Goal: Information Seeking & Learning: Learn about a topic

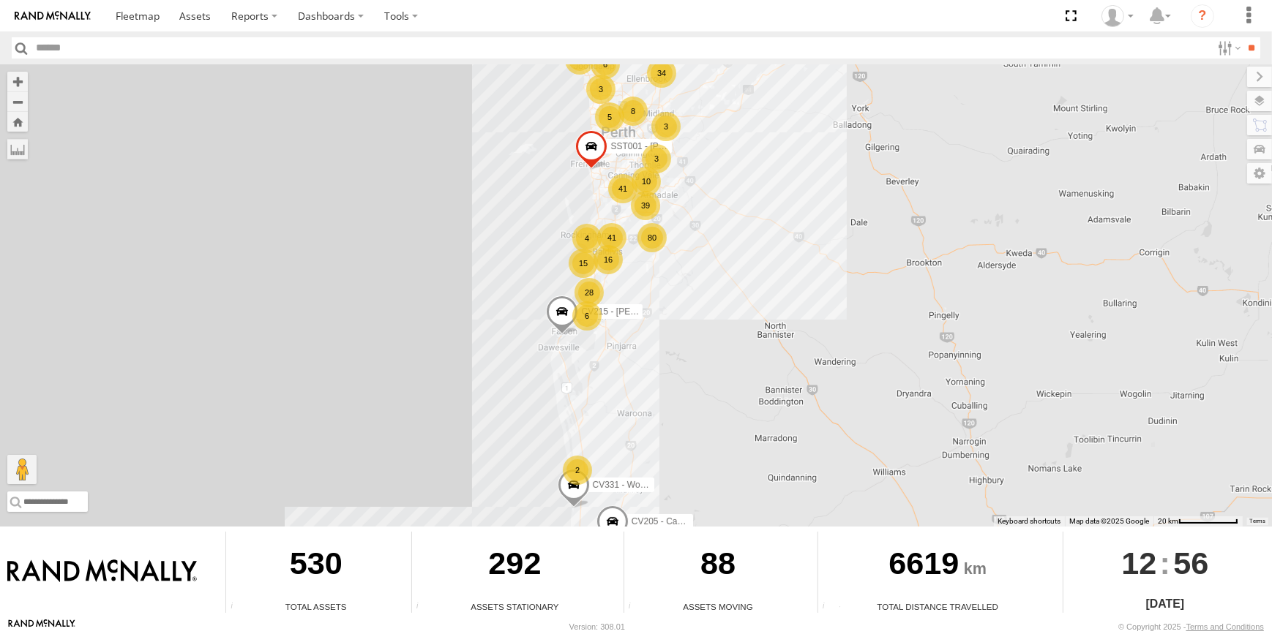
click at [644, 386] on div "CV205 - Cam [PERSON_NAME] CV295 - [PERSON_NAME] 39 16 10 4 41 80 34 6 8 28 41 6…" at bounding box center [636, 295] width 1272 height 462
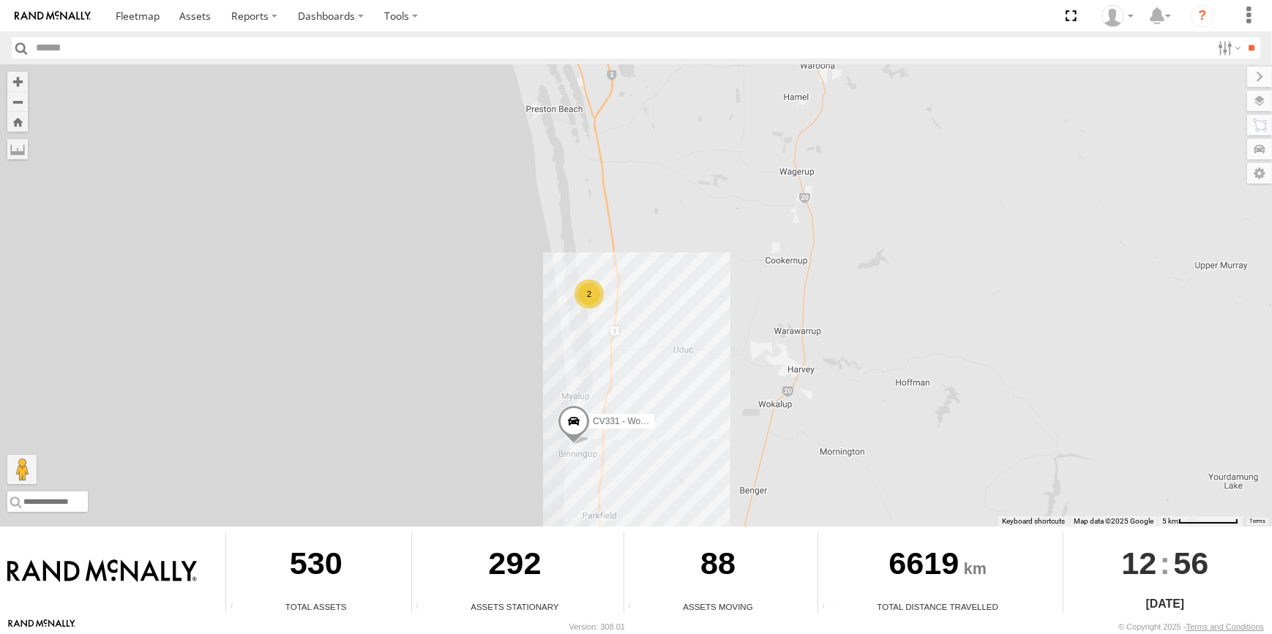
click at [582, 416] on span at bounding box center [574, 425] width 32 height 40
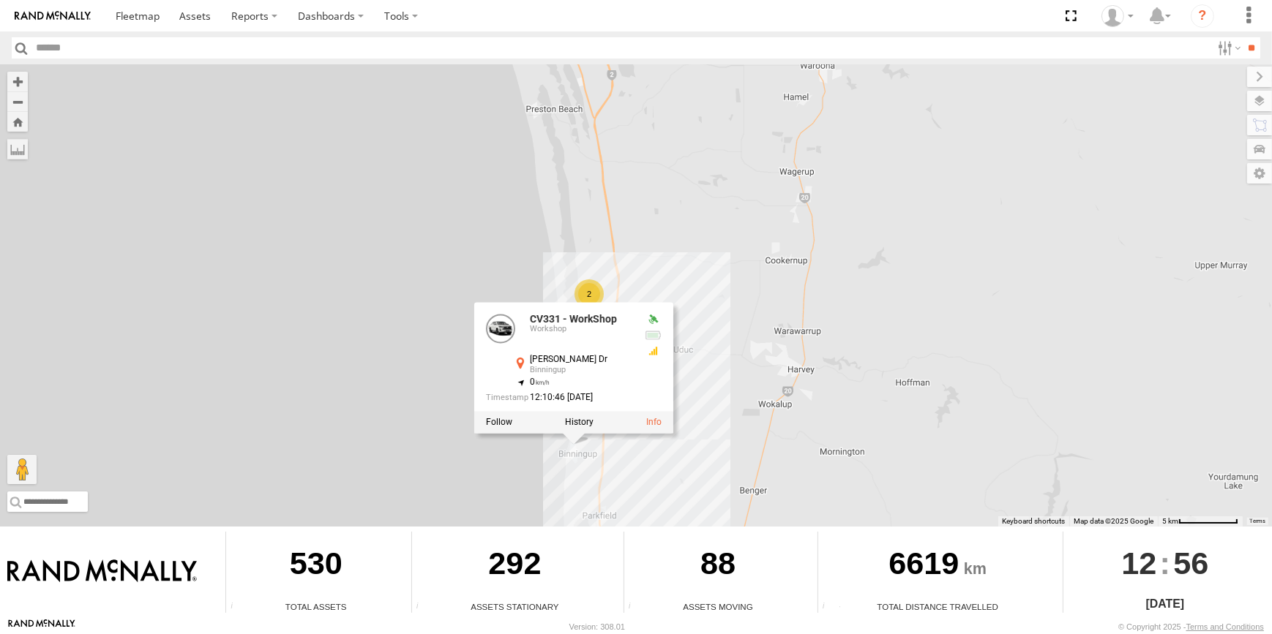
click at [723, 462] on div "CV205 - Cam Capp SST001 - Besim Kqiku CV215 - Cory Wilson CV331 - WorkShop 2 CV…" at bounding box center [636, 295] width 1272 height 462
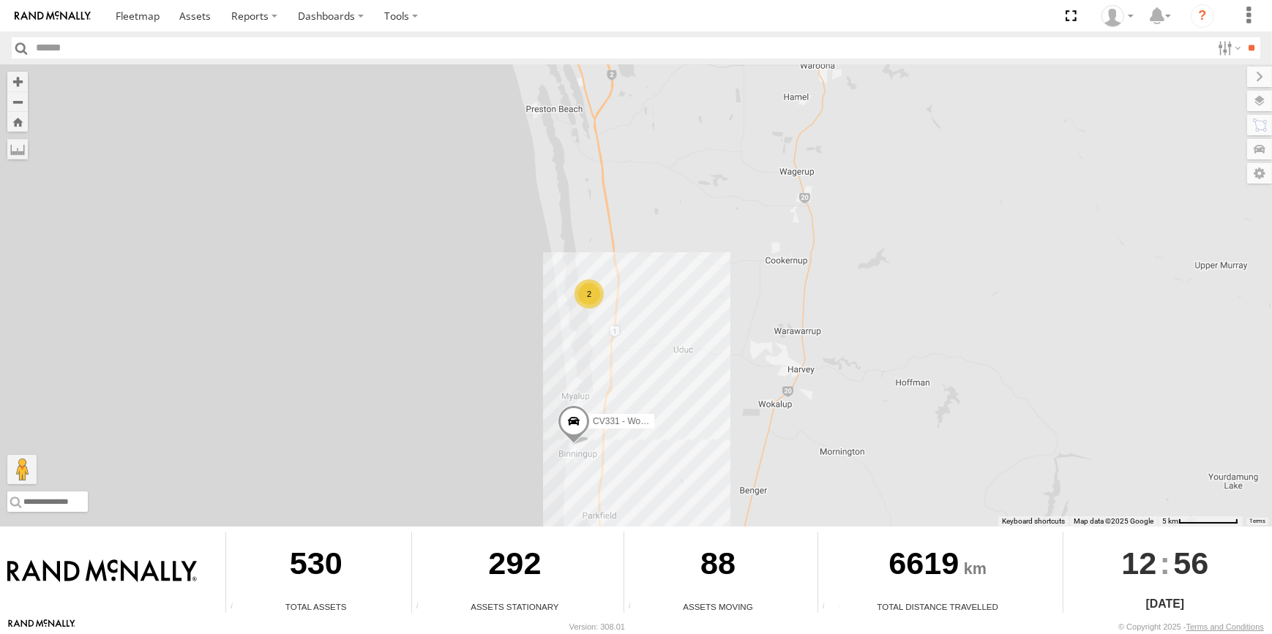
click at [608, 291] on div "CV205 - Cam Capp SST001 - Besim Kqiku CV215 - Cory Wilson CV331 - WorkShop 2" at bounding box center [636, 295] width 1272 height 462
click at [597, 296] on div "2" at bounding box center [588, 293] width 29 height 29
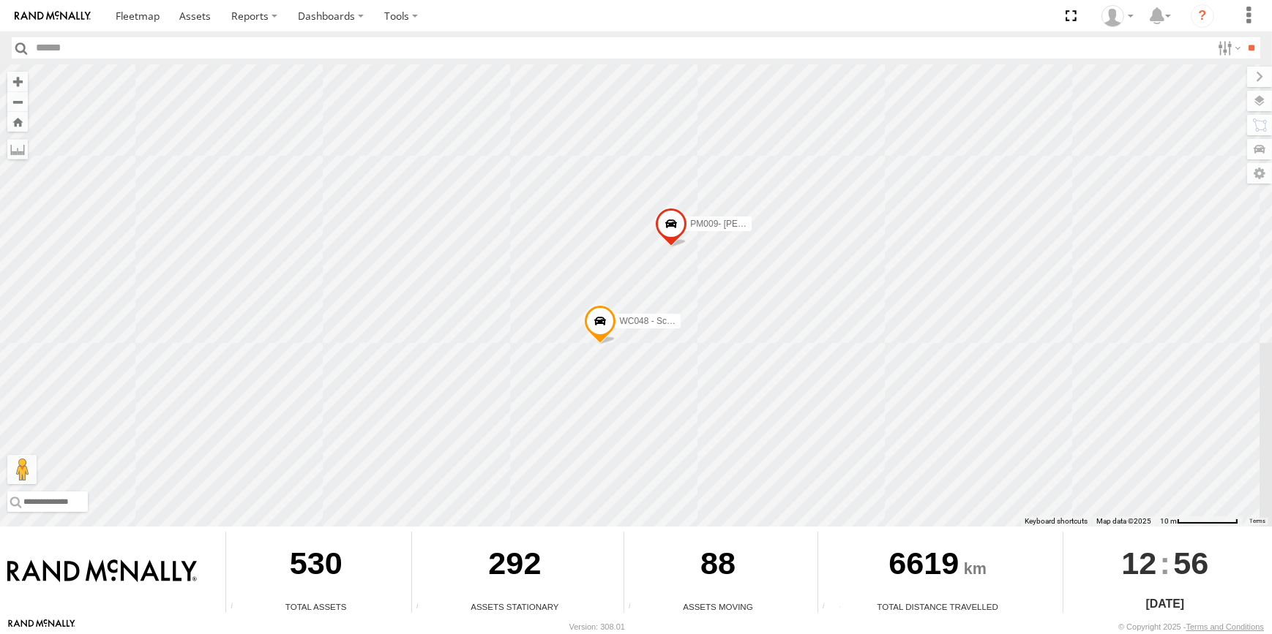
click at [1252, 389] on div "CV205 - Cam Capp SST001 - Besim Kqiku CV215 - Cory Wilson CV331 - WorkShop PM00…" at bounding box center [636, 295] width 1272 height 462
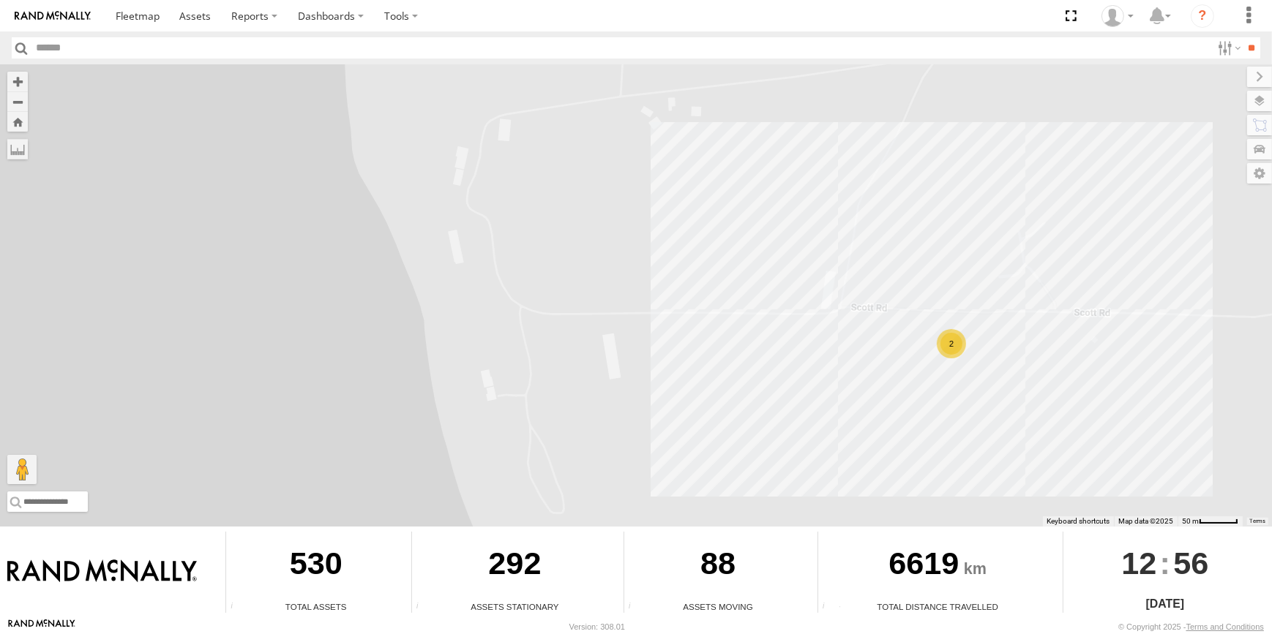
click at [1141, 380] on div "CV205 - Cam Capp SST001 - Besim Kqiku CV215 - Cory Wilson CV331 - WorkShop 2" at bounding box center [636, 295] width 1272 height 462
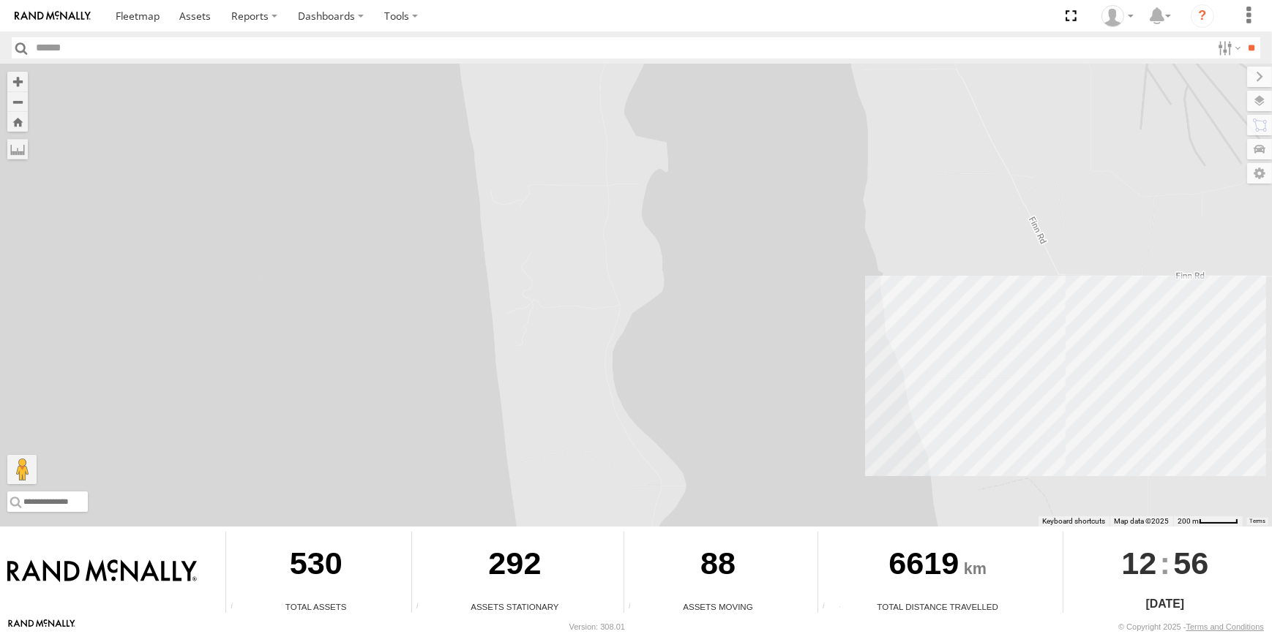
drag, startPoint x: 1138, startPoint y: 445, endPoint x: 1112, endPoint y: 391, distance: 59.6
click at [1112, 391] on div "CV205 - Cam Capp SST001 - Besim Kqiku CV215 - Cory Wilson CV331 - WorkShop" at bounding box center [636, 295] width 1272 height 462
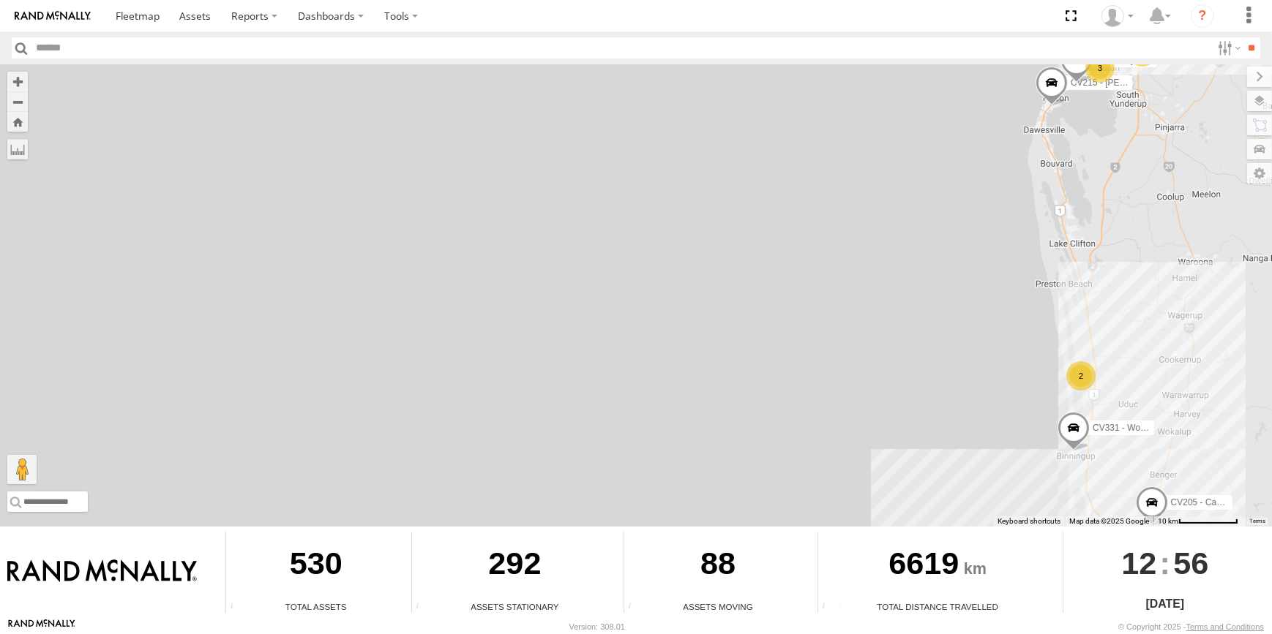
click at [1123, 373] on div "CV205 - Cam Capp SST001 - Besim Kqiku CV215 - Cory Wilson CV331 - WorkShop 3 2 …" at bounding box center [636, 295] width 1272 height 462
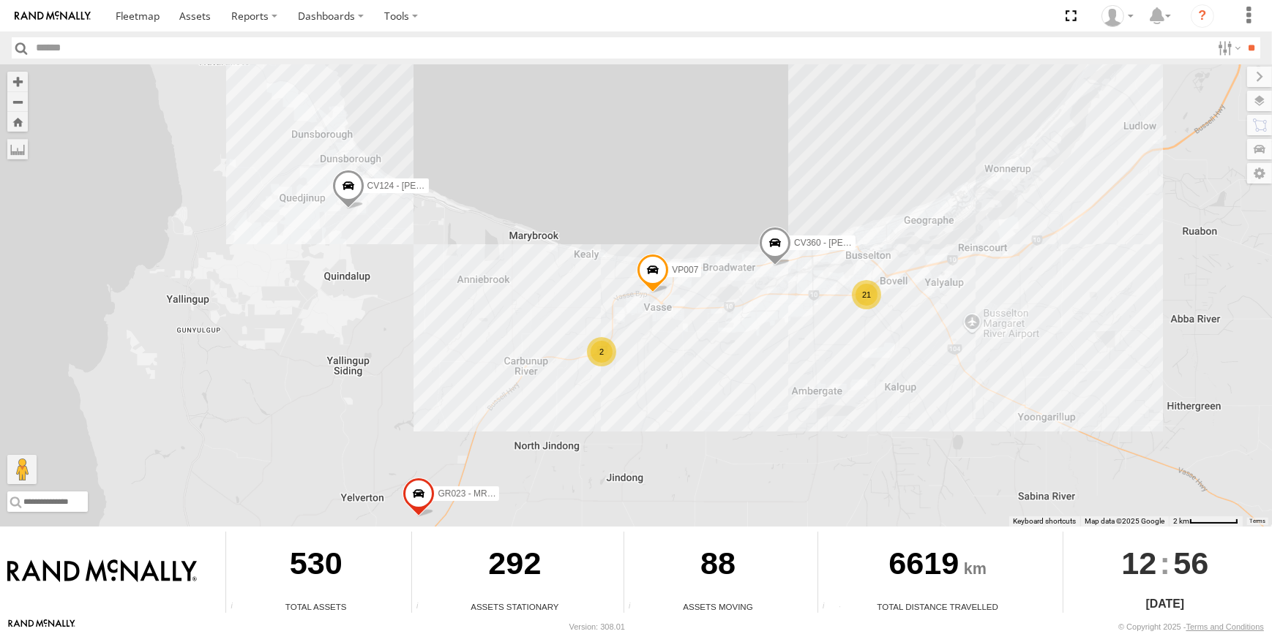
drag, startPoint x: 841, startPoint y: 389, endPoint x: 841, endPoint y: 374, distance: 14.6
click at [841, 374] on div "CV205 - Cam Capp SST001 - Besim Kqiku CV215 - Cory Wilson CV331 - WorkShop CV12…" at bounding box center [636, 295] width 1272 height 462
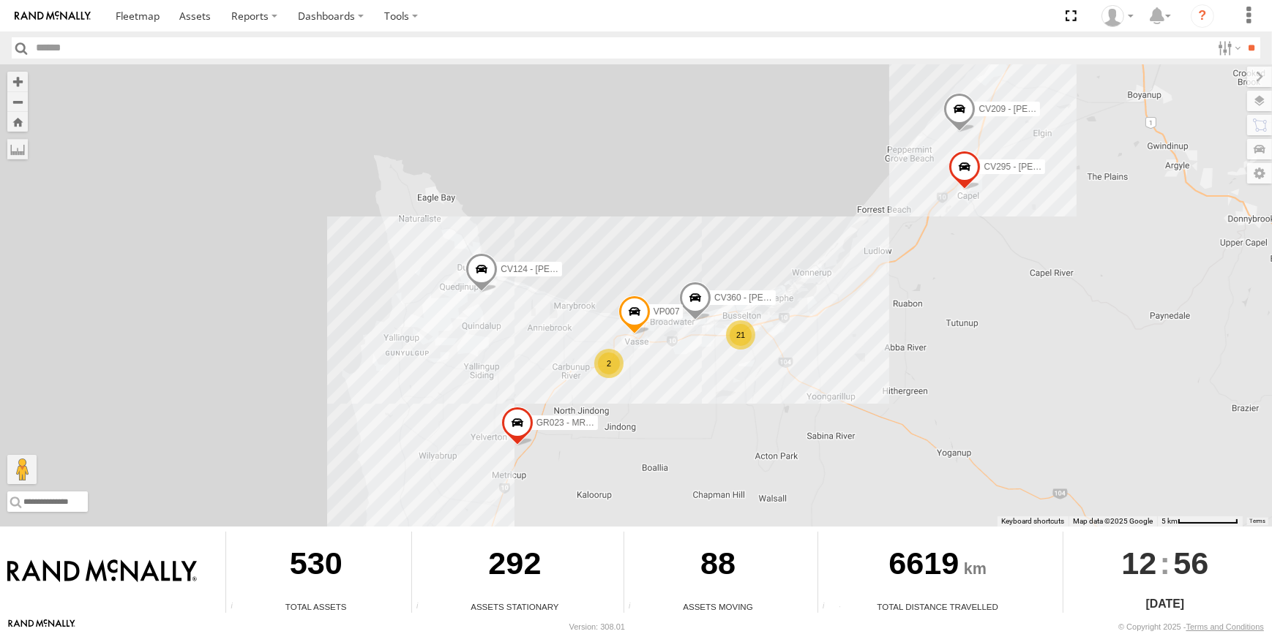
drag, startPoint x: 661, startPoint y: 432, endPoint x: 667, endPoint y: 383, distance: 49.5
click at [667, 383] on div "CV205 - Cam Capp SST001 - Besim Kqiku CV215 - Cory Wilson CV331 - WorkShop CV12…" at bounding box center [636, 295] width 1272 height 462
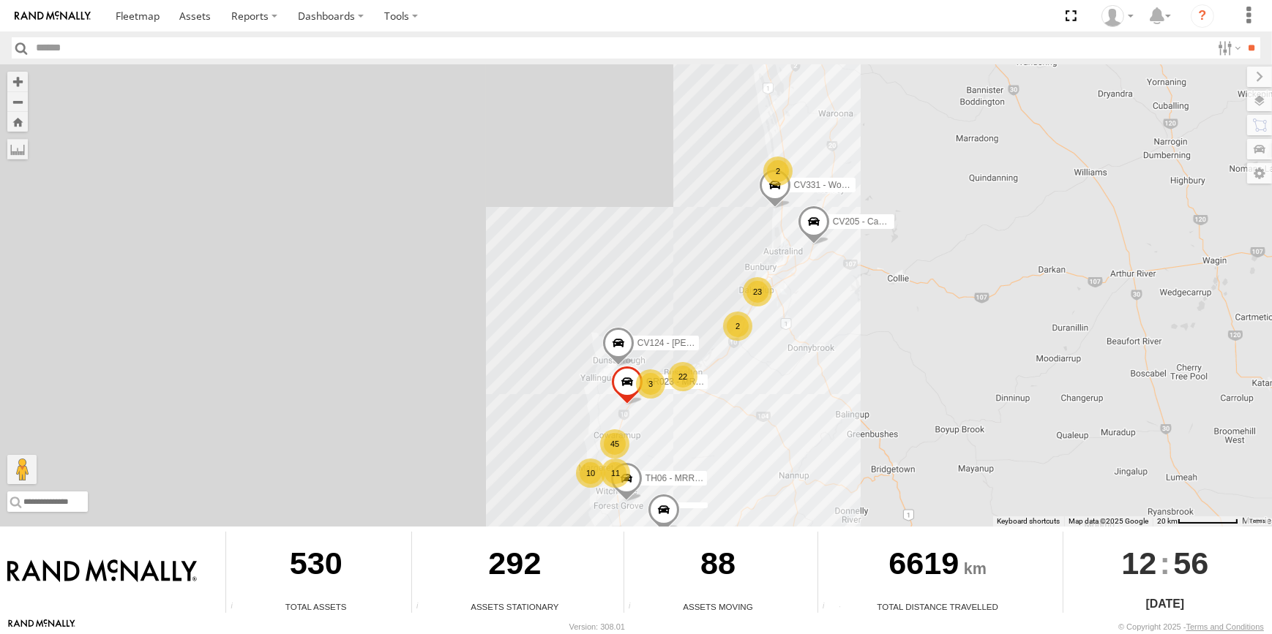
drag, startPoint x: 694, startPoint y: 449, endPoint x: 694, endPoint y: 435, distance: 13.9
click at [694, 435] on div "CV205 - Cam Capp SST001 - Besim Kqiku CV215 - Cory Wilson CV331 - WorkShop CV12…" at bounding box center [636, 295] width 1272 height 462
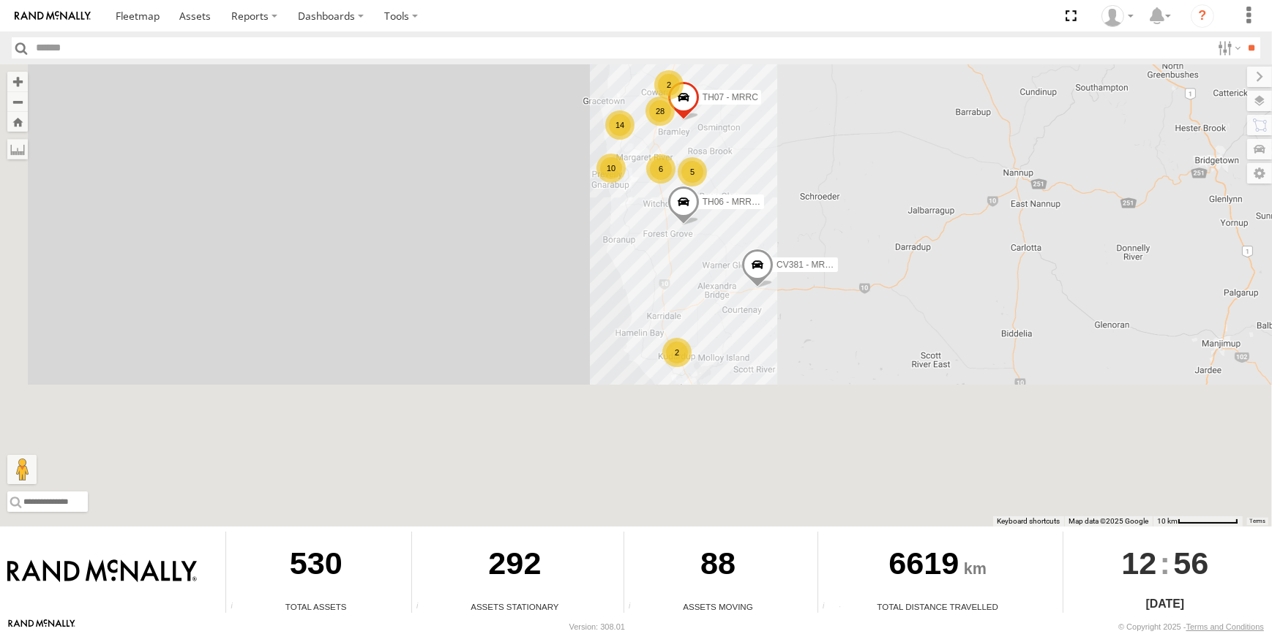
drag, startPoint x: 712, startPoint y: 473, endPoint x: 827, endPoint y: 245, distance: 255.6
click at [827, 245] on div "CV205 - Cam Capp CV381 - MRRC CV124 - Matt Green TH06 - MRRC Fencing Tractor GR…" at bounding box center [636, 295] width 1272 height 462
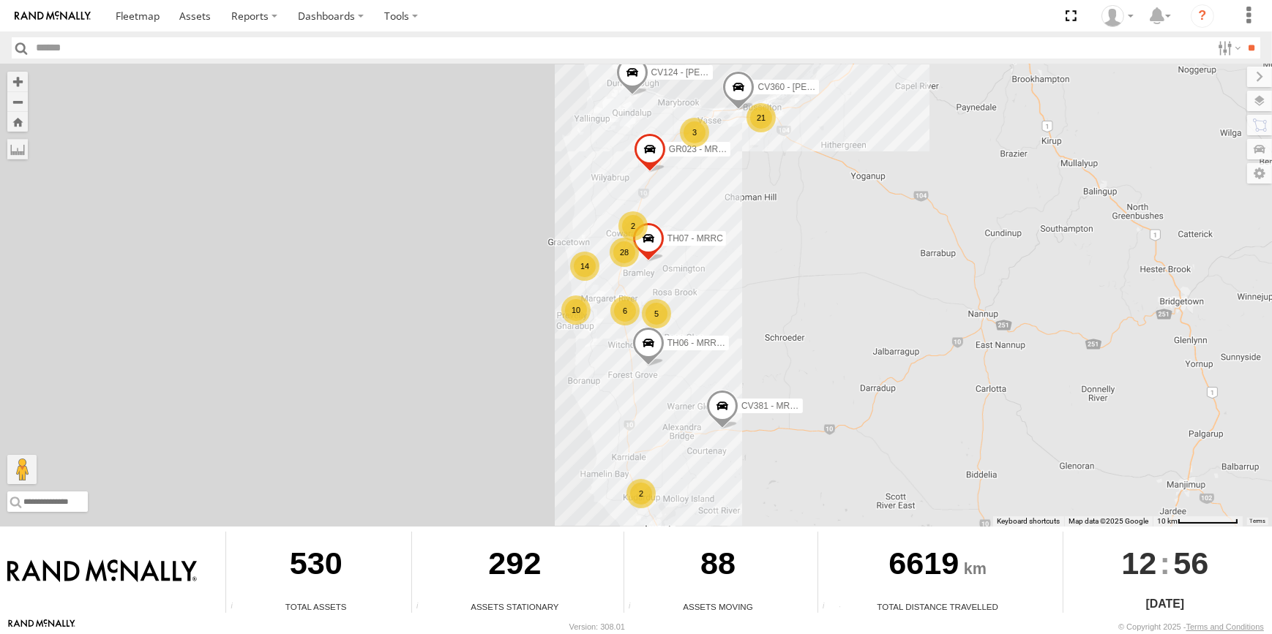
drag, startPoint x: 897, startPoint y: 311, endPoint x: 841, endPoint y: 506, distance: 202.4
click at [845, 500] on div "CV205 - Cam Capp CV381 - MRRC CV124 - Matt Green TH06 - MRRC Fencing Tractor GR…" at bounding box center [636, 295] width 1272 height 462
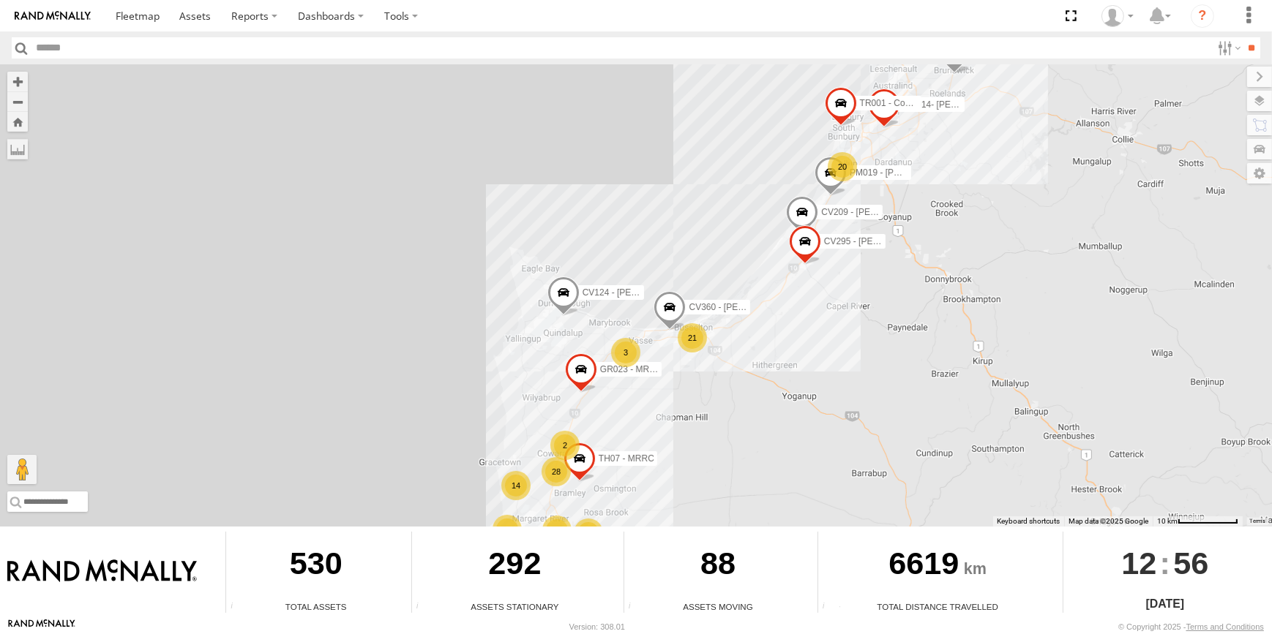
drag, startPoint x: 911, startPoint y: 356, endPoint x: 871, endPoint y: 465, distance: 116.0
click at [871, 465] on div "CV205 - Cam Capp CV381 - MRRC CV124 - Matt Green TH06 - MRRC Fencing Tractor GR…" at bounding box center [636, 295] width 1272 height 462
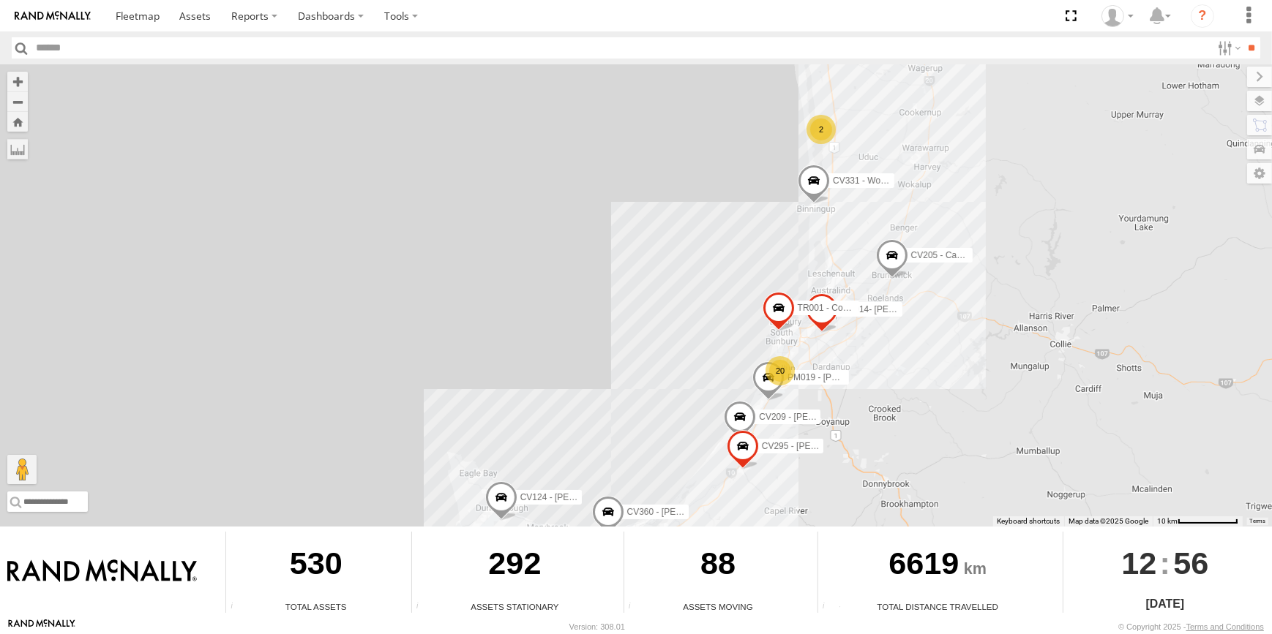
drag, startPoint x: 931, startPoint y: 382, endPoint x: 894, endPoint y: 378, distance: 37.5
click at [930, 397] on div "CV205 - Cam Capp CV381 - MRRC CV124 - Matt Green TH06 - MRRC Fencing Tractor GR…" at bounding box center [636, 295] width 1272 height 462
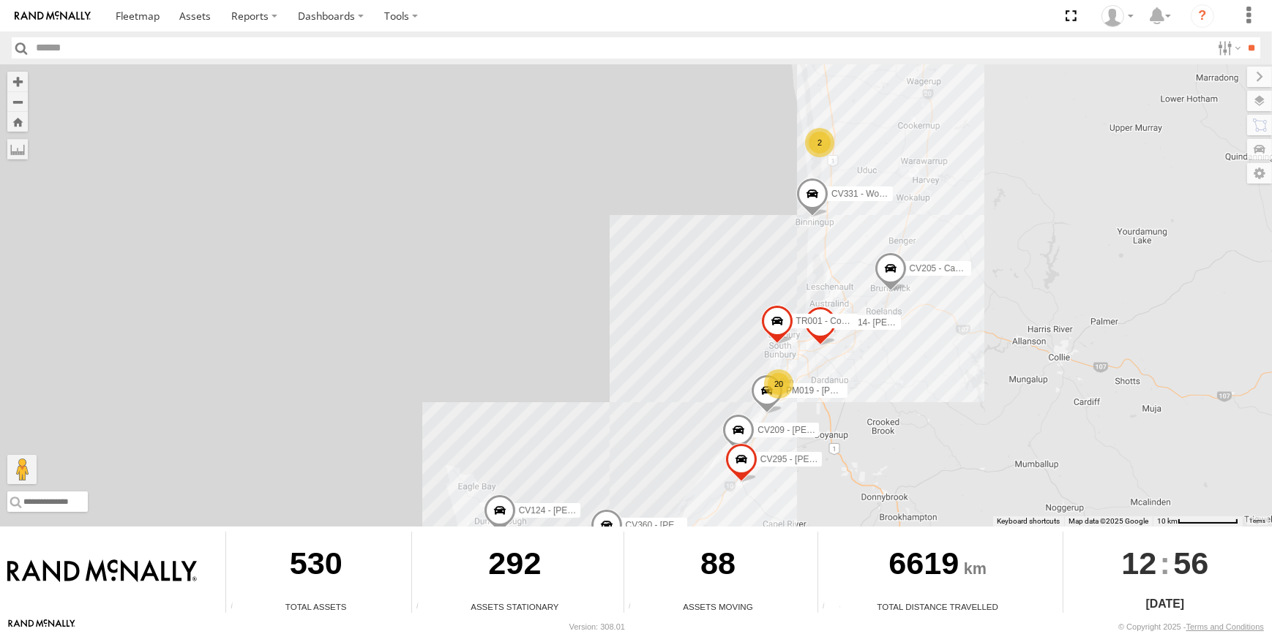
drag, startPoint x: 1049, startPoint y: 353, endPoint x: 1049, endPoint y: 365, distance: 12.4
click at [1049, 365] on div "CV205 - Cam Capp CV381 - MRRC CV124 - Matt Green TH06 - MRRC Fencing Tractor GR…" at bounding box center [636, 295] width 1272 height 462
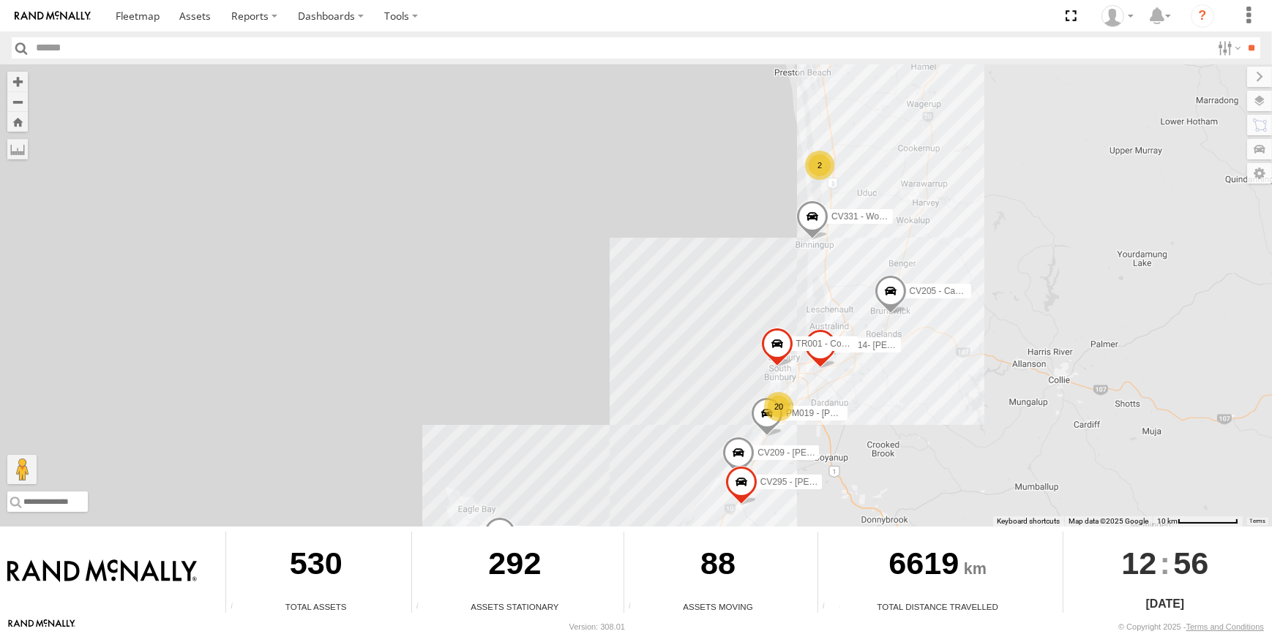
drag, startPoint x: 1049, startPoint y: 366, endPoint x: 1044, endPoint y: 398, distance: 32.6
click at [1045, 395] on div "CV205 - Cam Capp CV381 - MRRC CV124 - Matt Green TH06 - MRRC Fencing Tractor GR…" at bounding box center [636, 295] width 1272 height 462
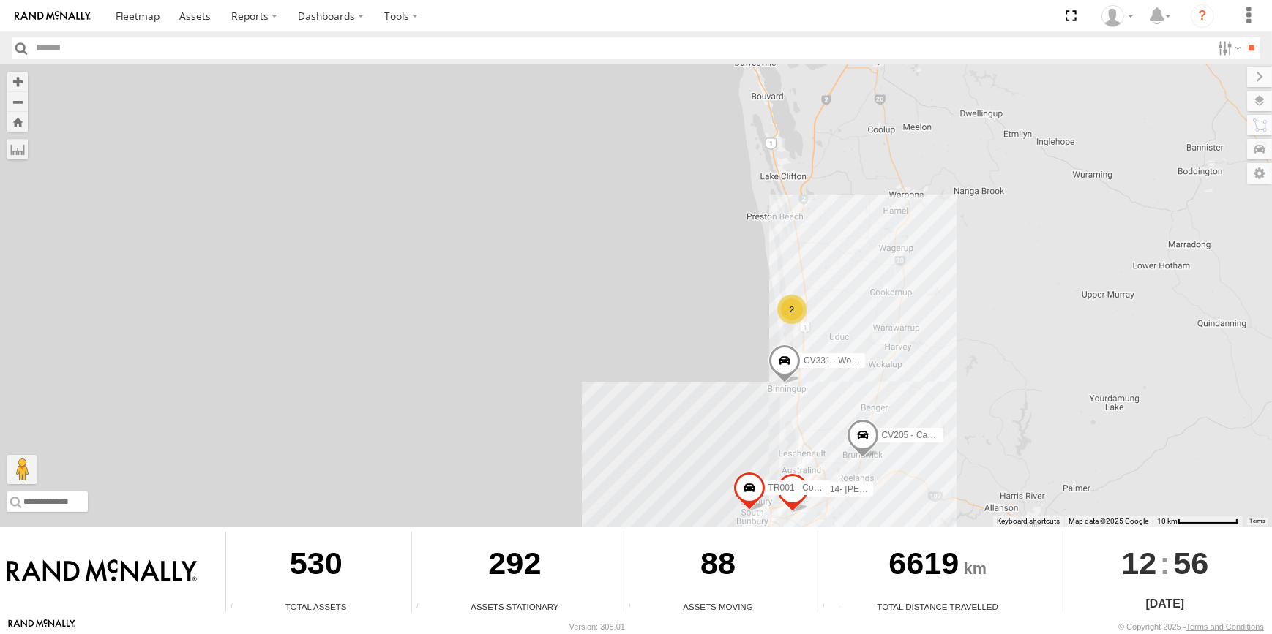
drag, startPoint x: 1042, startPoint y: 408, endPoint x: 1040, endPoint y: 415, distance: 7.5
click at [1042, 409] on div "CV205 - Cam Capp CV381 - MRRC CV124 - Matt Green TH06 - MRRC Fencing Tractor GR…" at bounding box center [636, 295] width 1272 height 462
click at [963, 191] on div "CV205 - Cam Capp CV381 - MRRC CV124 - Matt Green TH06 - MRRC Fencing Tractor GR…" at bounding box center [636, 295] width 1272 height 462
drag, startPoint x: 966, startPoint y: 265, endPoint x: 974, endPoint y: 395, distance: 130.5
click at [974, 391] on div "CV205 - Cam Capp CV381 - MRRC CV124 - Matt Green TH06 - MRRC Fencing Tractor GR…" at bounding box center [636, 295] width 1272 height 462
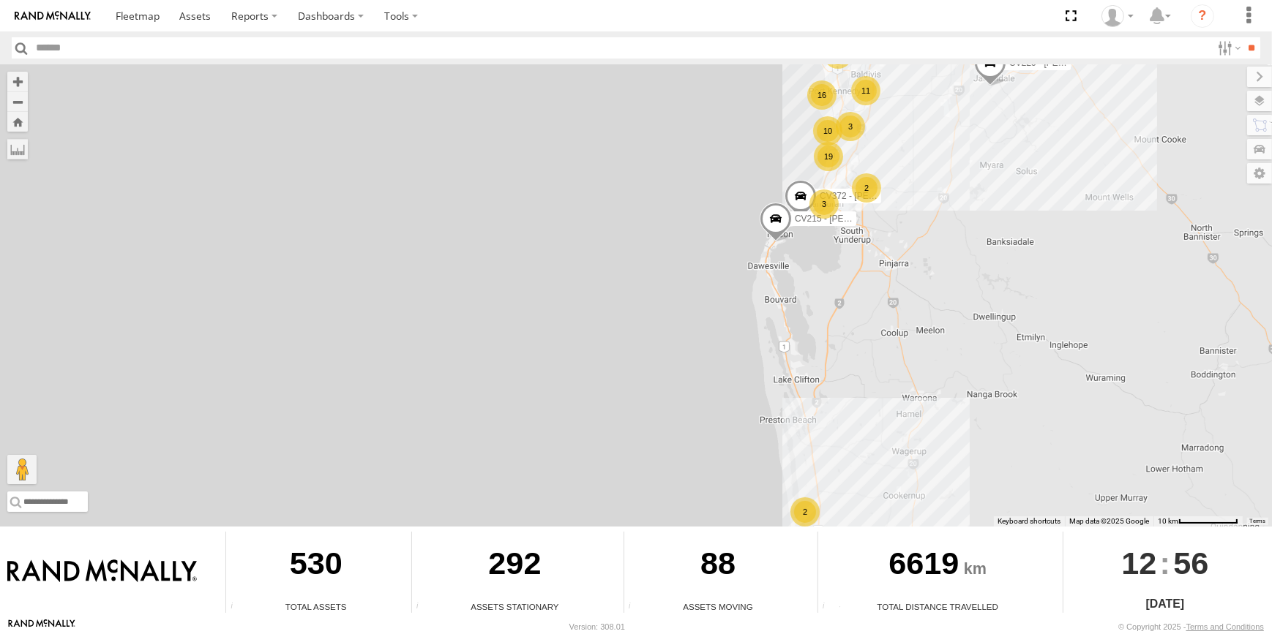
click at [941, 275] on div "CV205 - Cam Capp CV381 - MRRC CV124 - Matt Green TH06 - MRRC Fencing Tractor GR…" at bounding box center [636, 295] width 1272 height 462
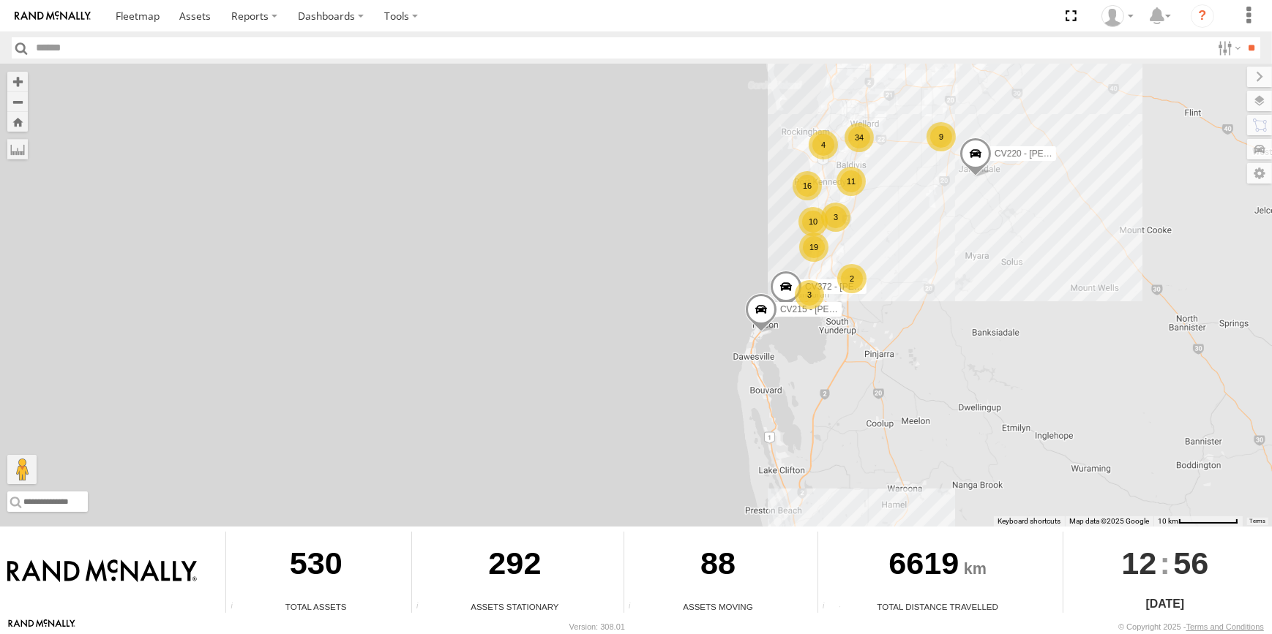
drag, startPoint x: 937, startPoint y: 328, endPoint x: 939, endPoint y: 320, distance: 8.6
click at [937, 335] on div "CV205 - Cam Capp CV381 - MRRC CV124 - Matt Green TH06 - MRRC Fencing Tractor GR…" at bounding box center [636, 295] width 1272 height 462
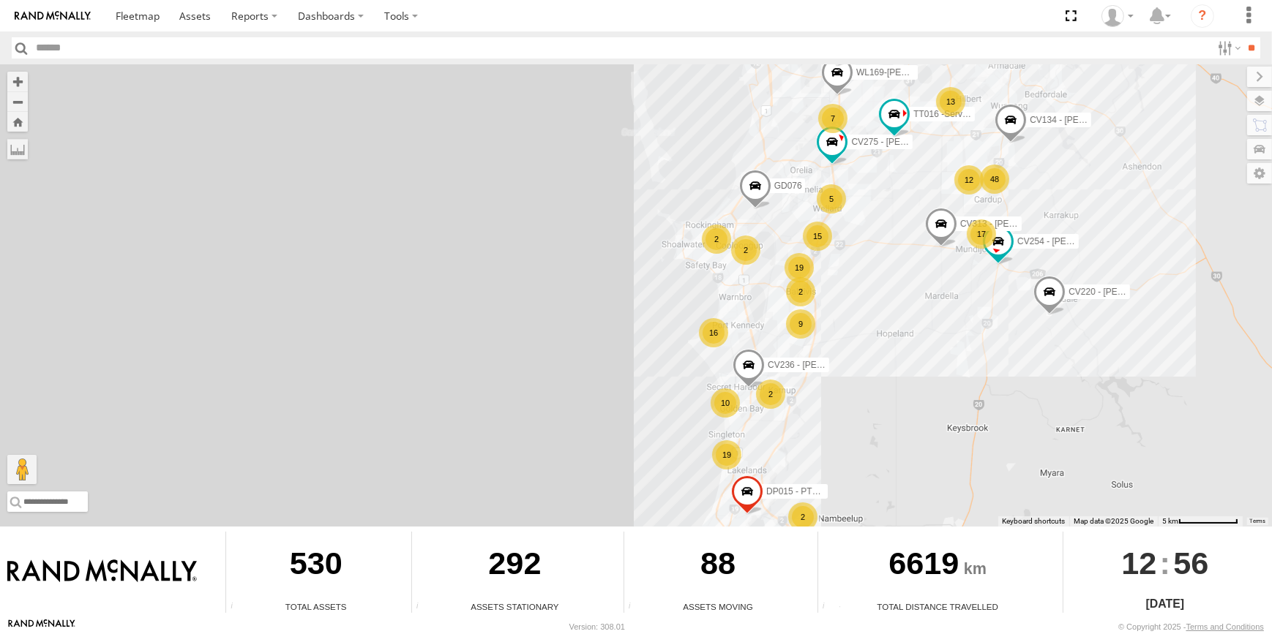
drag, startPoint x: 889, startPoint y: 255, endPoint x: 901, endPoint y: 307, distance: 53.4
click at [901, 307] on div "CV205 - Cam Capp CV381 - MRRC CV124 - Matt Green TH06 - MRRC Fencing Tractor GR…" at bounding box center [636, 295] width 1272 height 462
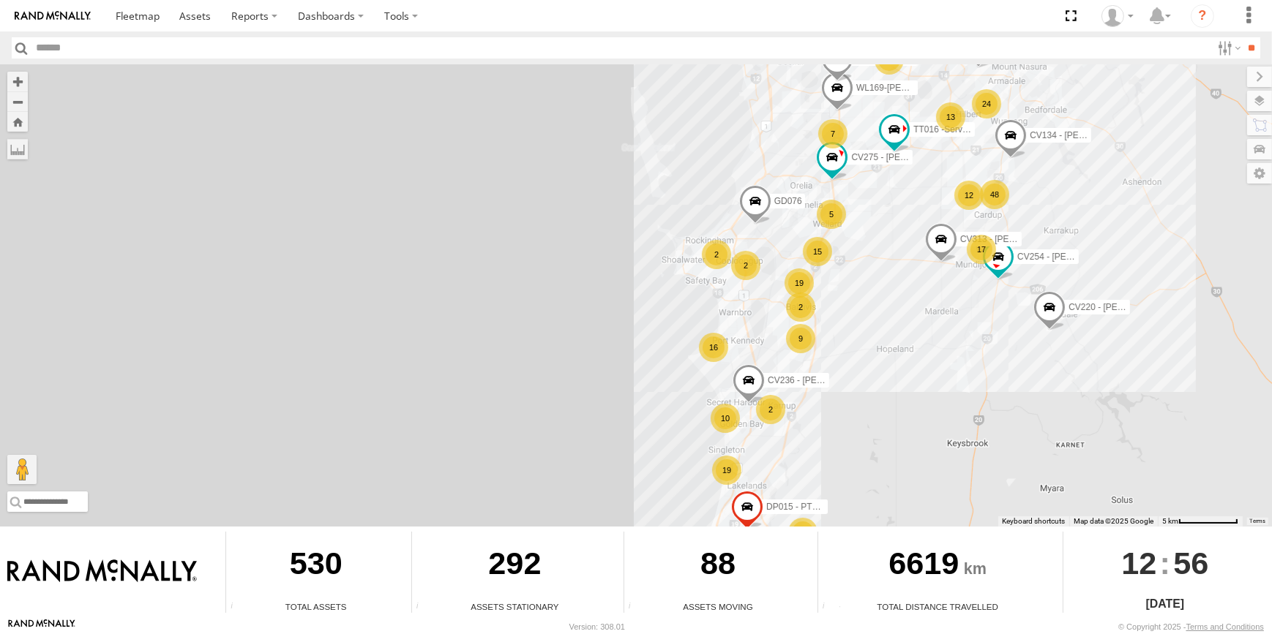
drag, startPoint x: 893, startPoint y: 270, endPoint x: 928, endPoint y: 179, distance: 97.7
click at [928, 179] on div "CV205 - Cam Capp CV381 - MRRC CV124 - Matt Green TH06 - MRRC Fencing Tractor GR…" at bounding box center [636, 295] width 1272 height 462
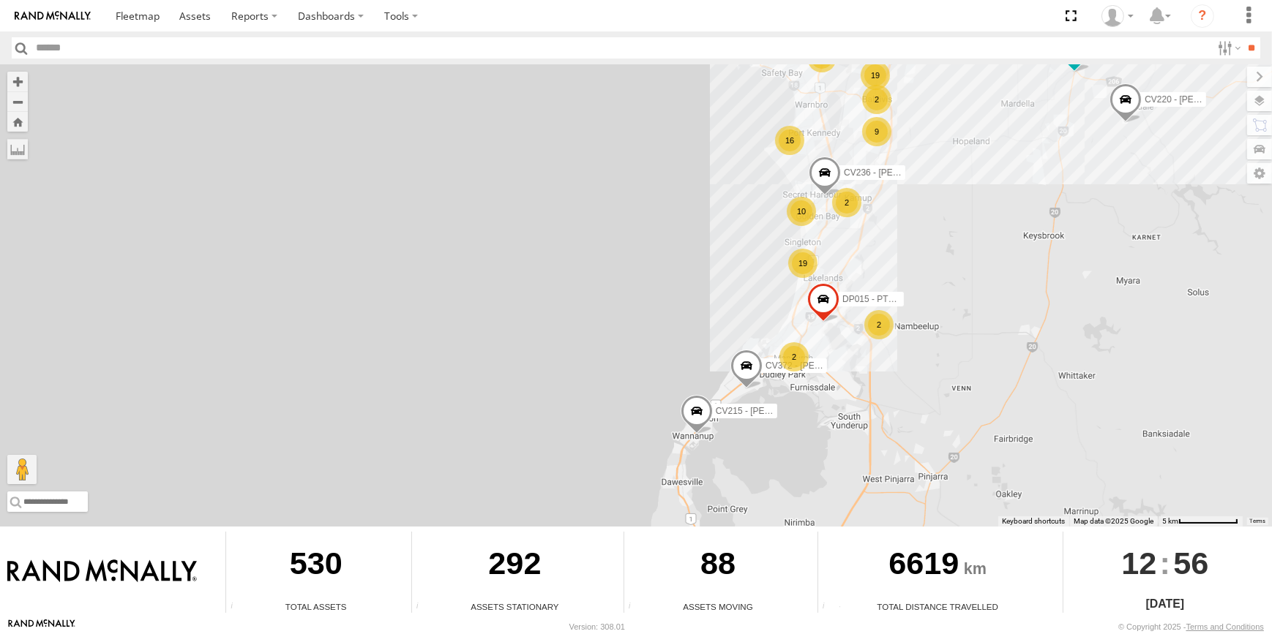
click at [872, 318] on div "2" at bounding box center [878, 324] width 29 height 29
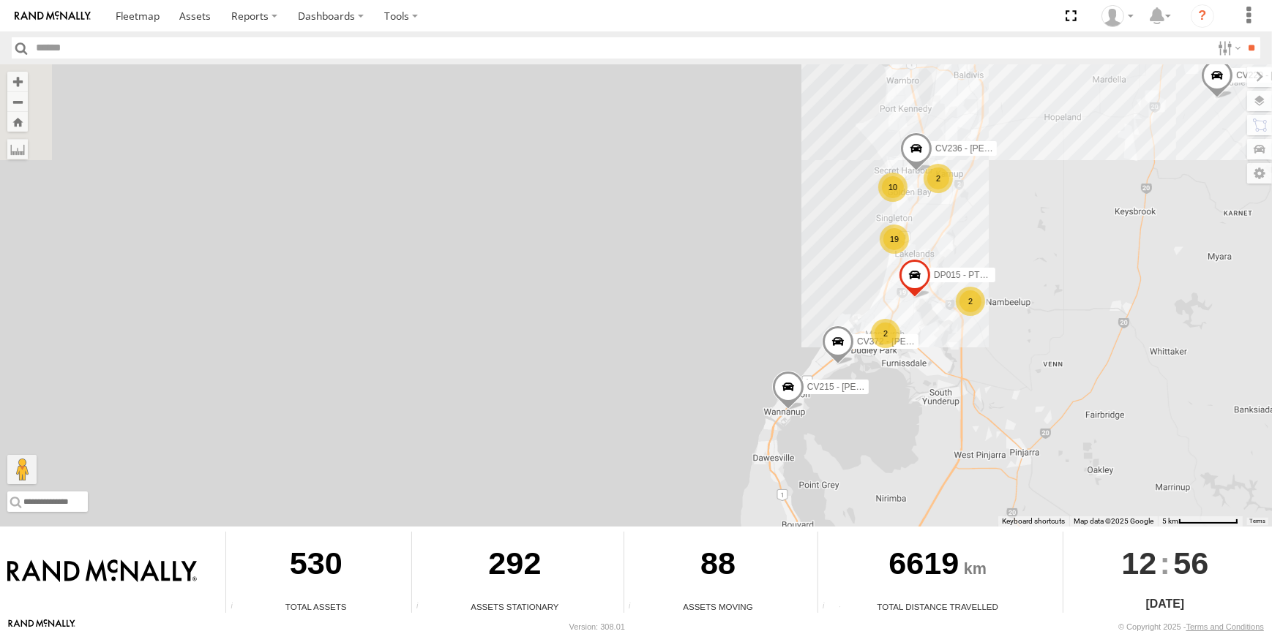
drag, startPoint x: 1005, startPoint y: 143, endPoint x: 987, endPoint y: 359, distance: 215.9
click at [990, 355] on div "CV205 - Cam Capp CV381 - MRRC CV124 - Matt Green TH06 - MRRC Fencing Tractor GR…" at bounding box center [636, 295] width 1272 height 462
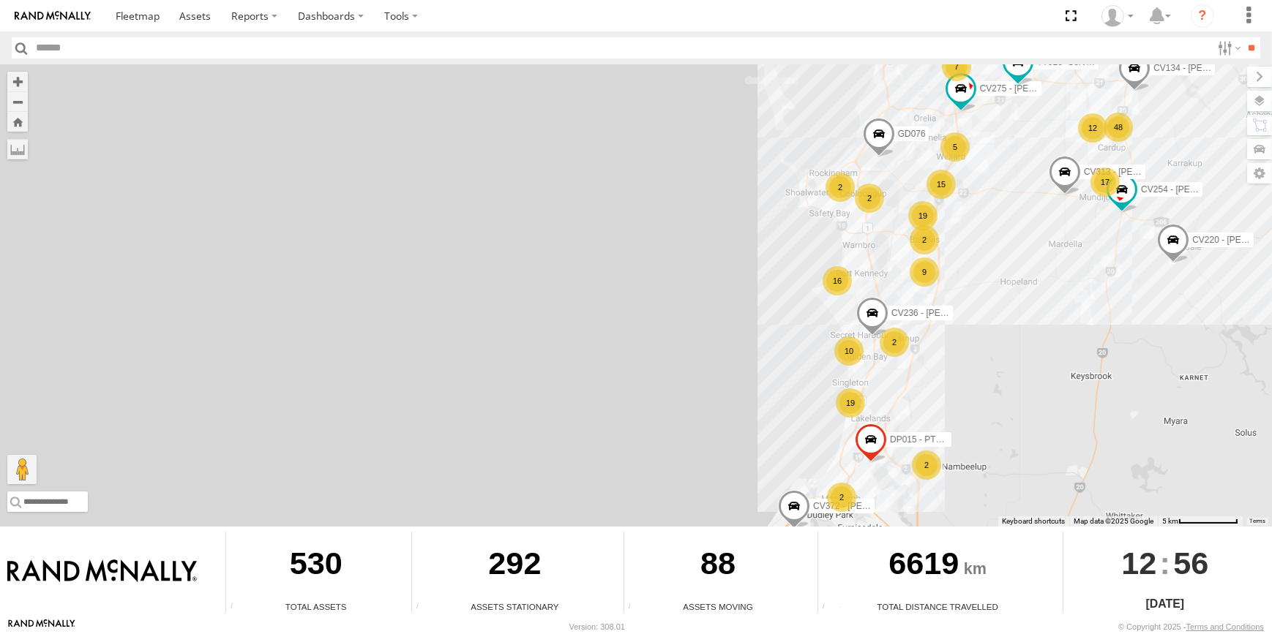
drag, startPoint x: 1035, startPoint y: 282, endPoint x: 1026, endPoint y: 304, distance: 24.3
click at [1027, 300] on div "CV205 - Cam Capp CV381 - MRRC CV124 - Matt Green TH06 - MRRC Fencing Tractor GR…" at bounding box center [636, 295] width 1272 height 462
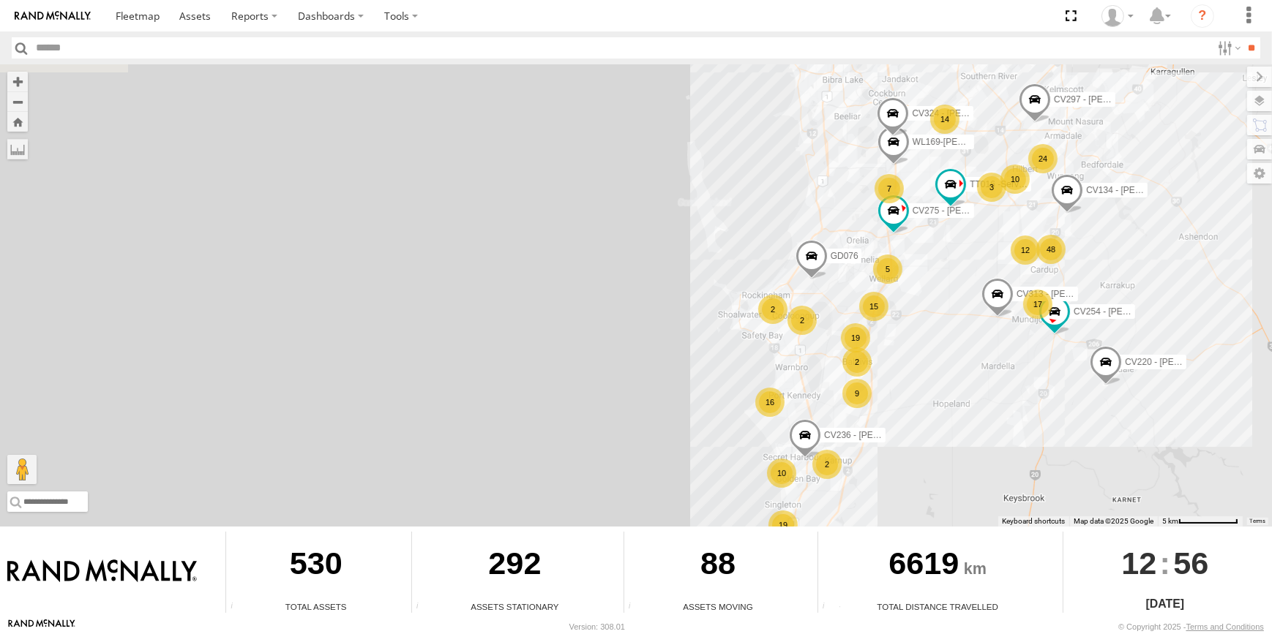
drag, startPoint x: 983, startPoint y: 283, endPoint x: 909, endPoint y: 357, distance: 104.0
click at [929, 364] on div "CV205 - Cam Capp CV381 - MRRC CV124 - Matt Green TH06 - MRRC Fencing Tractor GR…" at bounding box center [636, 295] width 1272 height 462
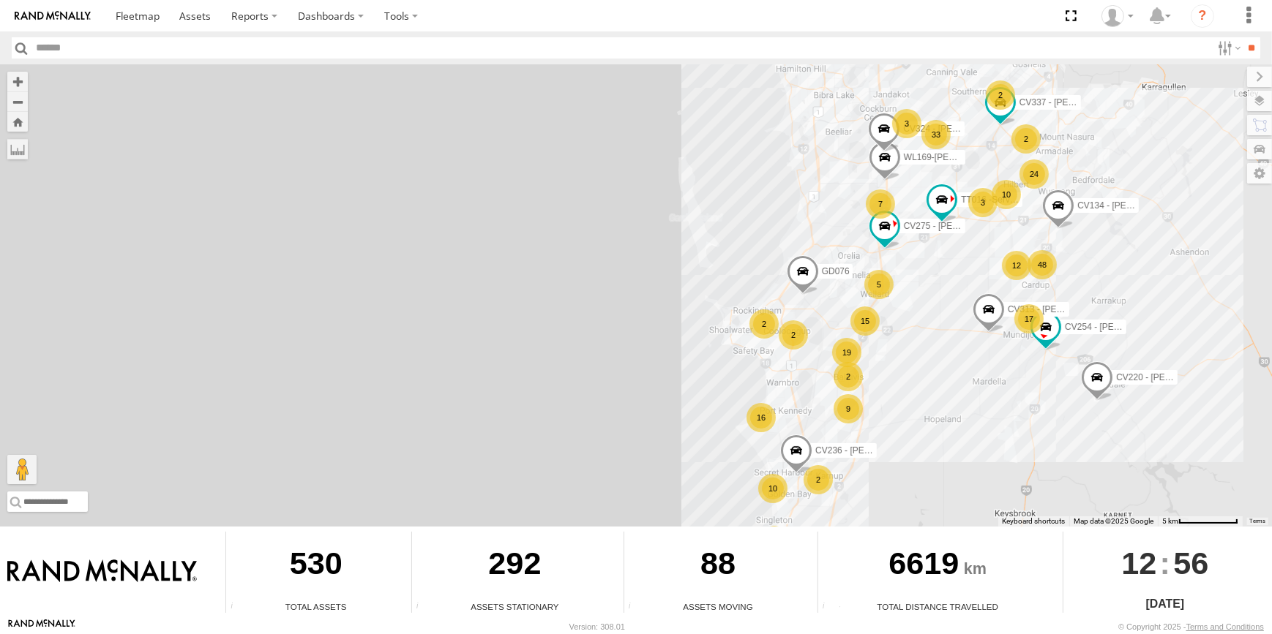
click at [924, 272] on div "CV205 - Cam Capp CV381 - MRRC CV124 - Matt Green TH06 - MRRC Fencing Tractor GR…" at bounding box center [636, 295] width 1272 height 462
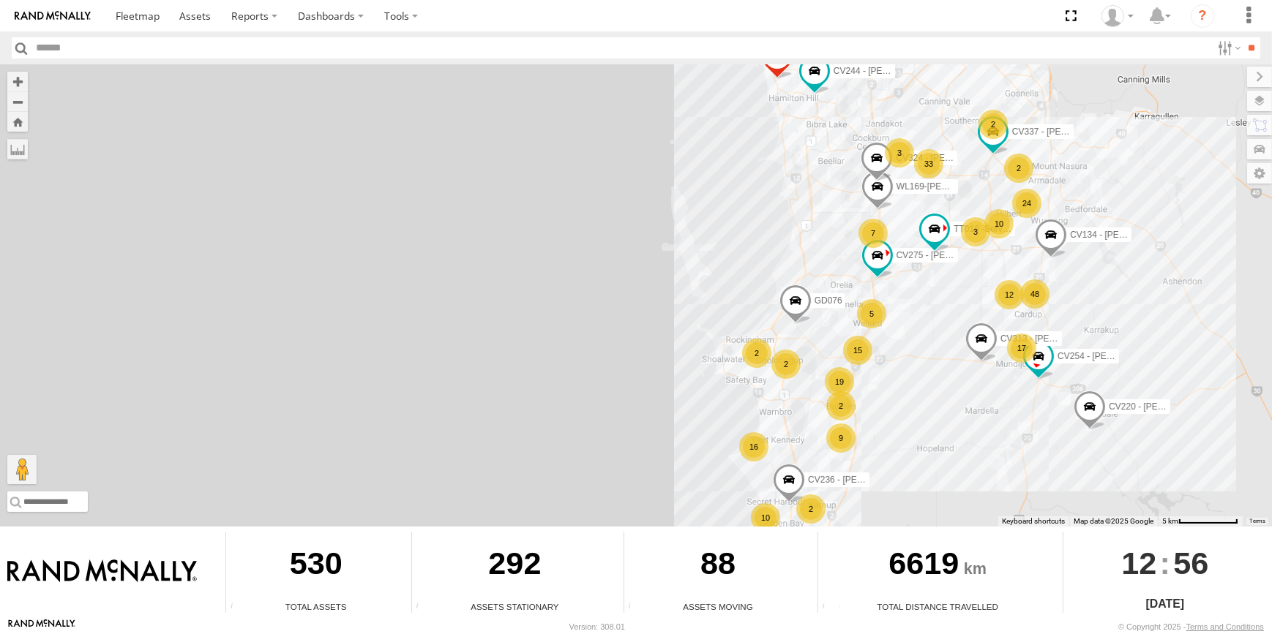
drag, startPoint x: 911, startPoint y: 321, endPoint x: 908, endPoint y: 329, distance: 8.6
click at [909, 328] on div "CV205 - Cam Capp CV381 - MRRC CV124 - Matt Green TH06 - MRRC Fencing Tractor GR…" at bounding box center [636, 295] width 1272 height 462
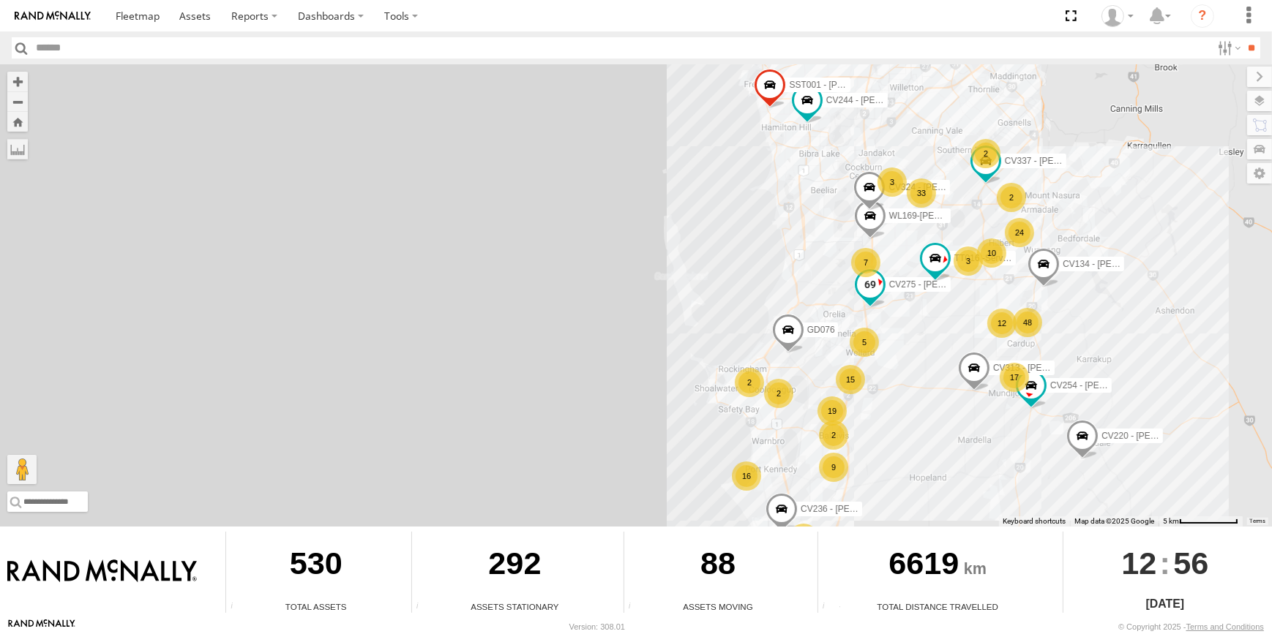
click at [881, 290] on span at bounding box center [870, 289] width 32 height 40
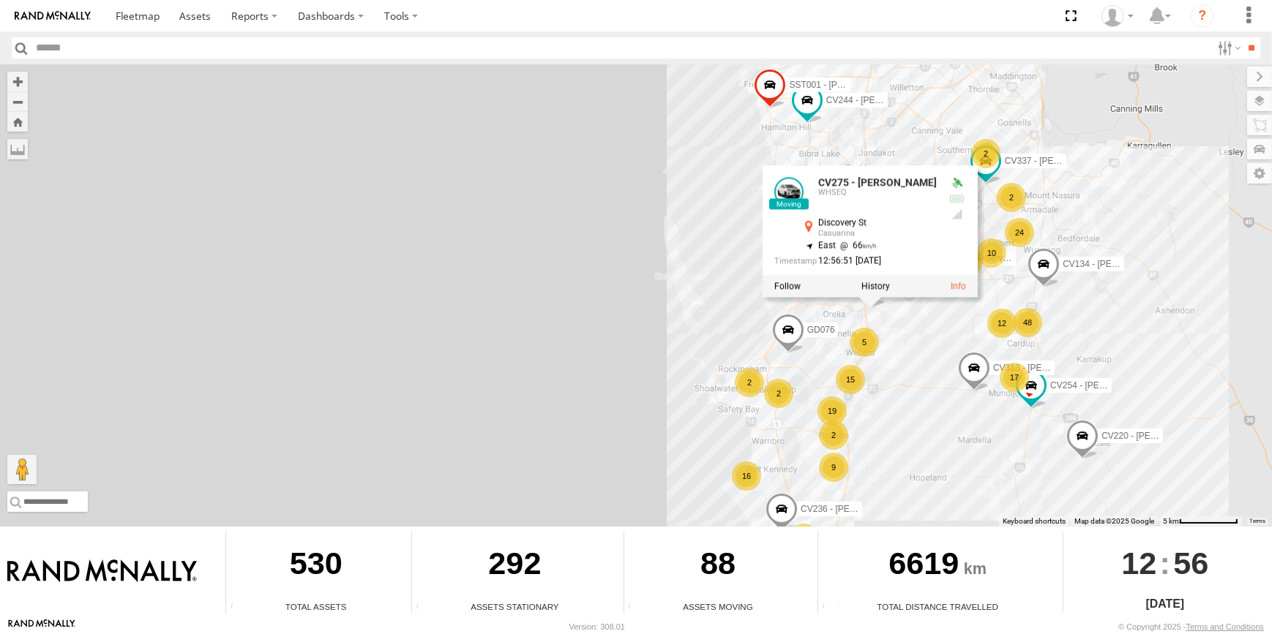
click at [903, 323] on div "CV205 - Cam Capp CV381 - MRRC CV124 - Matt Green TH06 - MRRC Fencing Tractor GR…" at bounding box center [636, 295] width 1272 height 462
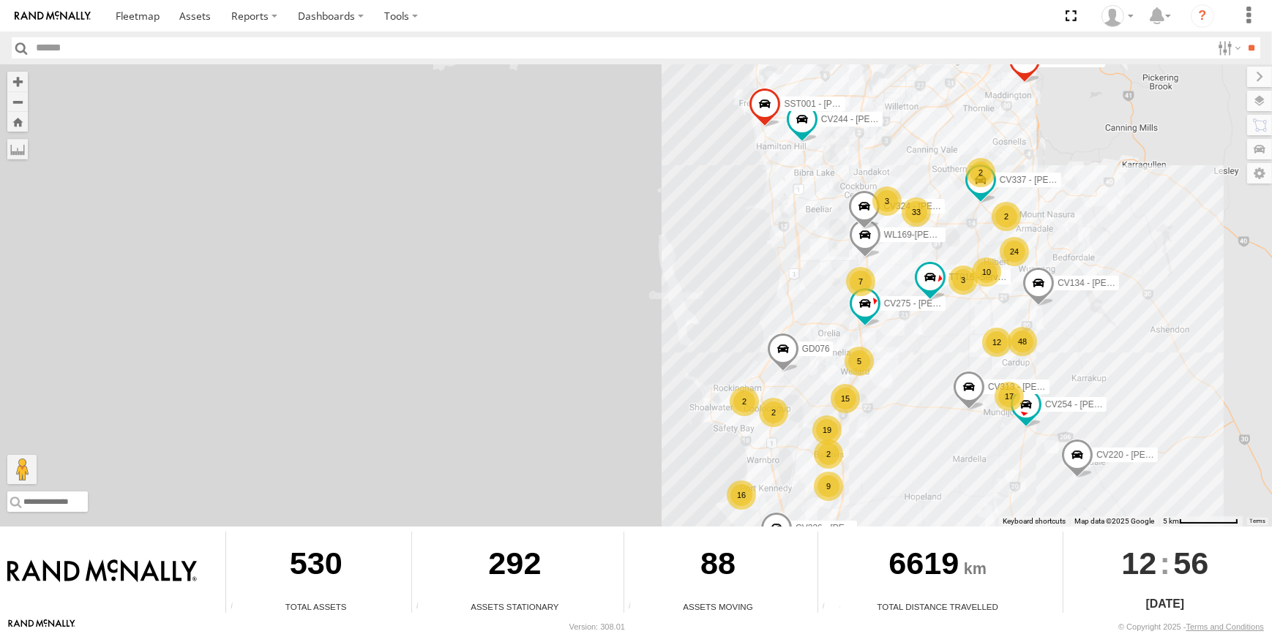
drag, startPoint x: 918, startPoint y: 351, endPoint x: 912, endPoint y: 361, distance: 11.5
click at [912, 361] on div "CV205 - Cam Capp CV381 - MRRC CV124 - Matt Green TH06 - MRRC Fencing Tractor GR…" at bounding box center [636, 295] width 1272 height 462
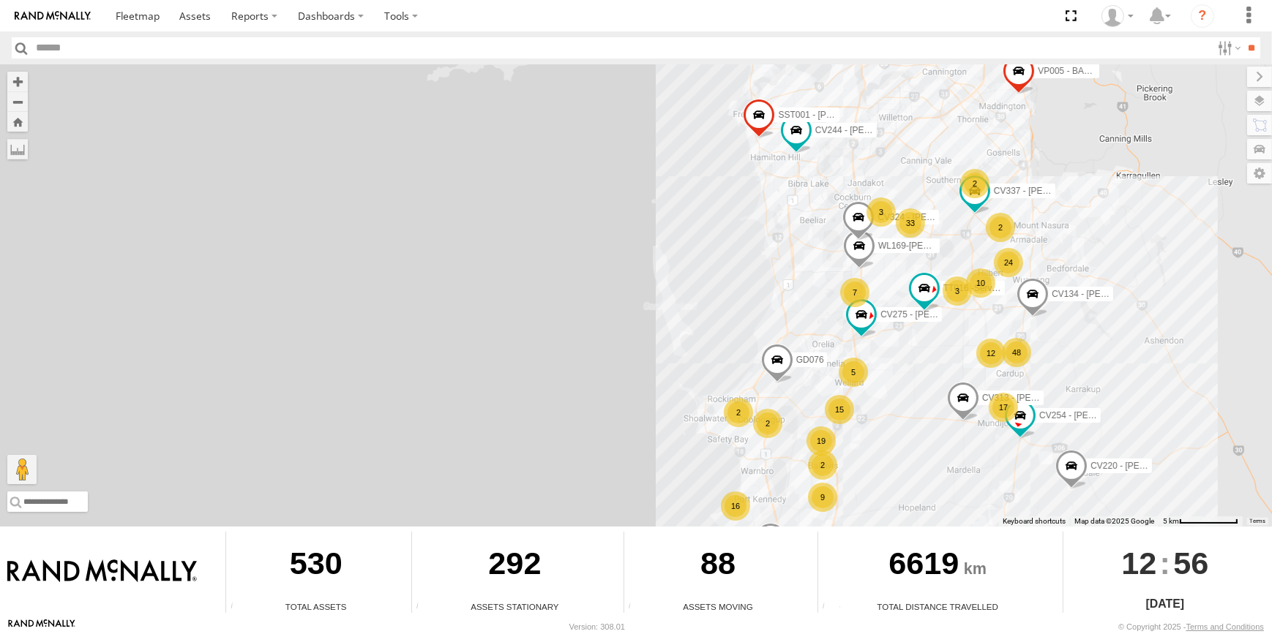
click at [1010, 258] on div "24" at bounding box center [1008, 262] width 29 height 29
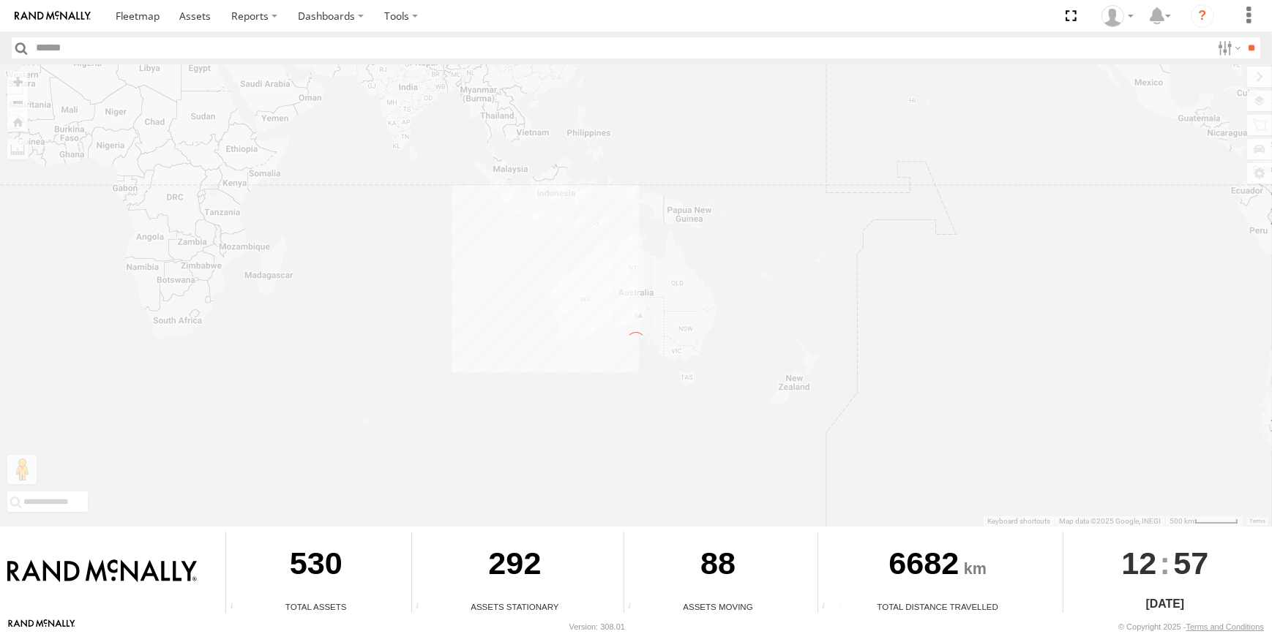
click at [100, 51] on input "text" at bounding box center [621, 47] width 1181 height 21
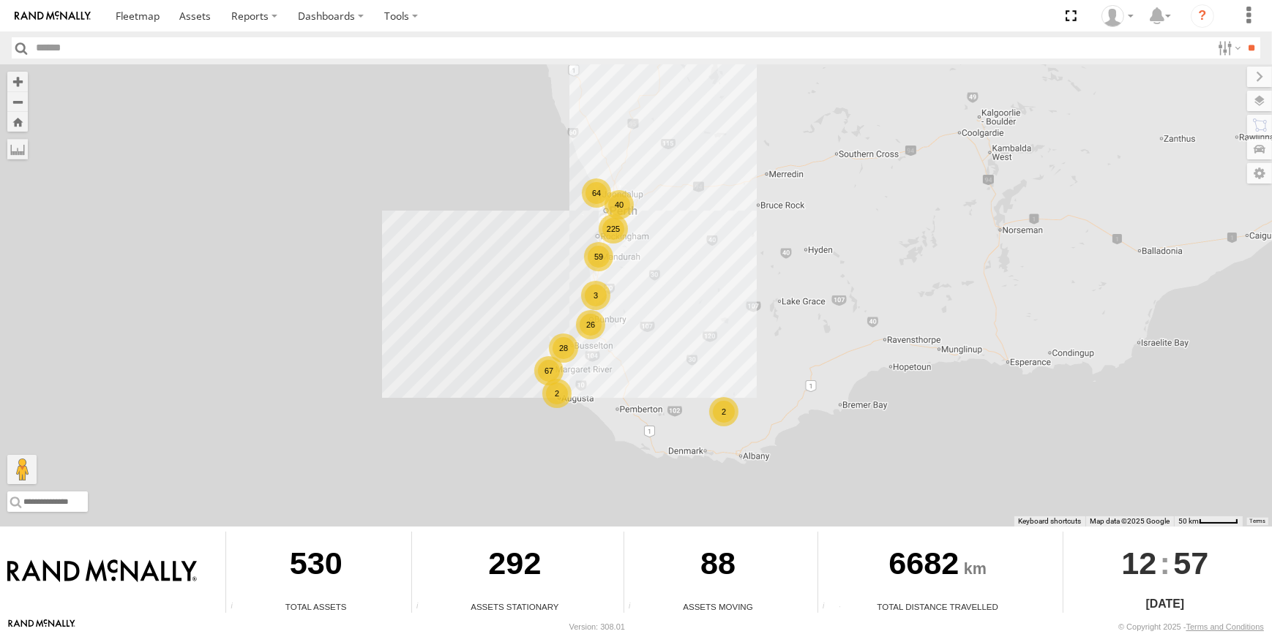
click at [83, 53] on input "text" at bounding box center [621, 47] width 1181 height 21
type input "**"
click at [1243, 37] on input "**" at bounding box center [1251, 47] width 17 height 21
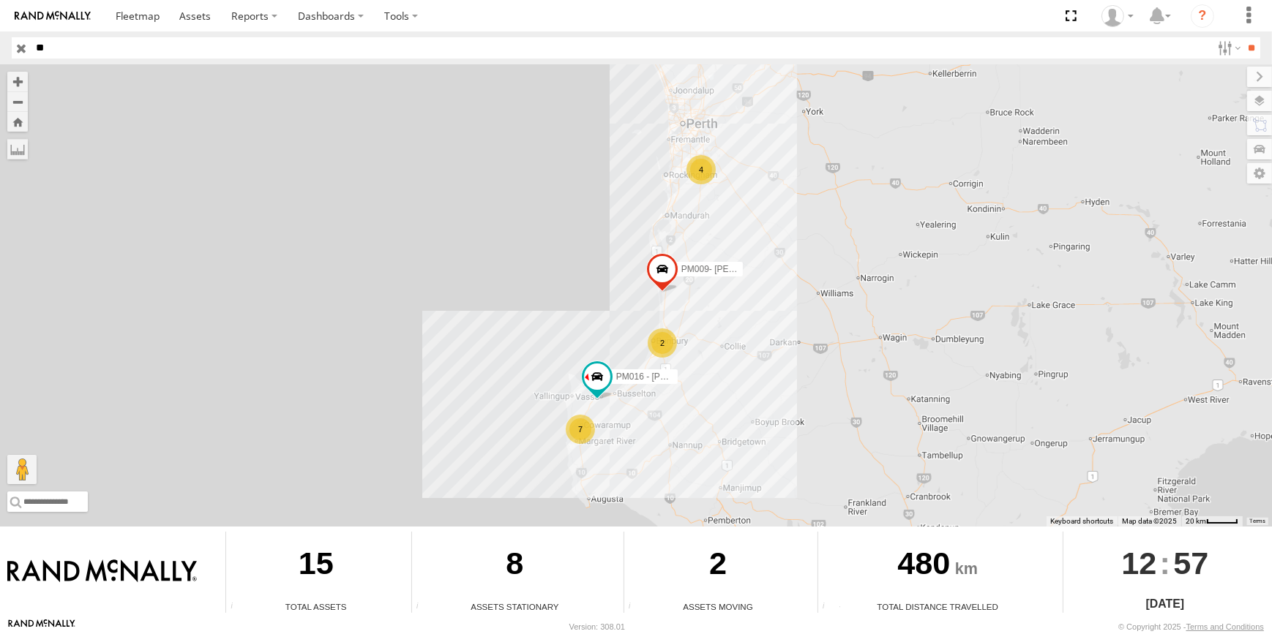
click at [704, 170] on div "4" at bounding box center [700, 169] width 29 height 29
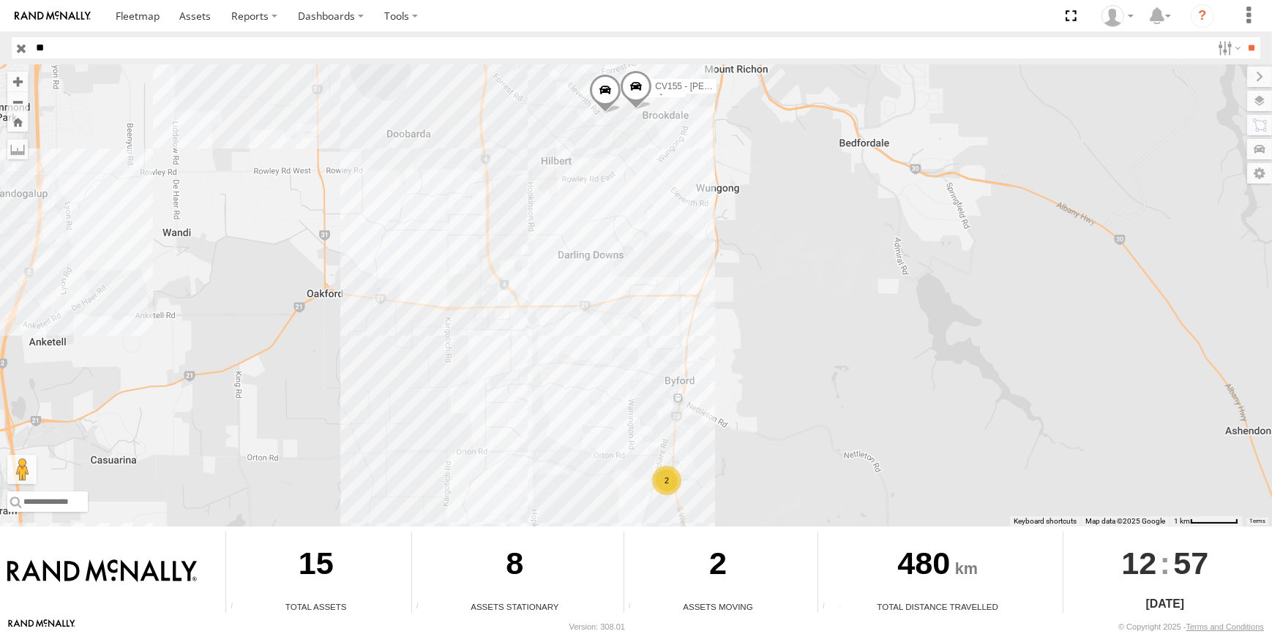
click at [607, 100] on span at bounding box center [605, 94] width 32 height 40
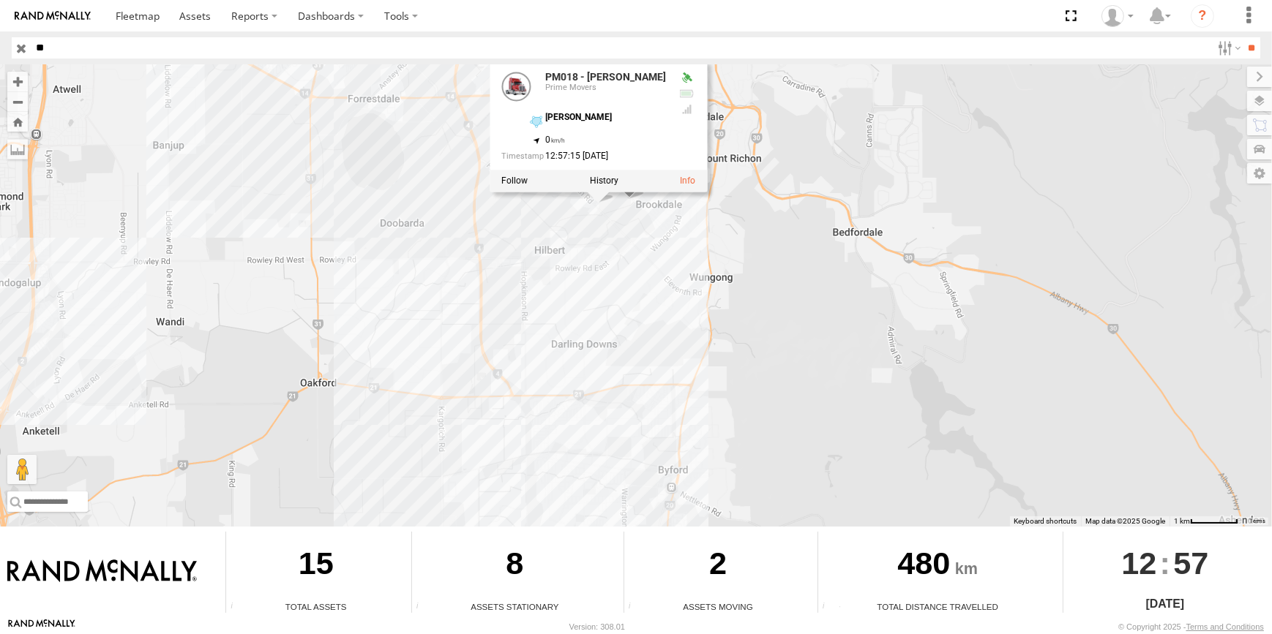
click at [680, 265] on div "PM009- Rikky Coram PM016 - Ian Fleming 2 PM018 - Andy Taylor CV155 - Owen Chapm…" at bounding box center [636, 295] width 1272 height 462
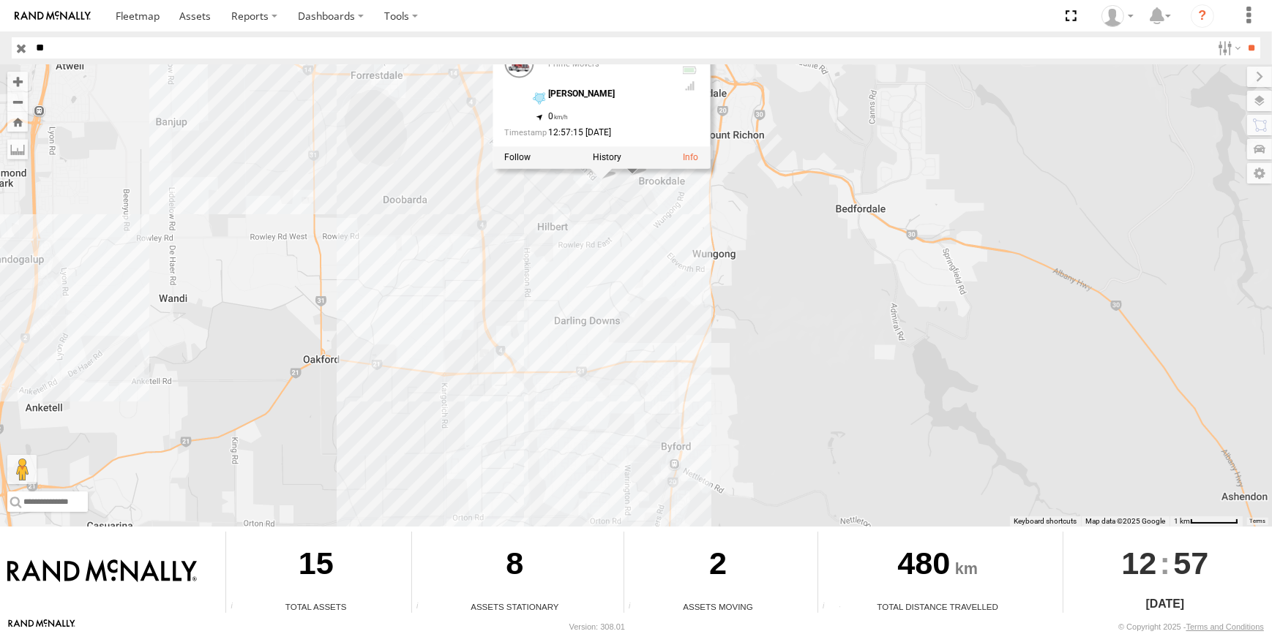
drag, startPoint x: 800, startPoint y: 356, endPoint x: 787, endPoint y: 327, distance: 32.4
click at [801, 326] on div "PM009- Rikky Coram PM016 - Ian Fleming 2 PM018 - Andy Taylor CV155 - Owen Chapm…" at bounding box center [636, 295] width 1272 height 462
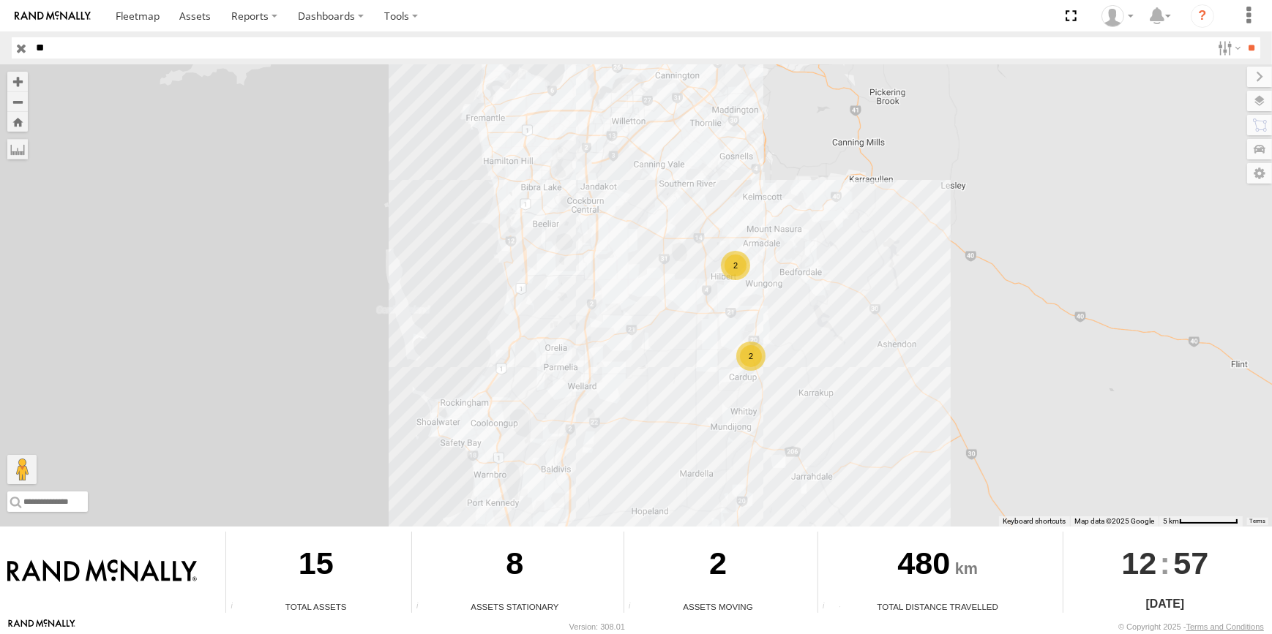
drag, startPoint x: 792, startPoint y: 424, endPoint x: 806, endPoint y: 388, distance: 38.9
click at [805, 402] on div "PM009- Rikky Coram PM016 - Ian Fleming 2 2" at bounding box center [636, 295] width 1272 height 462
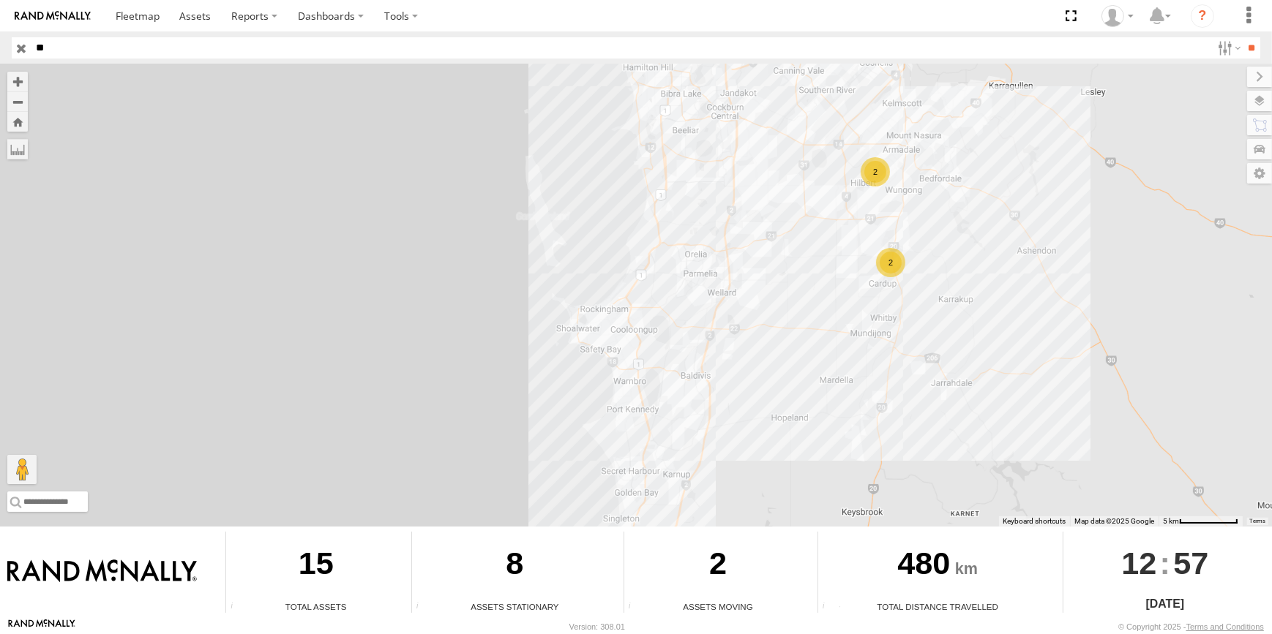
drag, startPoint x: 806, startPoint y: 388, endPoint x: 883, endPoint y: 339, distance: 91.4
click at [915, 350] on div "PM009- Rikky Coram PM016 - Ian Fleming 2 2" at bounding box center [636, 295] width 1272 height 462
drag, startPoint x: 779, startPoint y: 315, endPoint x: 716, endPoint y: 281, distance: 71.7
click at [754, 301] on div "PM009- Rikky Coram PM016 - Ian Fleming 2 2" at bounding box center [636, 295] width 1272 height 462
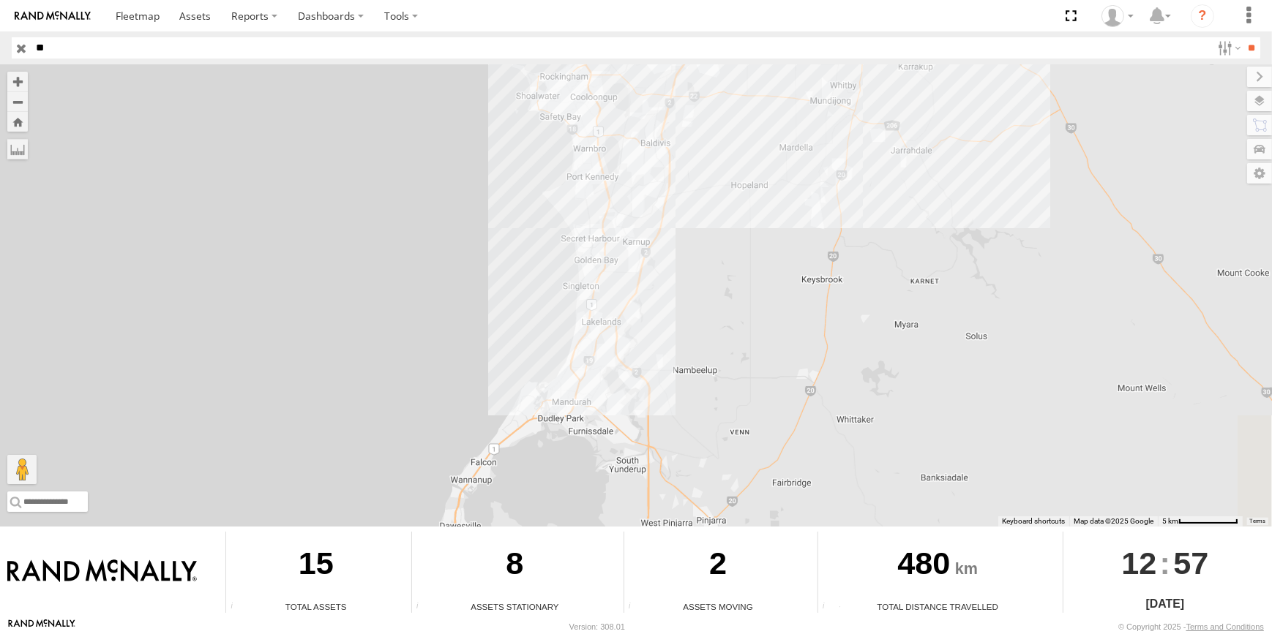
drag, startPoint x: 716, startPoint y: 281, endPoint x: 772, endPoint y: 97, distance: 192.6
click at [772, 97] on div "PM009- Rikky Coram PM016 - Ian Fleming 2 2" at bounding box center [636, 295] width 1272 height 462
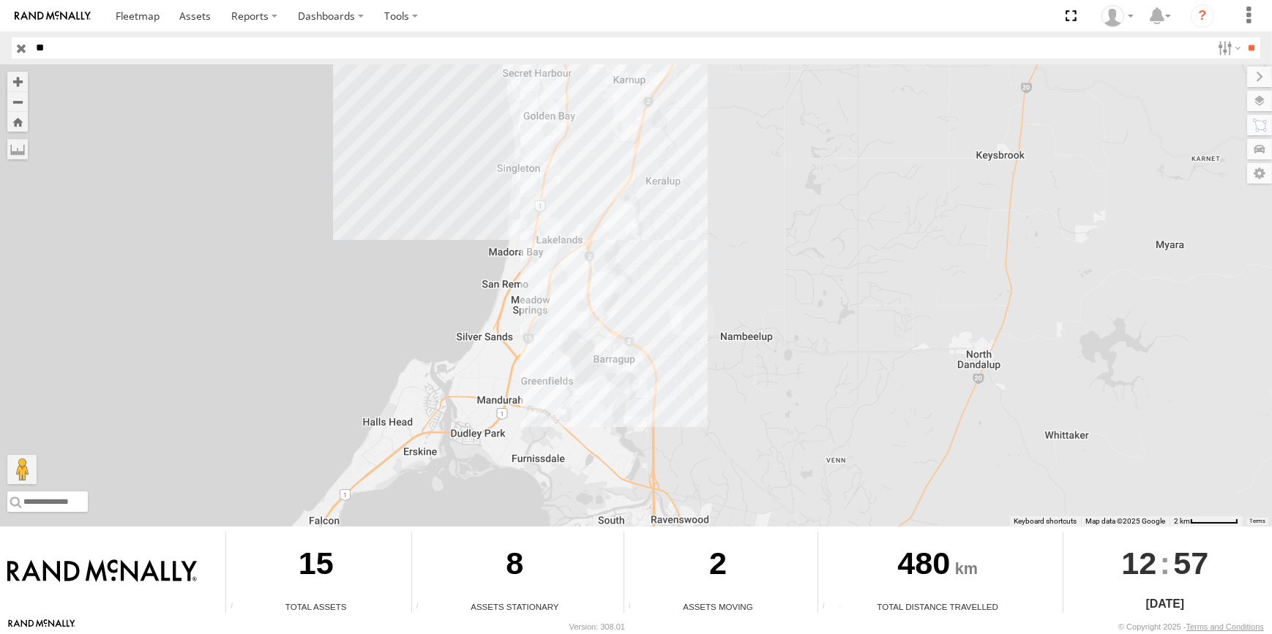
drag, startPoint x: 771, startPoint y: 279, endPoint x: 766, endPoint y: 322, distance: 43.5
click at [772, 292] on div "PM009- Rikky Coram PM016 - Ian Fleming" at bounding box center [636, 295] width 1272 height 462
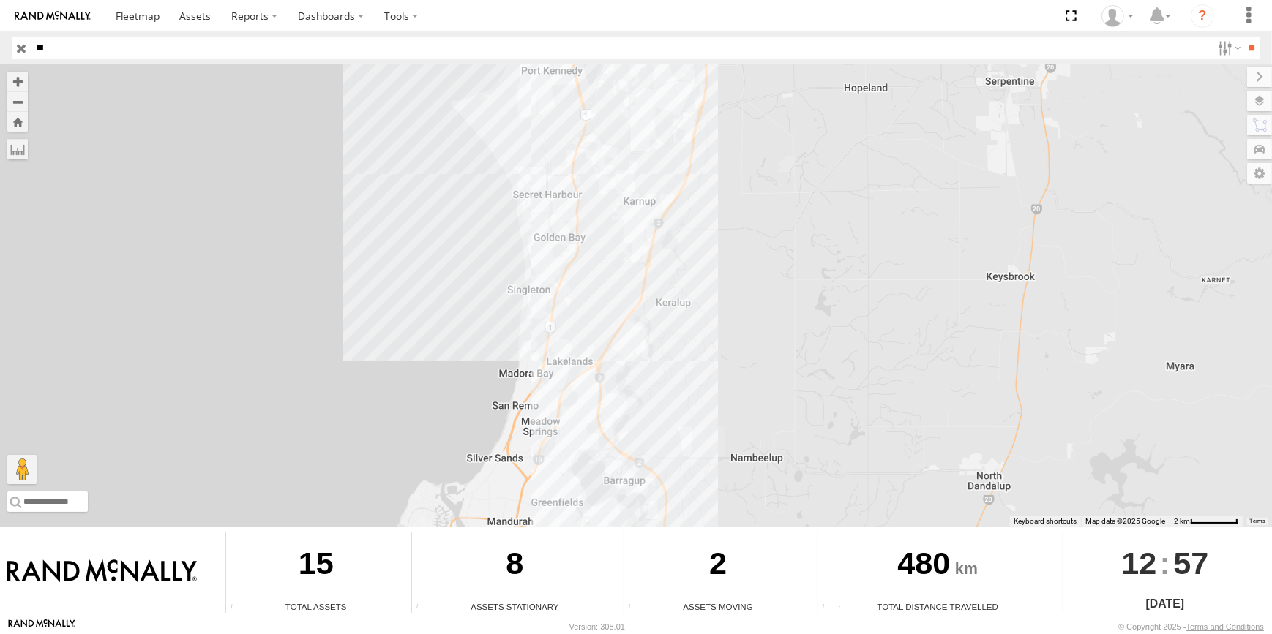
drag, startPoint x: 766, startPoint y: 322, endPoint x: 740, endPoint y: 438, distance: 118.6
click at [740, 437] on div "PM009- Rikky Coram PM016 - Ian Fleming" at bounding box center [636, 295] width 1272 height 462
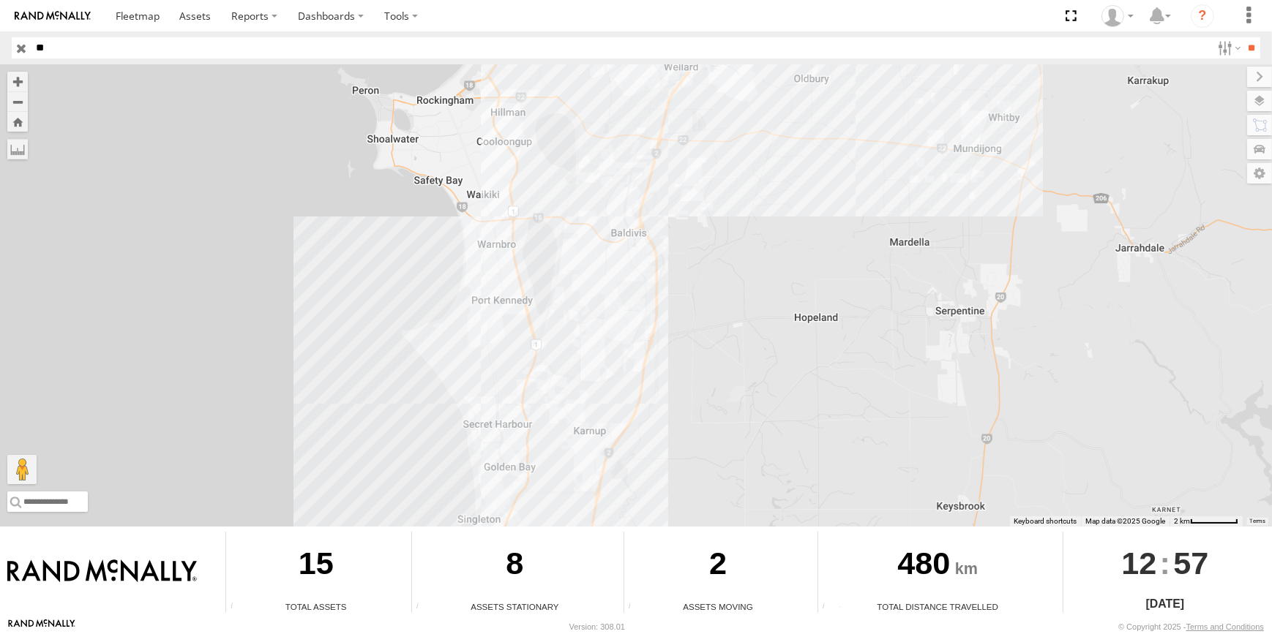
click at [743, 290] on div "PM009- Rikky Coram PM016 - Ian Fleming" at bounding box center [636, 295] width 1272 height 462
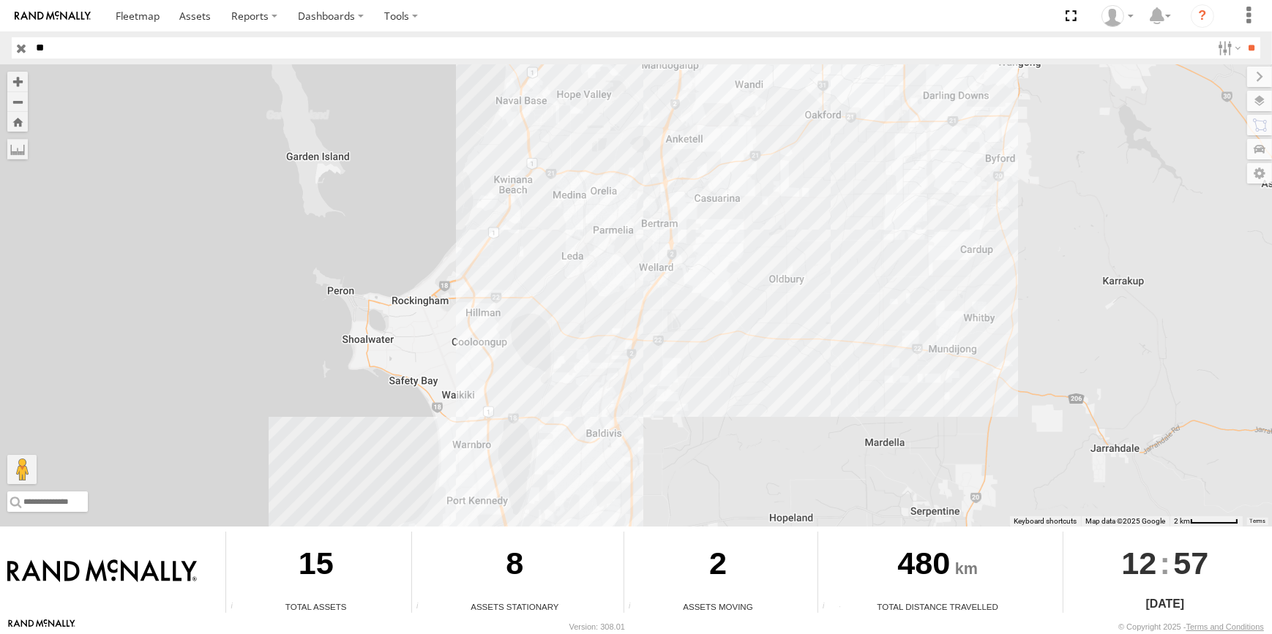
click at [723, 435] on div "PM009- Rikky Coram PM016 - Ian Fleming" at bounding box center [636, 295] width 1272 height 462
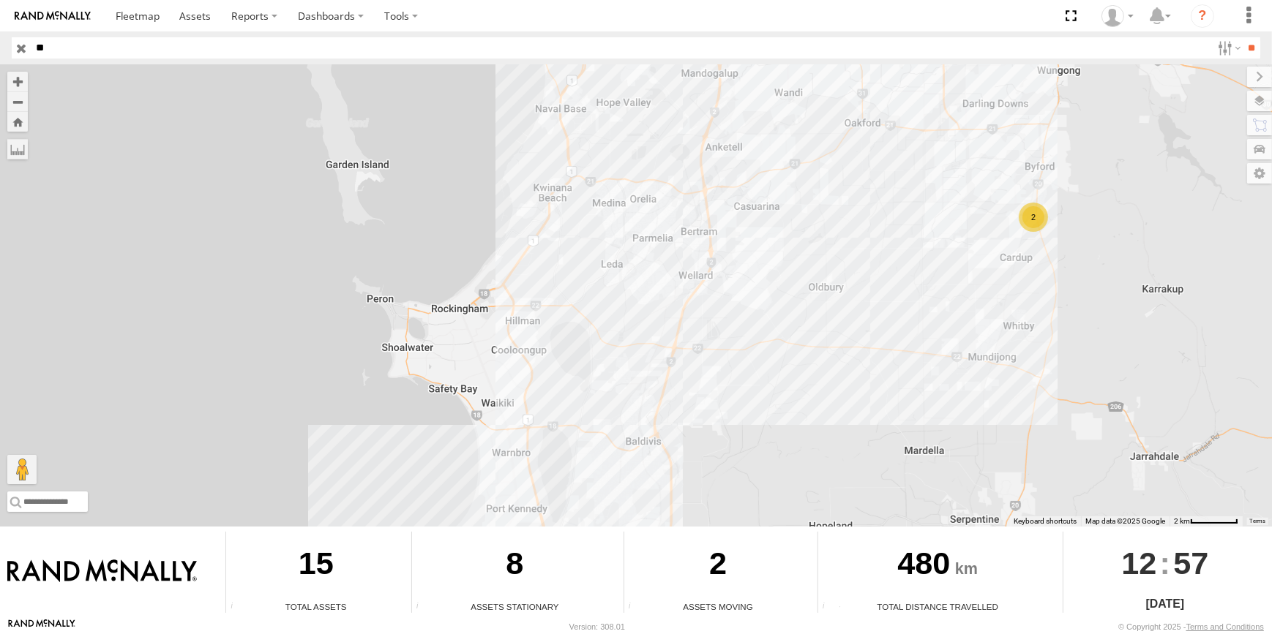
drag, startPoint x: 874, startPoint y: 299, endPoint x: 846, endPoint y: 323, distance: 36.9
click at [855, 319] on div "PM009- Rikky Coram PM016 - Ian Fleming 2" at bounding box center [636, 295] width 1272 height 462
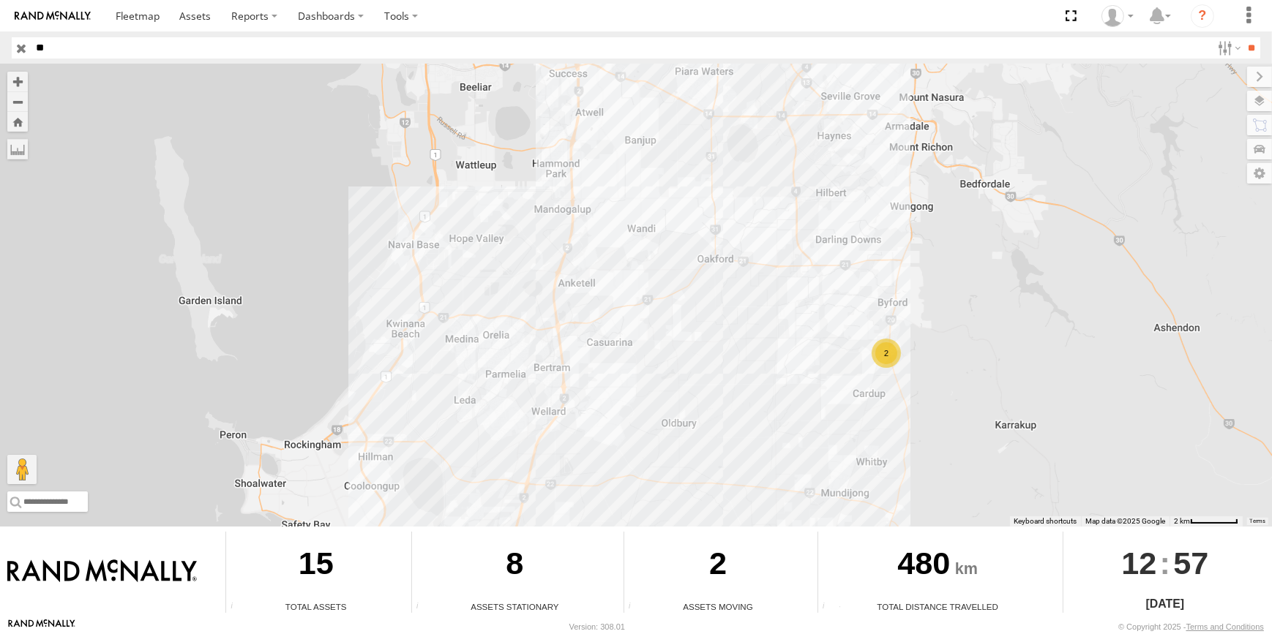
drag, startPoint x: 769, startPoint y: 376, endPoint x: 738, endPoint y: 432, distance: 64.2
click at [739, 432] on div "PM009- Rikky Coram PM016 - Ian Fleming 2" at bounding box center [636, 295] width 1272 height 462
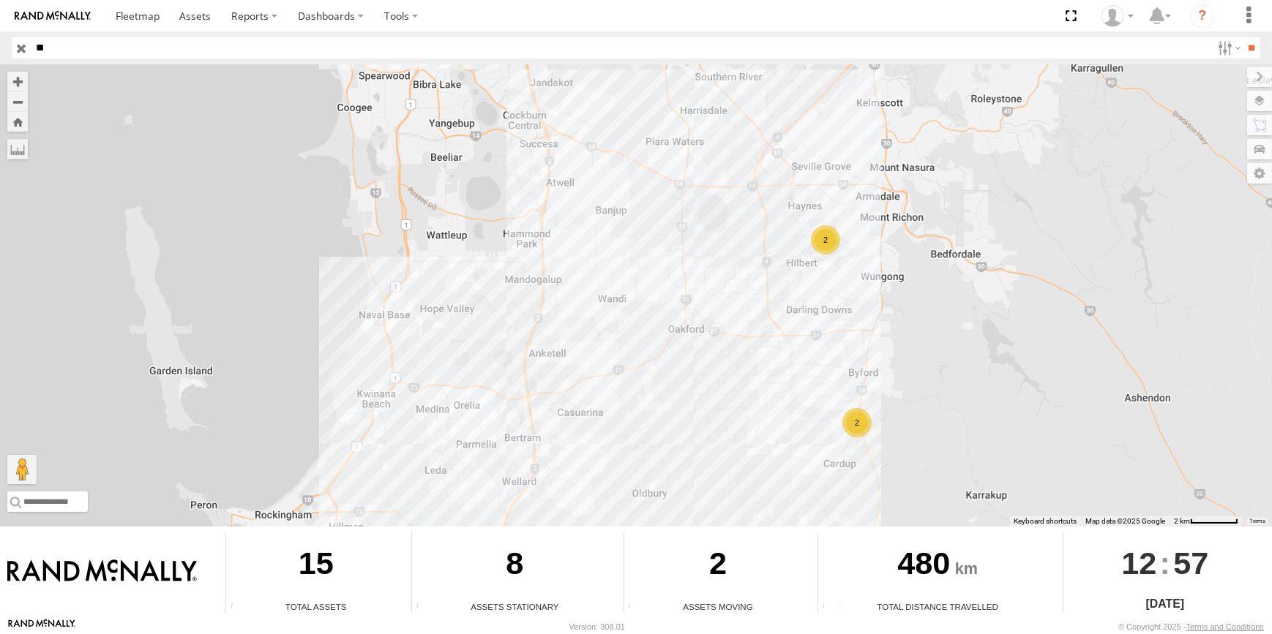
click at [738, 342] on div "PM009- Rikky Coram PM016 - Ian Fleming 2 2" at bounding box center [636, 295] width 1272 height 462
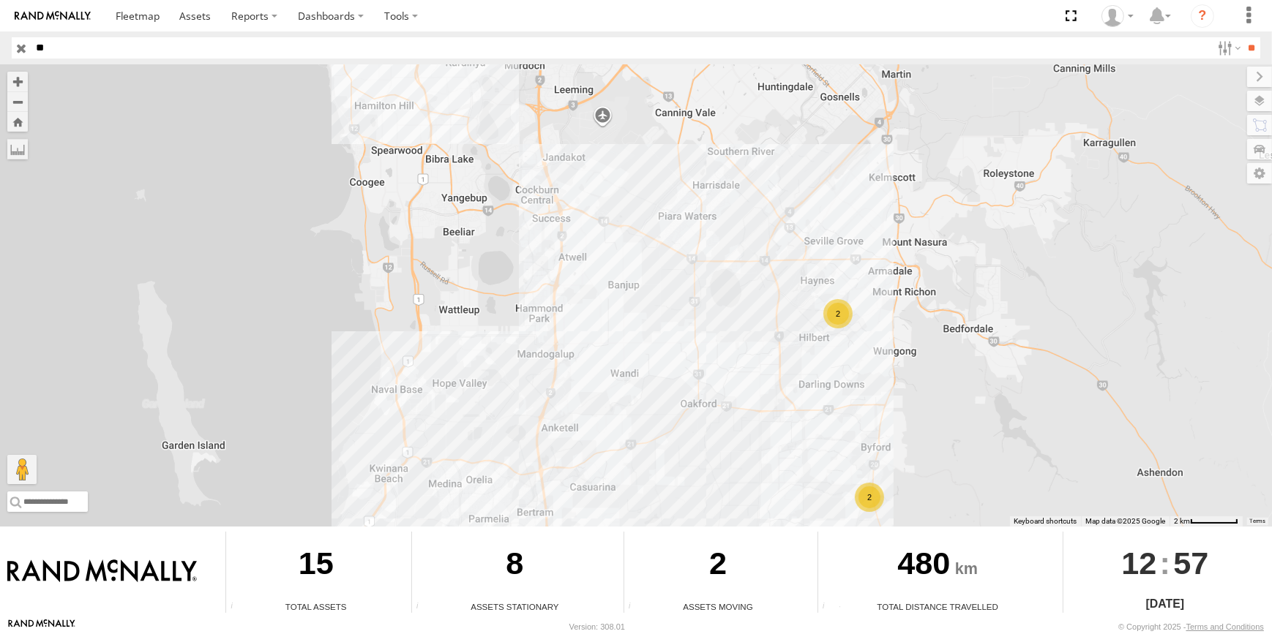
drag, startPoint x: 739, startPoint y: 356, endPoint x: 671, endPoint y: 397, distance: 79.4
click at [680, 392] on div "PM009- Rikky Coram PM016 - Ian Fleming 2 2" at bounding box center [636, 295] width 1272 height 462
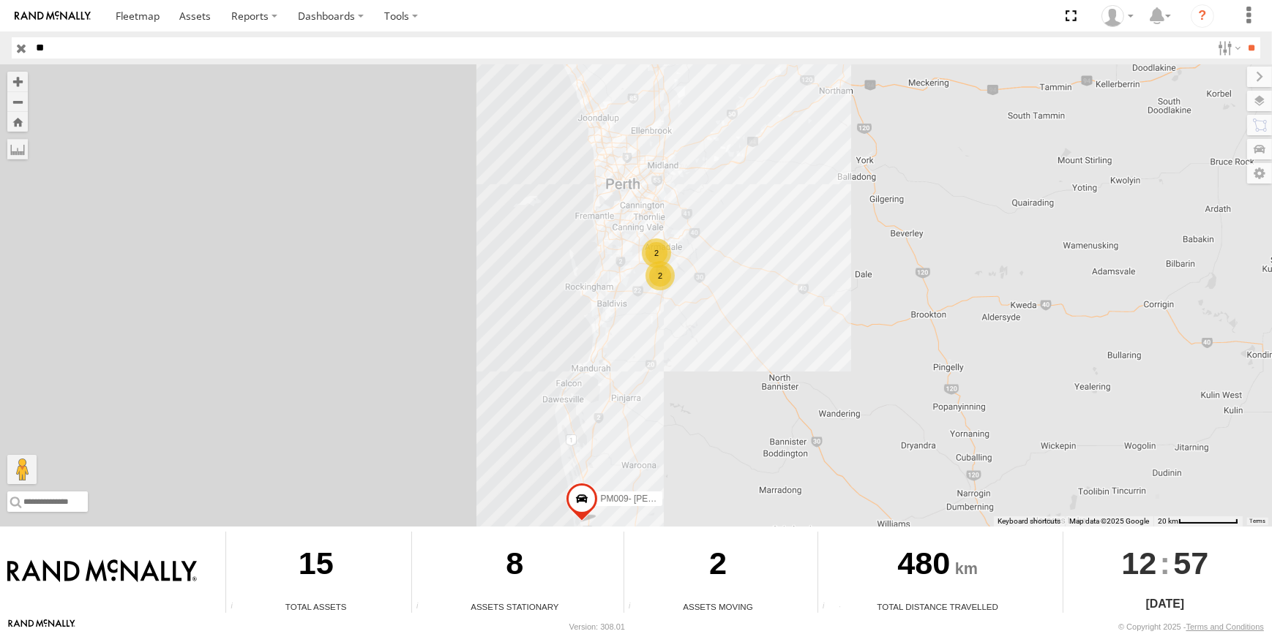
click at [721, 215] on div "PM009- Rikky Coram PM016 - Ian Fleming 2 2" at bounding box center [636, 295] width 1272 height 462
click at [29, 50] on input "button" at bounding box center [21, 47] width 19 height 21
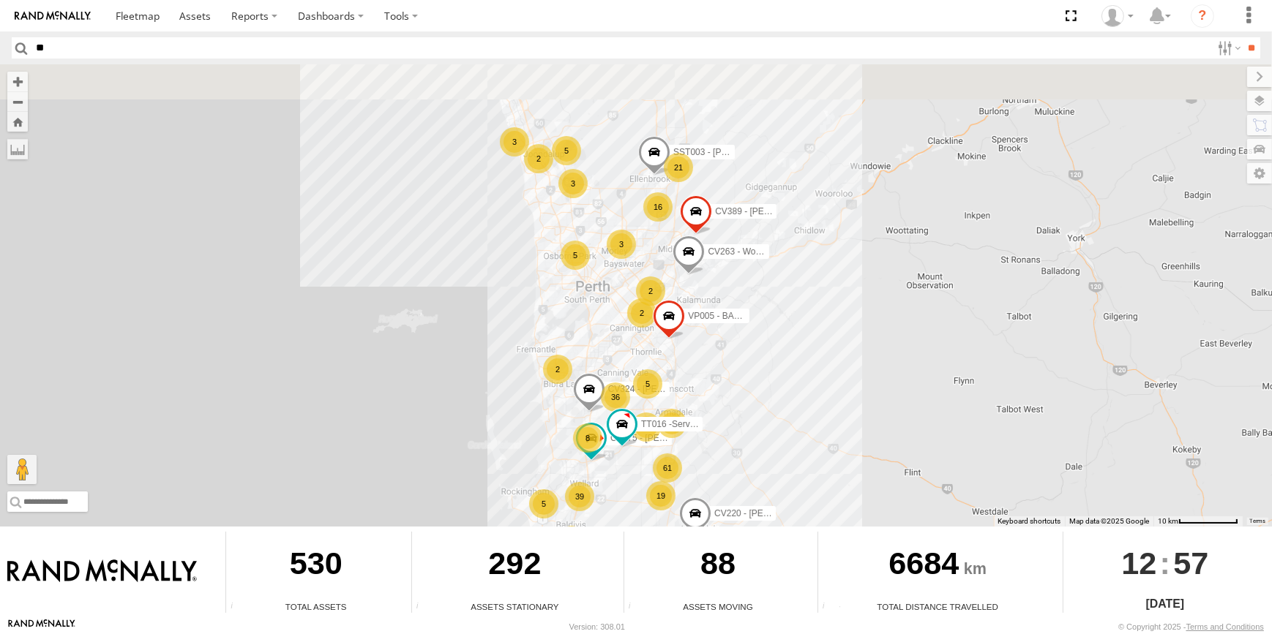
drag, startPoint x: 703, startPoint y: 315, endPoint x: 709, endPoint y: 413, distance: 98.2
click at [709, 413] on div "CV205 - Cam Capp CV295 - Karly Taylor CV215 - Cory Wilson 32 11 5 3 16 39 19 21…" at bounding box center [636, 295] width 1272 height 462
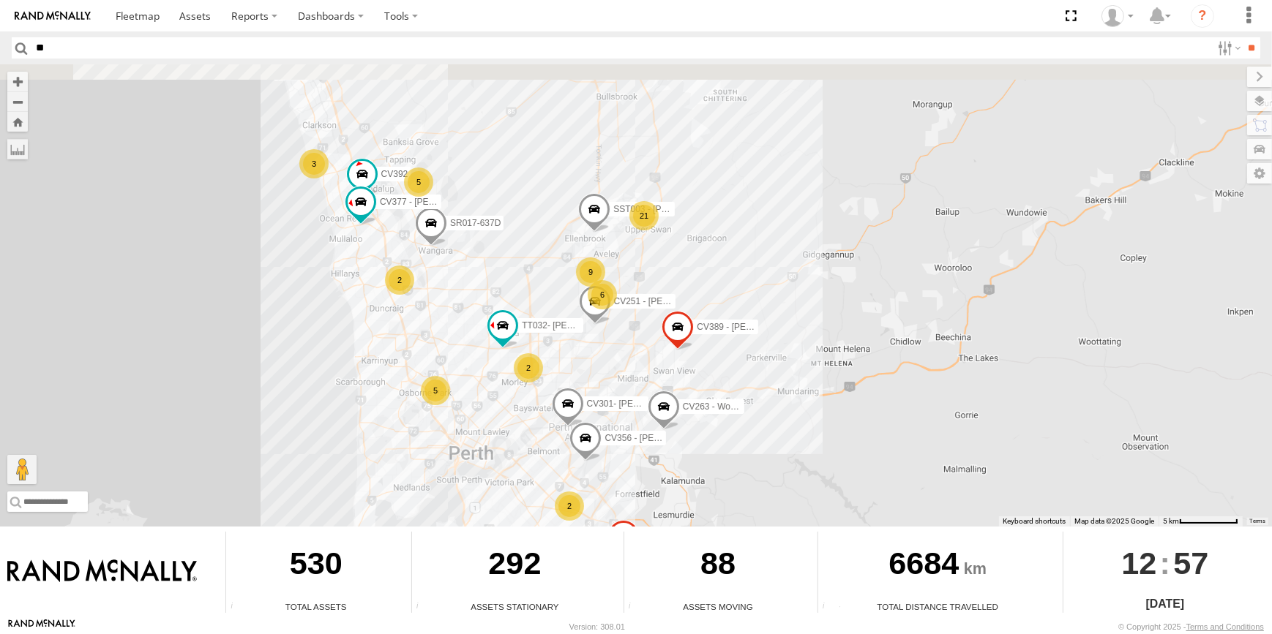
drag, startPoint x: 523, startPoint y: 165, endPoint x: 588, endPoint y: 256, distance: 111.8
click at [585, 253] on div "CV205 - Cam Capp CV295 - Karly Taylor CV215 - Cory Wilson CV263 - Workshop CV38…" at bounding box center [636, 295] width 1272 height 462
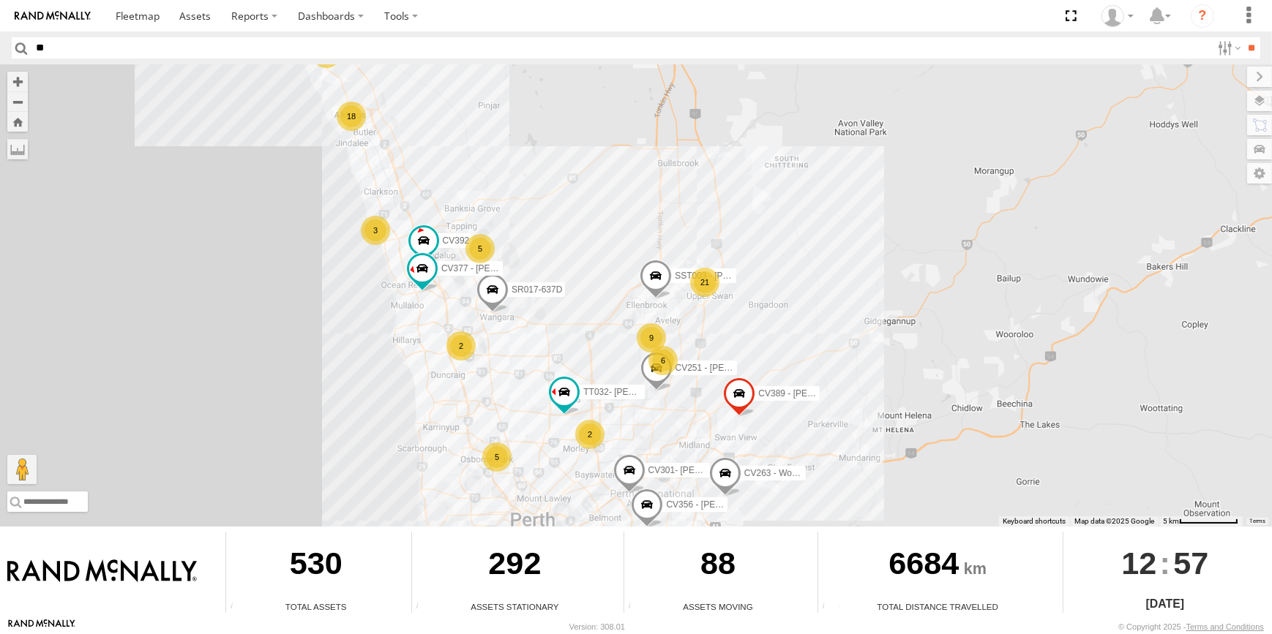
drag, startPoint x: 475, startPoint y: 428, endPoint x: 476, endPoint y: 274, distance: 154.4
click at [478, 293] on div "CV205 - Cam Capp CV295 - Karly Taylor CV215 - Cory Wilson CV263 - Workshop CV38…" at bounding box center [636, 295] width 1272 height 462
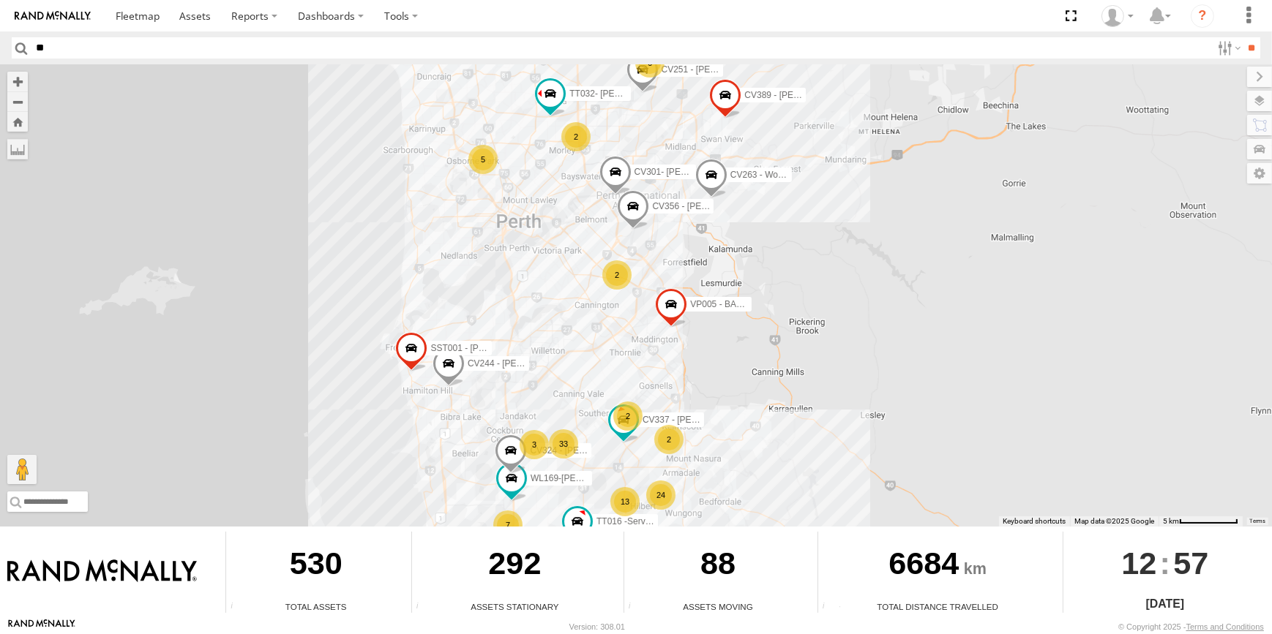
drag, startPoint x: 513, startPoint y: 387, endPoint x: 517, endPoint y: 268, distance: 119.3
click at [517, 282] on div "CV205 - Cam Capp CV295 - Karly Taylor CV215 - Cory Wilson CV263 - Workshop CV38…" at bounding box center [636, 295] width 1272 height 462
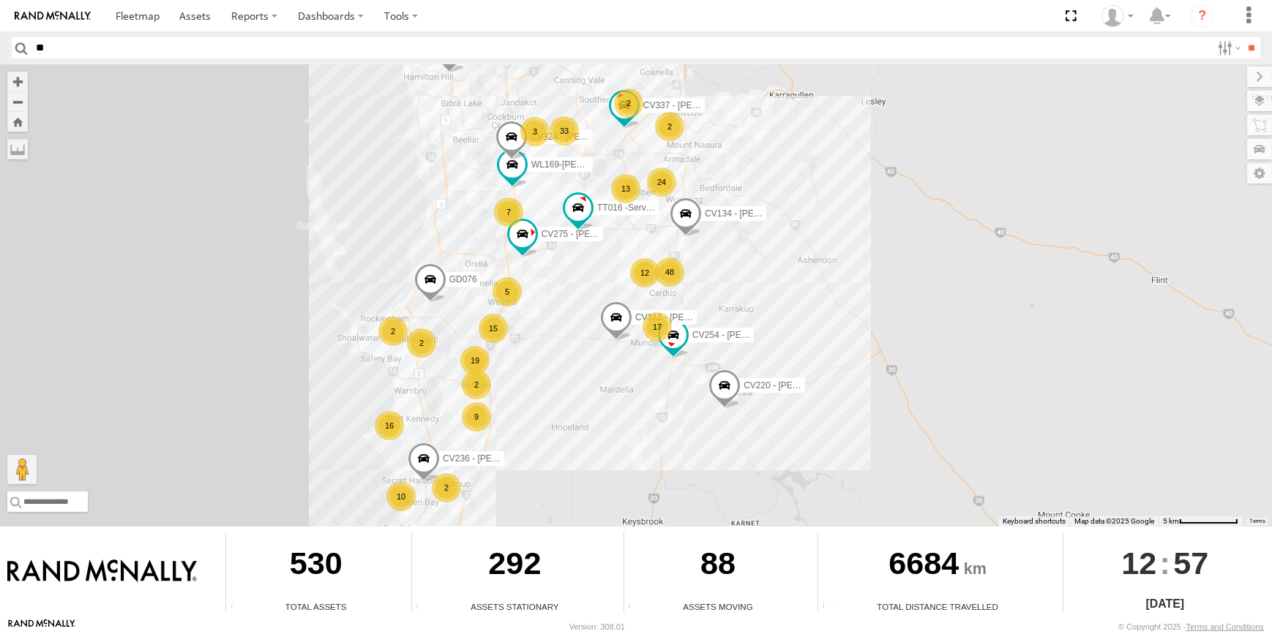
drag, startPoint x: 498, startPoint y: 388, endPoint x: 507, endPoint y: 352, distance: 36.9
click at [507, 352] on div "CV205 - Cam Capp CV295 - Karly Taylor CV215 - Cory Wilson CV263 - Workshop CV38…" at bounding box center [636, 295] width 1272 height 462
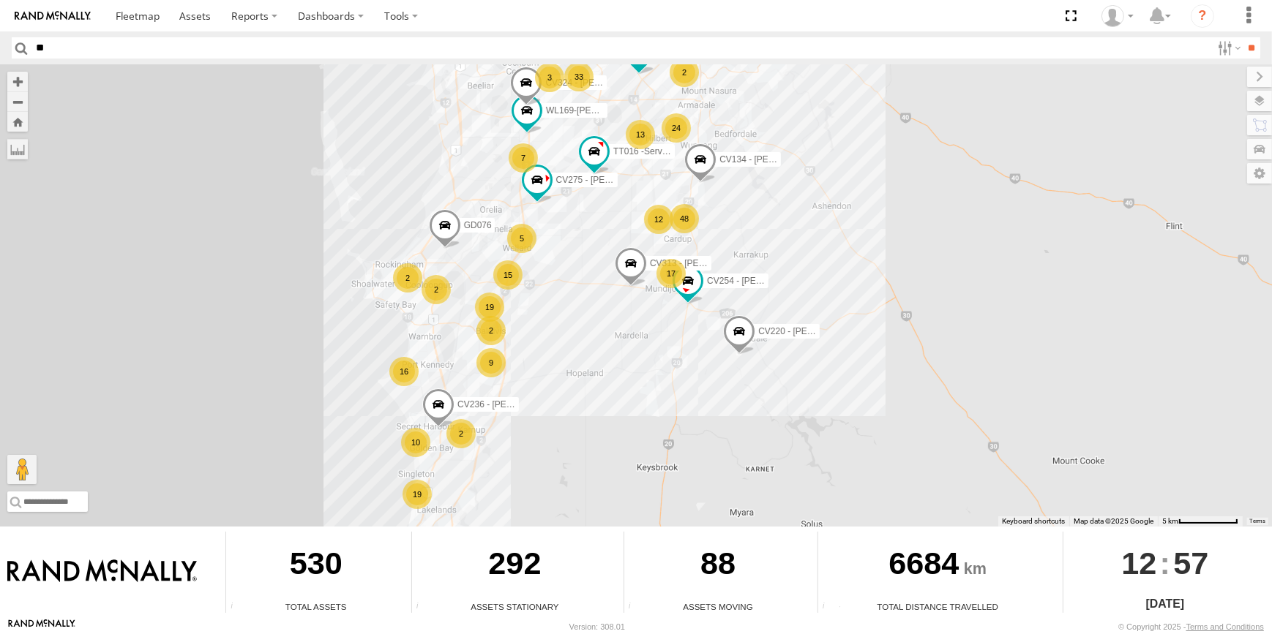
click at [484, 380] on div "CV205 - Cam Capp CV295 - Karly Taylor CV215 - Cory Wilson CV263 - Workshop CV38…" at bounding box center [636, 295] width 1272 height 462
click at [487, 373] on div "9" at bounding box center [490, 362] width 29 height 29
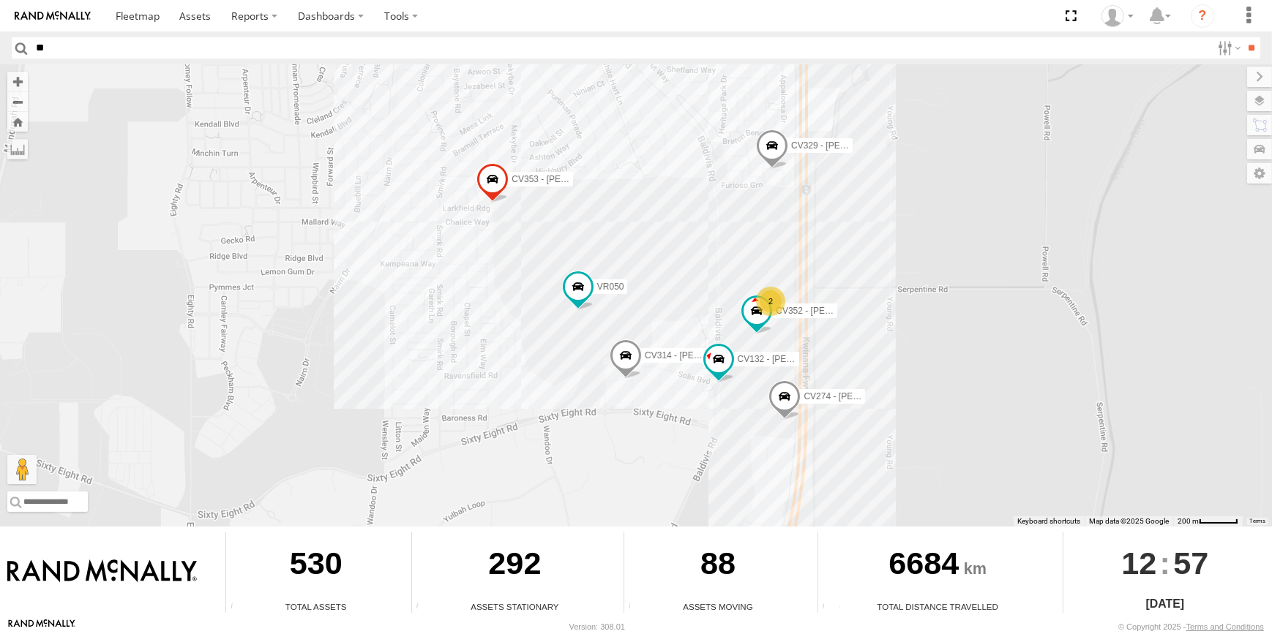
drag, startPoint x: 746, startPoint y: 167, endPoint x: 736, endPoint y: 192, distance: 27.6
click at [736, 192] on div "CV205 - Cam Capp CV295 - Karly Taylor CV215 - Cory Wilson CV263 - Workshop CV38…" at bounding box center [636, 295] width 1272 height 462
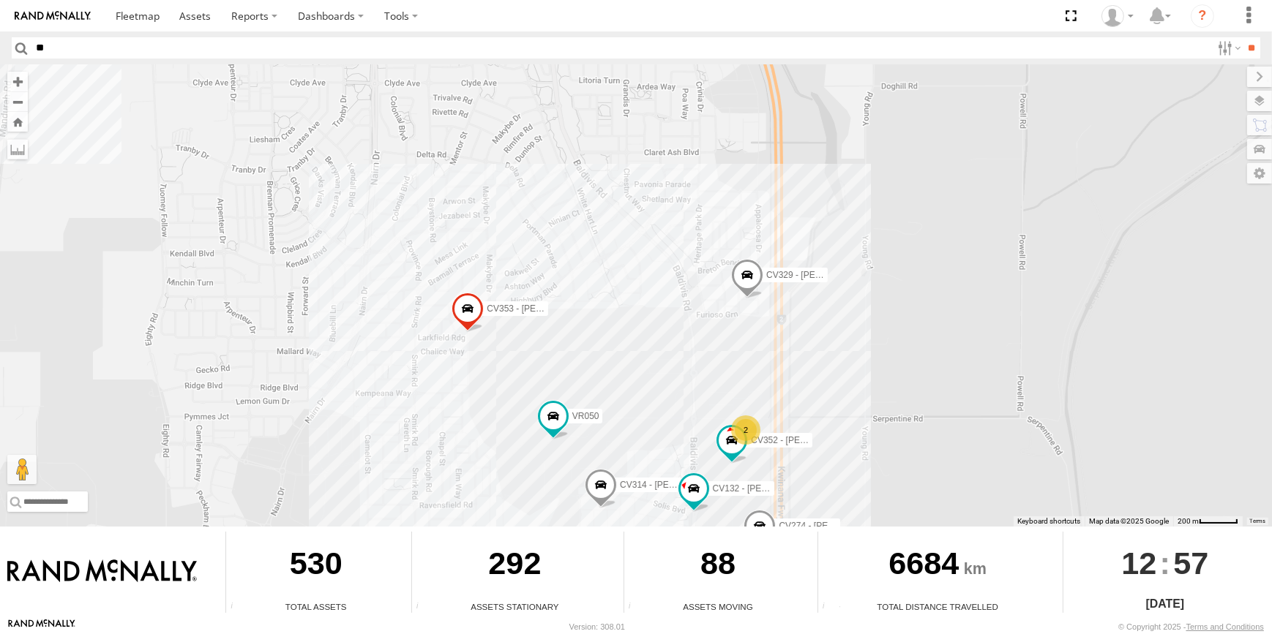
drag, startPoint x: 637, startPoint y: 132, endPoint x: 609, endPoint y: 347, distance: 216.2
click at [609, 347] on div "CV205 - Cam Capp CV295 - Karly Taylor CV215 - Cory Wilson CV263 - Workshop CV38…" at bounding box center [636, 295] width 1272 height 462
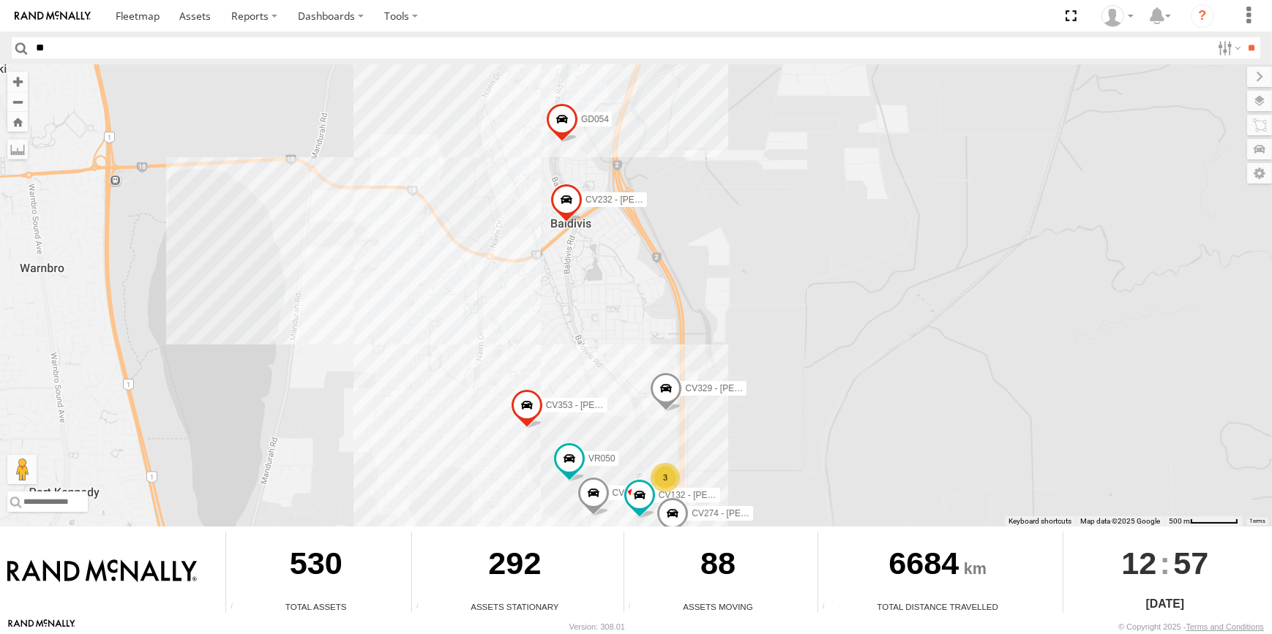
click at [658, 394] on span at bounding box center [666, 392] width 32 height 40
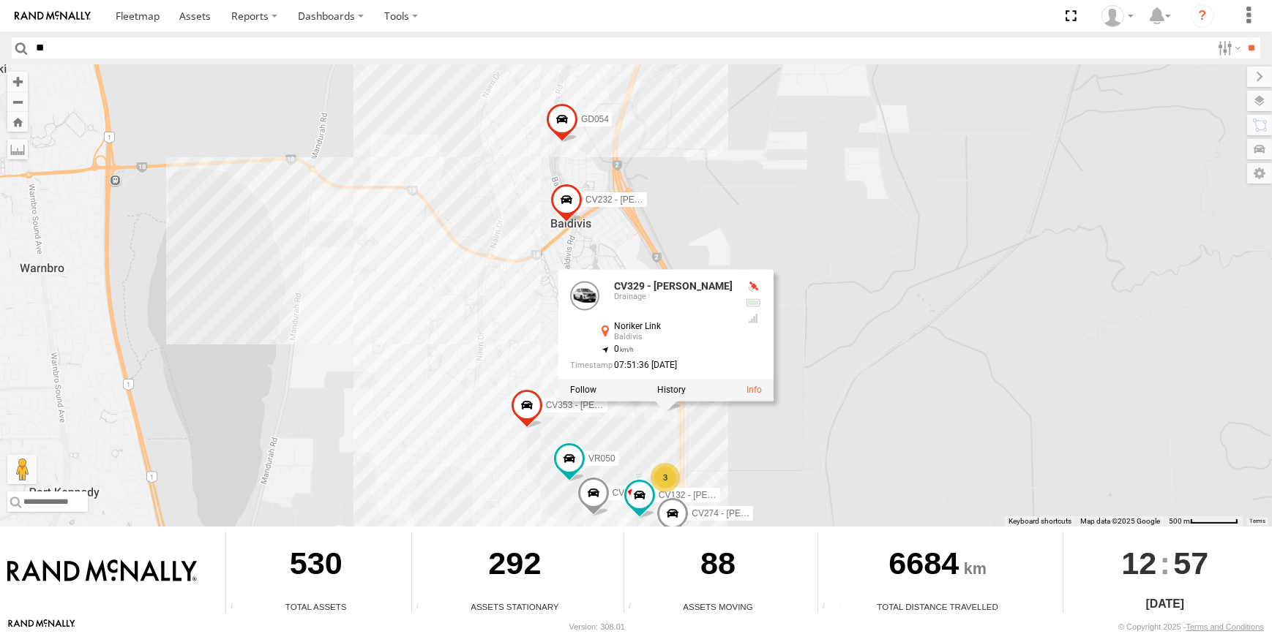
click at [511, 361] on div "CV205 - Cam Capp CV295 - Karly Taylor CV215 - Cory Wilson CV263 - Workshop CV38…" at bounding box center [636, 295] width 1272 height 462
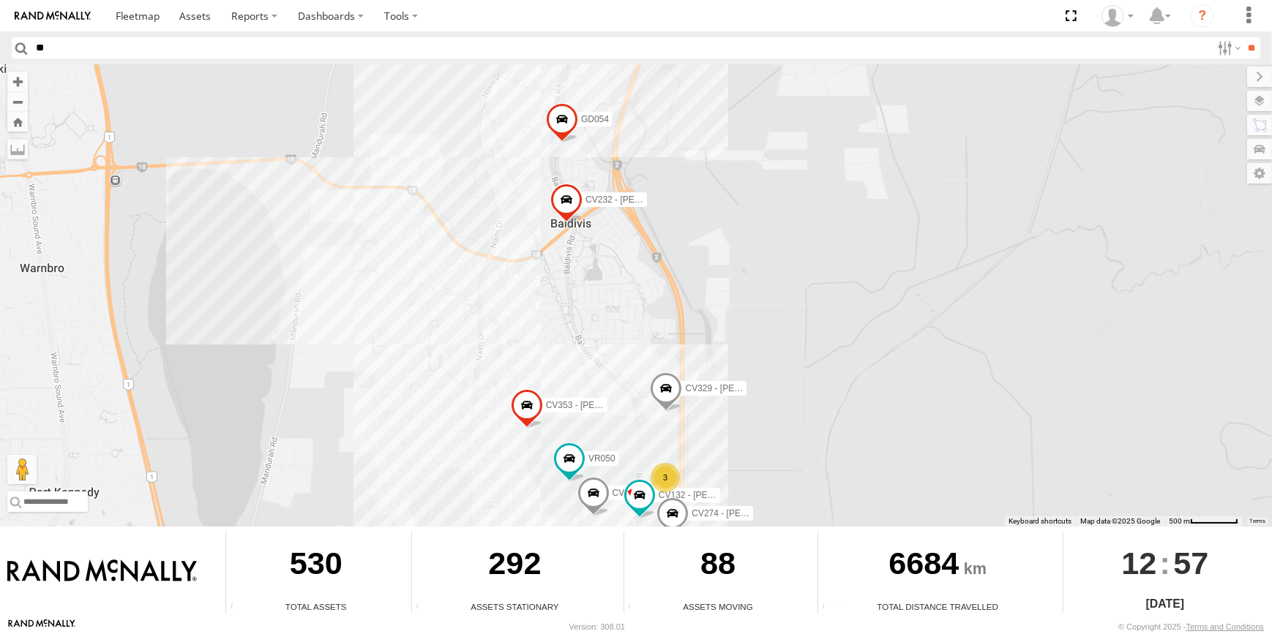
drag, startPoint x: 540, startPoint y: 233, endPoint x: 540, endPoint y: 244, distance: 11.0
click at [540, 244] on div "CV205 - Cam Capp CV295 - Karly Taylor CV215 - Cory Wilson CV263 - Workshop CV38…" at bounding box center [636, 295] width 1272 height 462
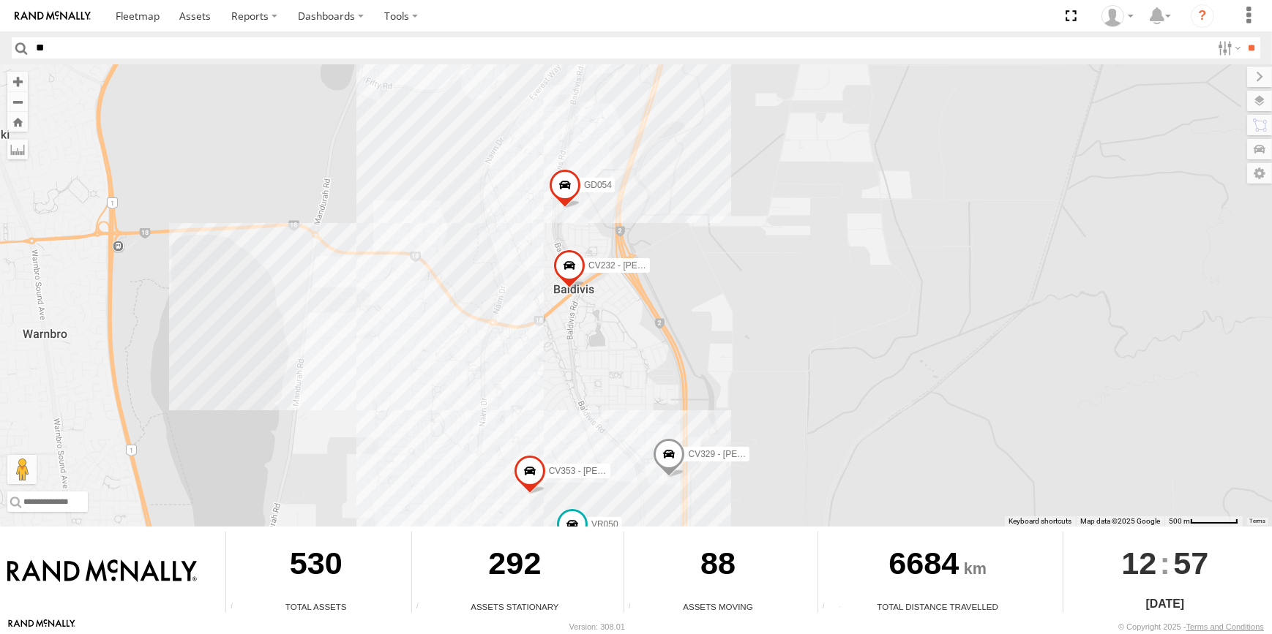
drag, startPoint x: 542, startPoint y: 285, endPoint x: 542, endPoint y: 305, distance: 19.8
click at [542, 305] on div "CV205 - Cam Capp CV295 - Karly Taylor CV215 - Cory Wilson CV263 - Workshop CV38…" at bounding box center [636, 295] width 1272 height 462
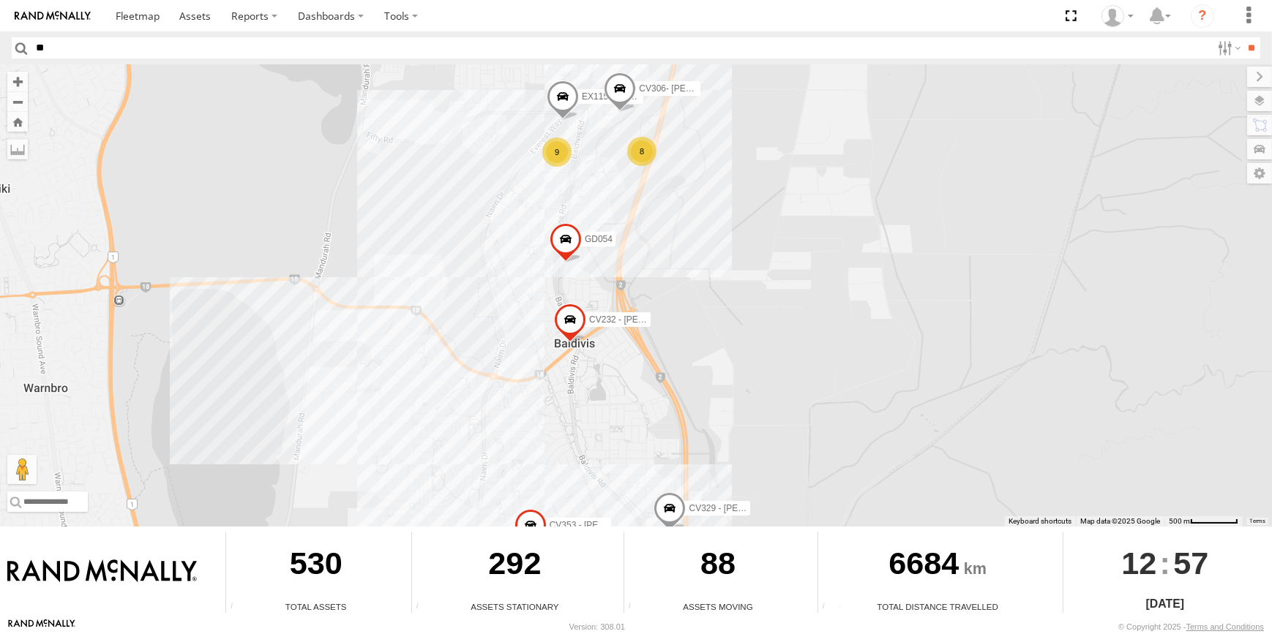
drag, startPoint x: 541, startPoint y: 228, endPoint x: 539, endPoint y: 241, distance: 13.4
click at [539, 241] on div "CV205 - Cam Capp CV295 - Karly Taylor CV215 - Cory Wilson CV263 - Workshop CV38…" at bounding box center [636, 295] width 1272 height 462
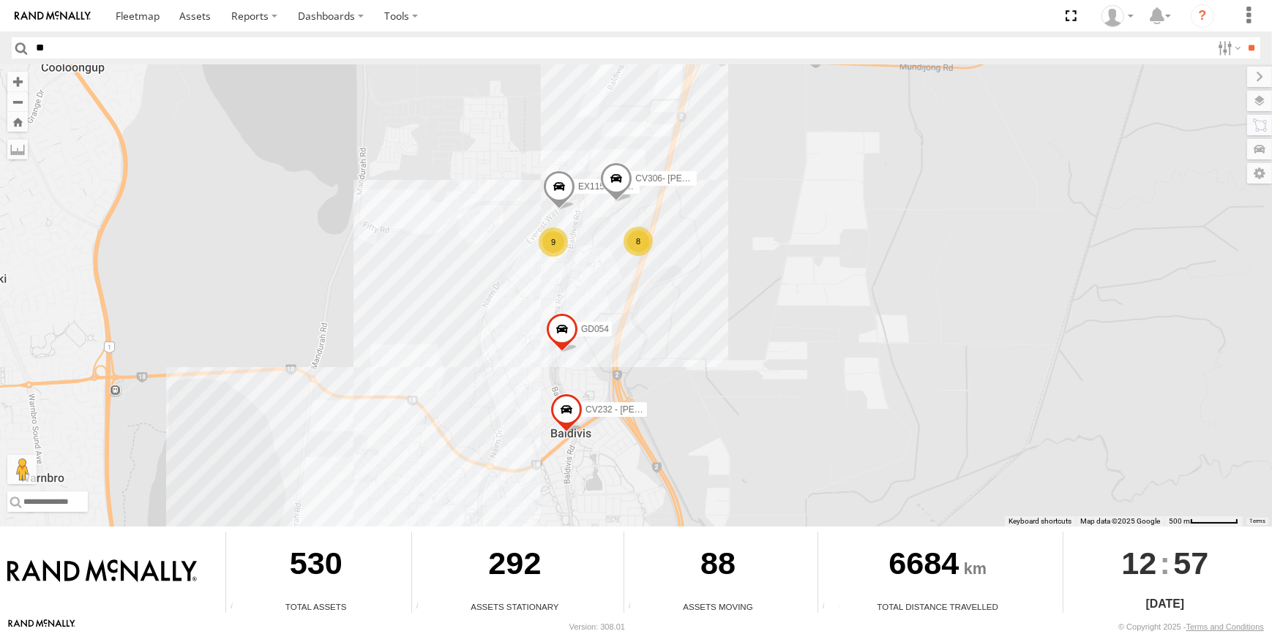
drag, startPoint x: 538, startPoint y: 299, endPoint x: 536, endPoint y: 342, distance: 42.5
click at [536, 342] on div "CV205 - Cam Capp CV295 - Karly Taylor CV215 - Cory Wilson CV263 - Workshop CV38…" at bounding box center [636, 295] width 1272 height 462
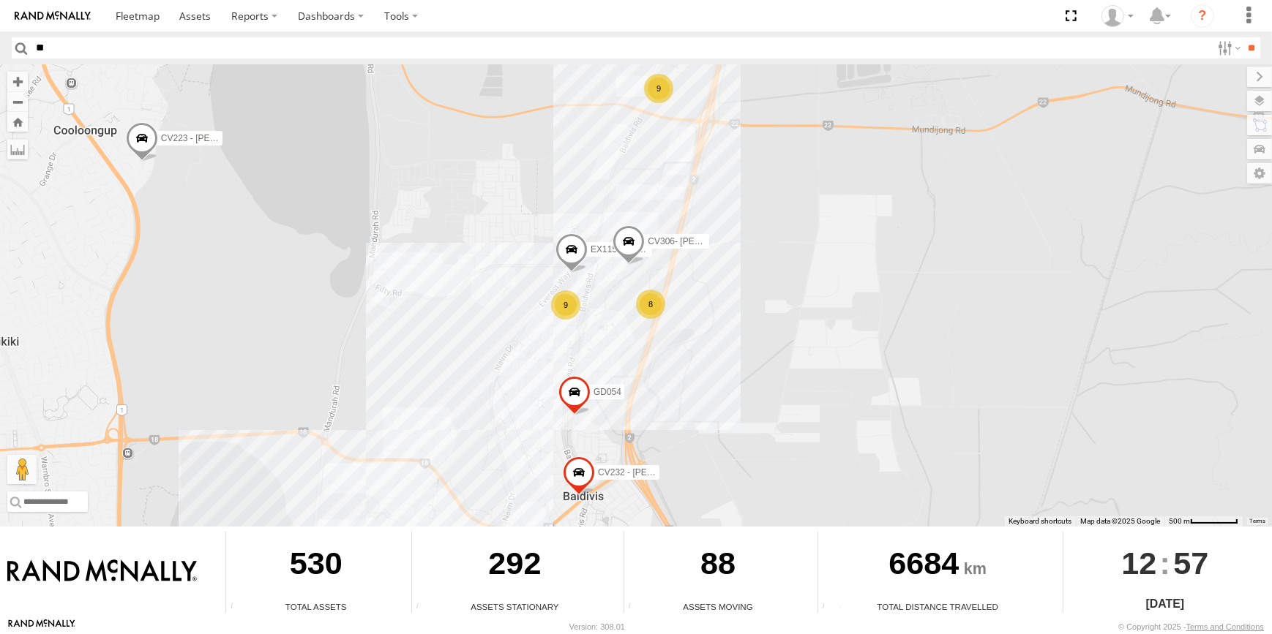
drag, startPoint x: 484, startPoint y: 356, endPoint x: 523, endPoint y: 181, distance: 179.3
click at [523, 181] on div "CV205 - Cam Capp CV295 - Karly Taylor CV215 - Cory Wilson CV263 - Workshop CV38…" at bounding box center [636, 295] width 1272 height 462
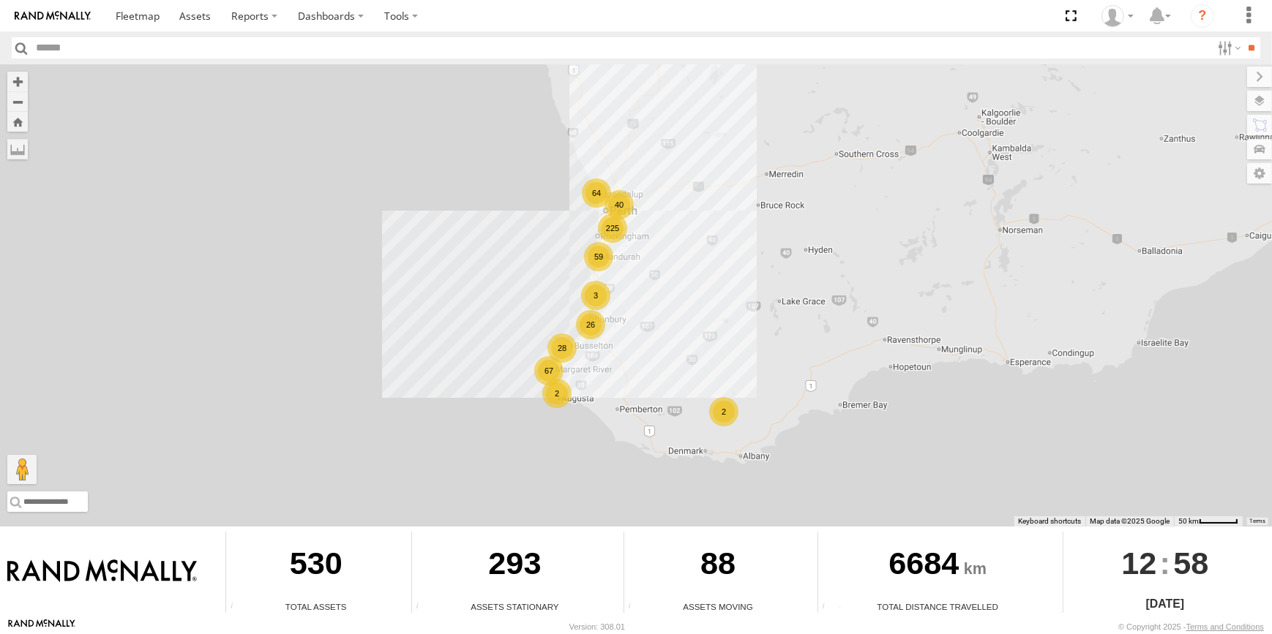
click at [593, 242] on div "59" at bounding box center [598, 256] width 29 height 29
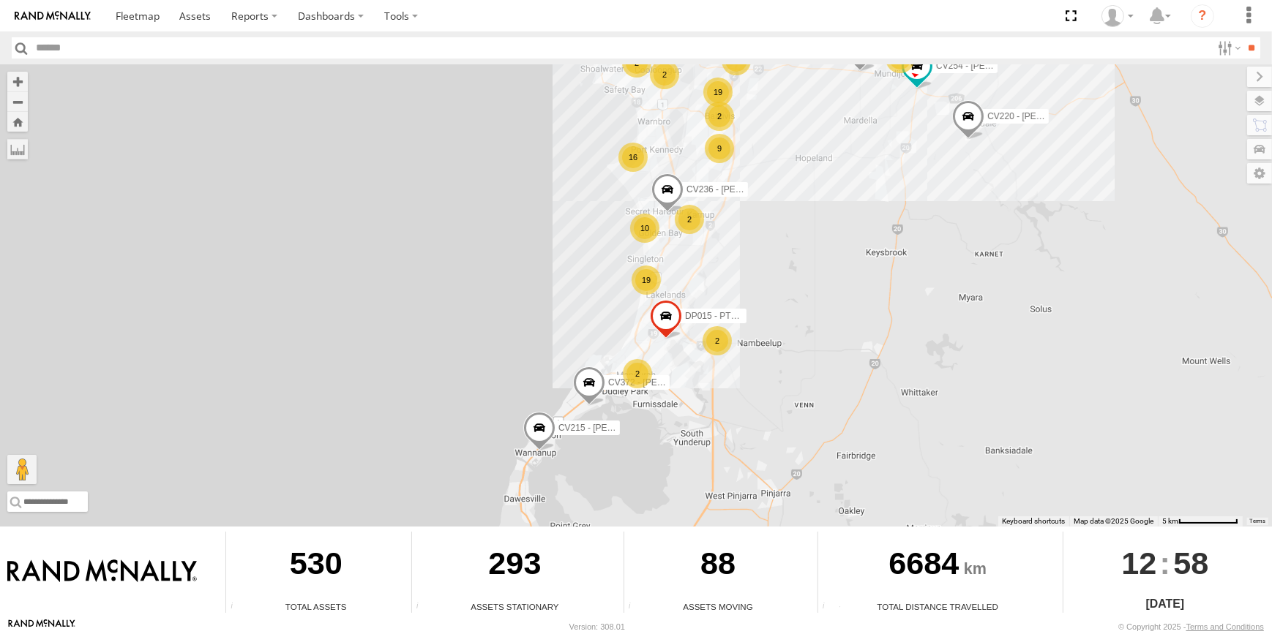
click at [666, 238] on div "9 16 15 17 10 2 19 19 2 2 CV254 - Kaden Mapstone 2 2 CV313 - Troy Foster CV220 …" at bounding box center [636, 295] width 1272 height 462
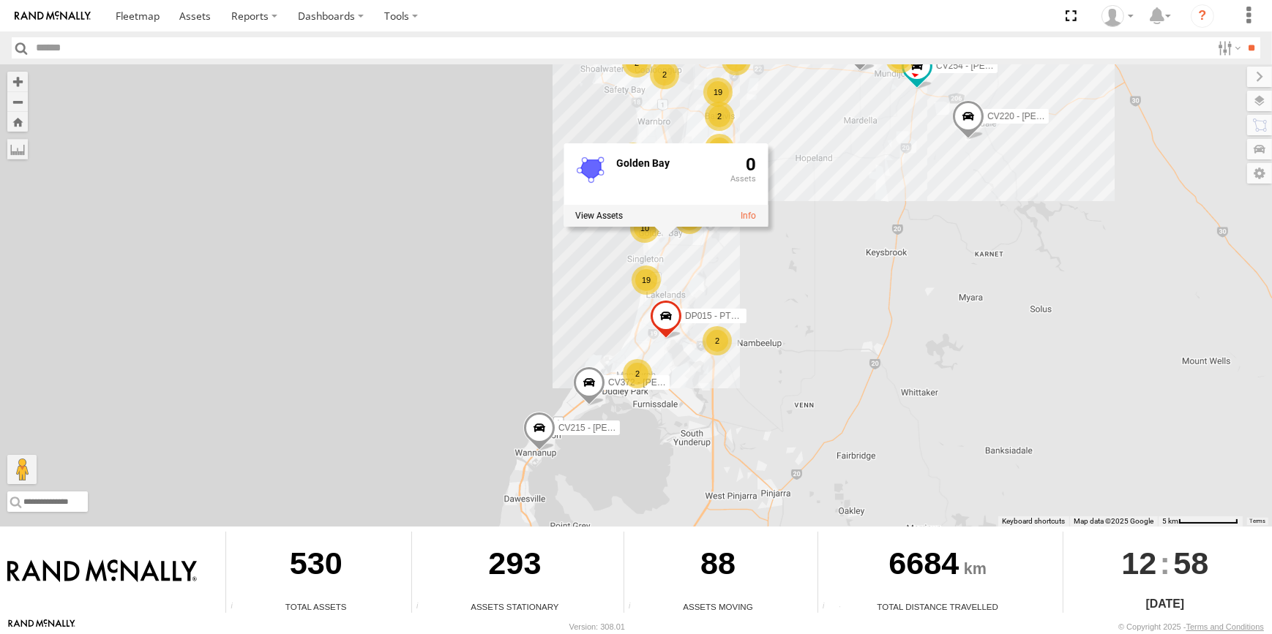
click at [665, 256] on div "9 16 15 17 10 2 19 19 2 2 CV254 - Kaden Mapstone 2 2 CV313 - Troy Foster CV220 …" at bounding box center [636, 295] width 1272 height 462
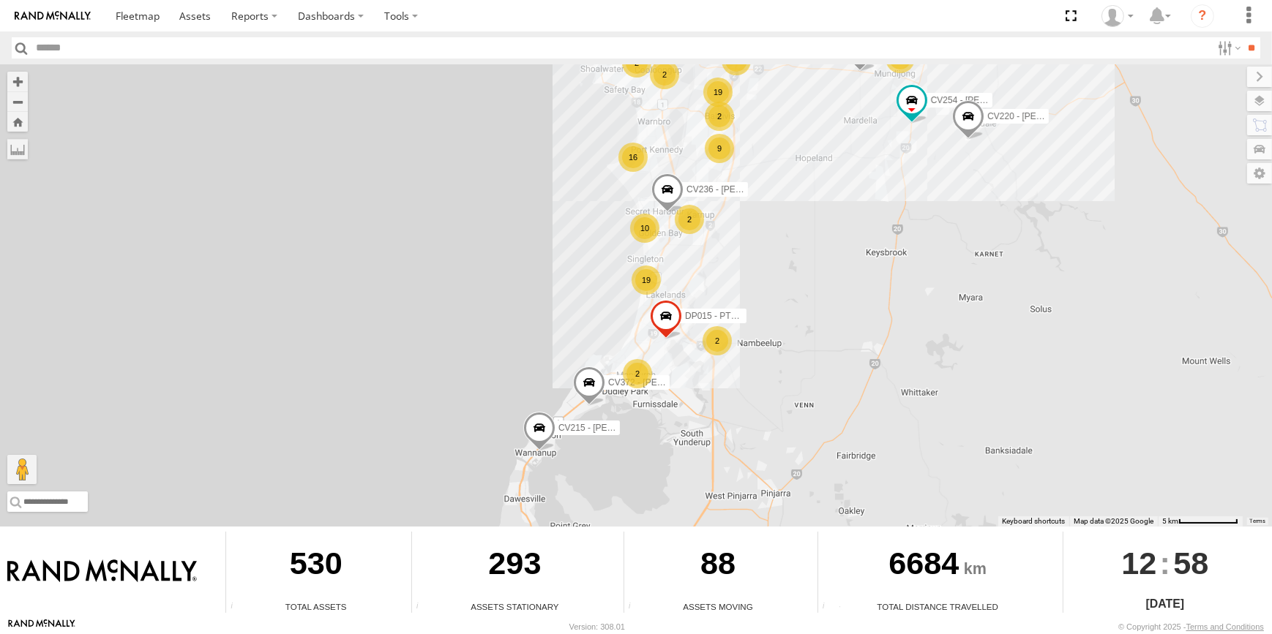
click at [688, 222] on div "2" at bounding box center [689, 219] width 29 height 29
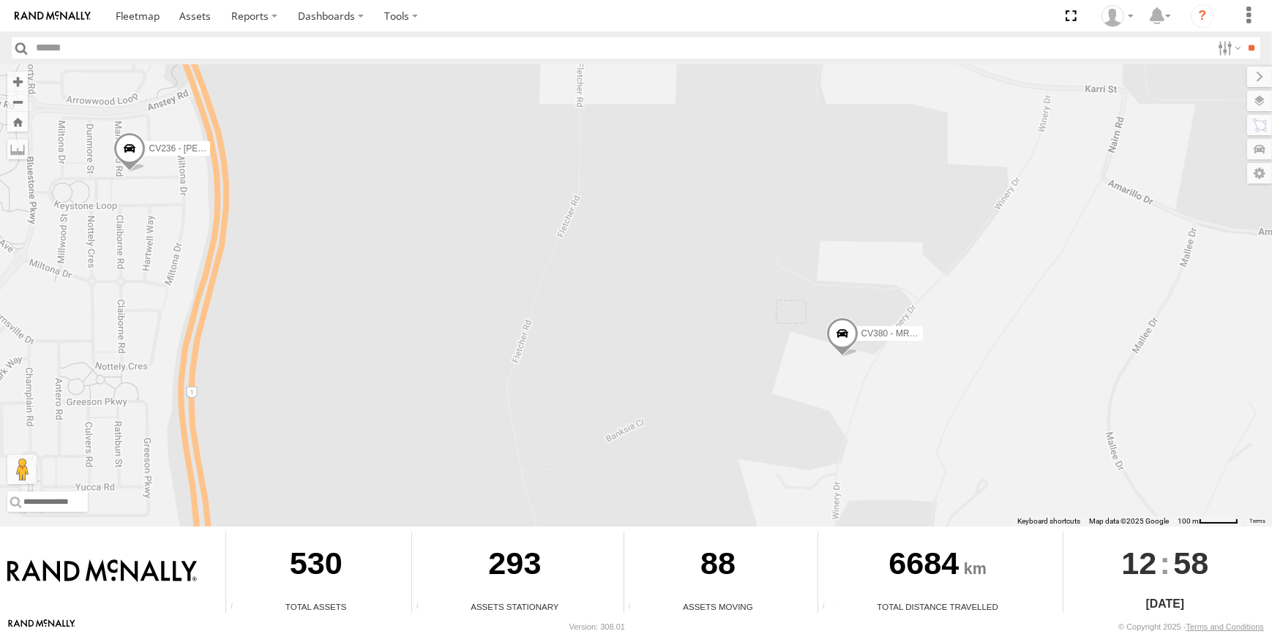
drag, startPoint x: 840, startPoint y: 379, endPoint x: 706, endPoint y: 290, distance: 160.5
click at [706, 290] on div "CV254 - Kaden Mapstone CV313 - Troy Foster CV220 - Dean Richter DP015 - PT150 C…" at bounding box center [636, 295] width 1272 height 462
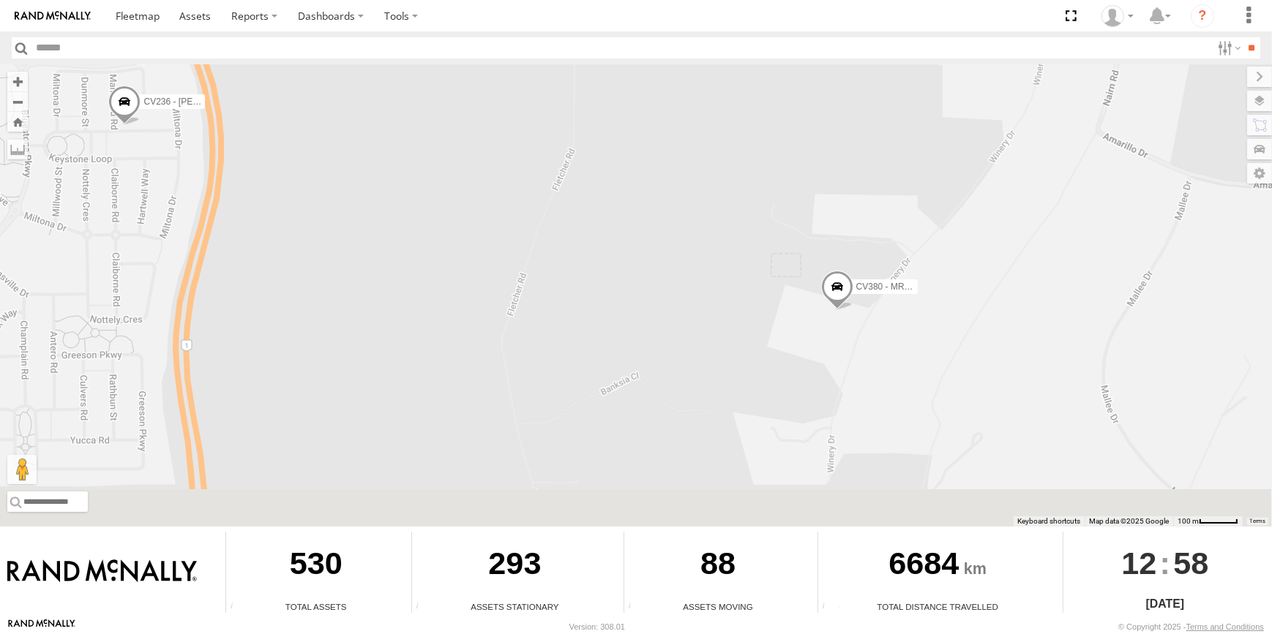
drag, startPoint x: 578, startPoint y: 378, endPoint x: 577, endPoint y: 330, distance: 48.3
click at [577, 330] on div "CV254 - Kaden Mapstone CV313 - Troy Foster CV220 - Dean Richter DP015 - PT150 C…" at bounding box center [636, 295] width 1272 height 462
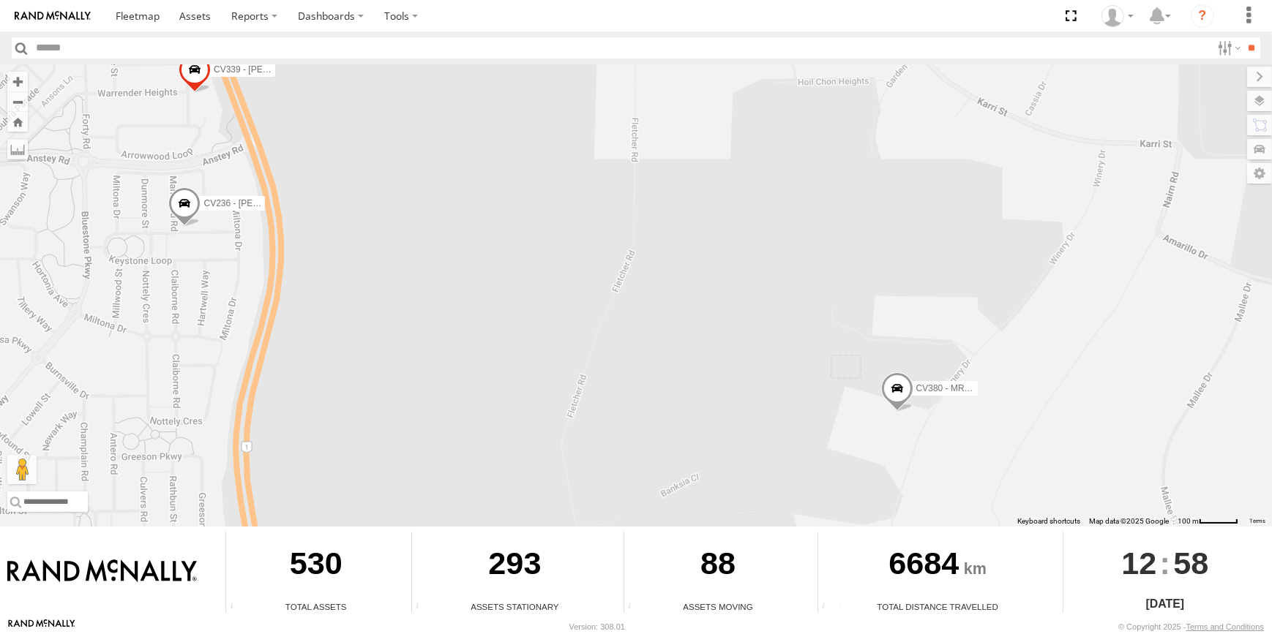
drag, startPoint x: 200, startPoint y: 246, endPoint x: 267, endPoint y: 361, distance: 133.8
click at [267, 361] on div "CV254 - Kaden Mapstone CV313 - Troy Foster CV220 - Dean Richter DP015 - PT150 C…" at bounding box center [636, 295] width 1272 height 462
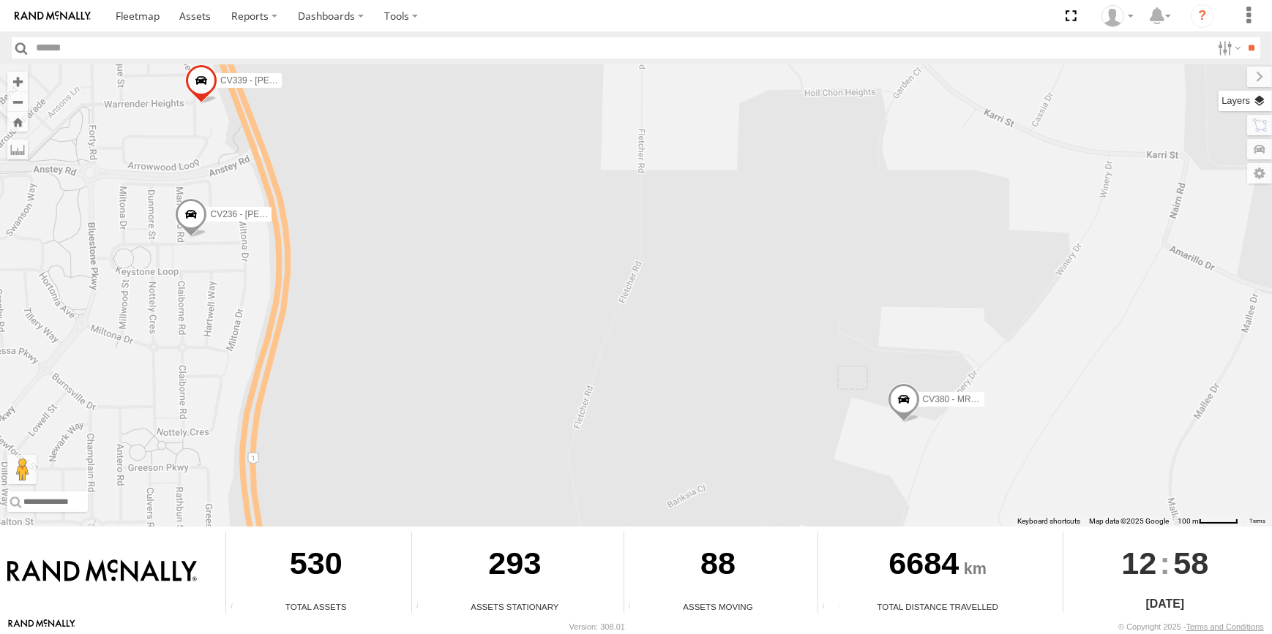
click at [1253, 103] on label at bounding box center [1244, 101] width 53 height 20
click at [0, 0] on span "Basemaps" at bounding box center [0, 0] width 0 height 0
click at [0, 0] on span "Satellite + Roadmap" at bounding box center [0, 0] width 0 height 0
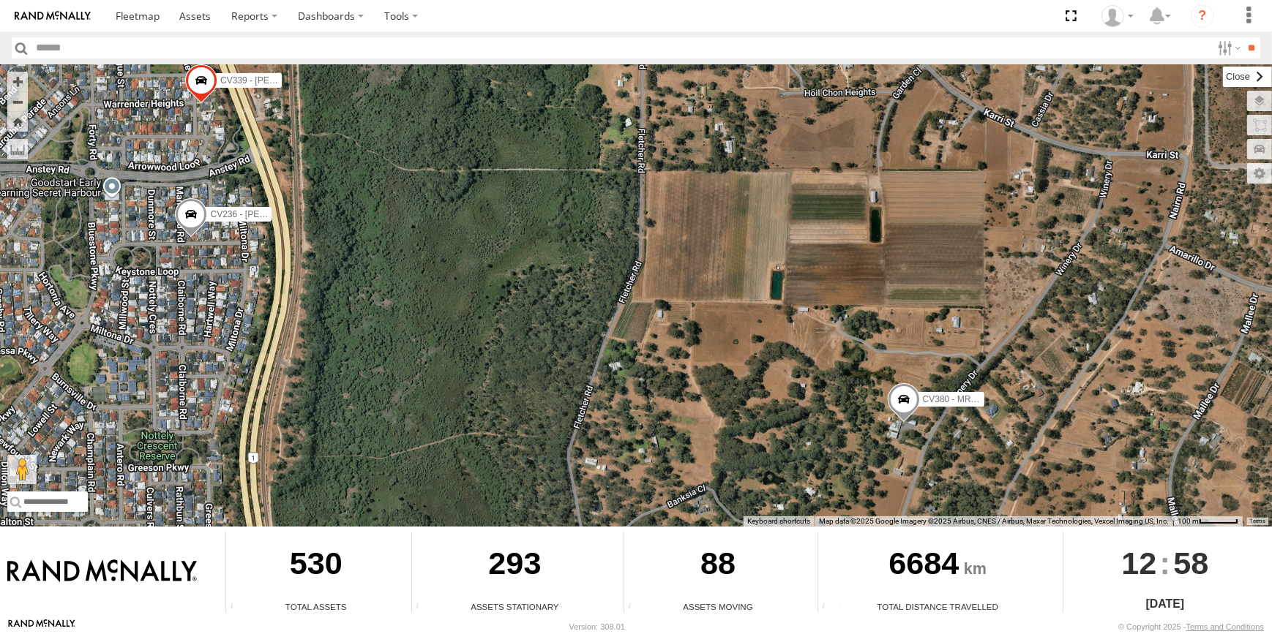
click at [1223, 78] on label at bounding box center [1247, 77] width 49 height 20
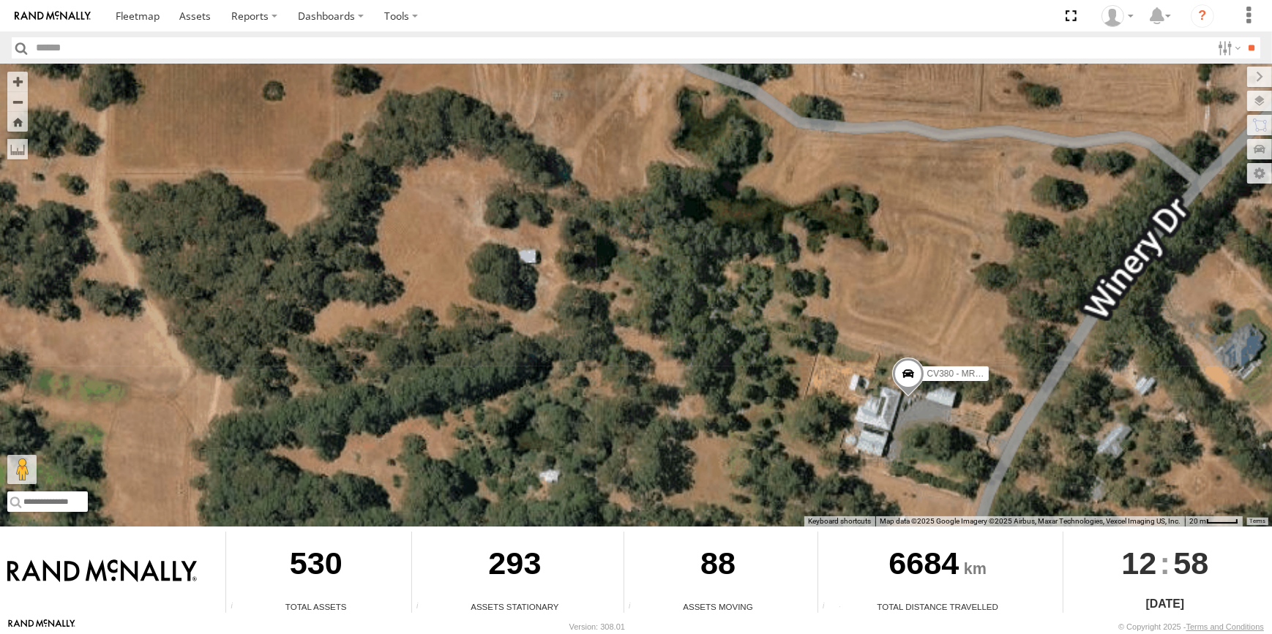
click at [944, 456] on div "CV254 - Kaden Mapstone CV313 - Troy Foster CV220 - Dean Richter DP015 - PT150 C…" at bounding box center [636, 295] width 1272 height 462
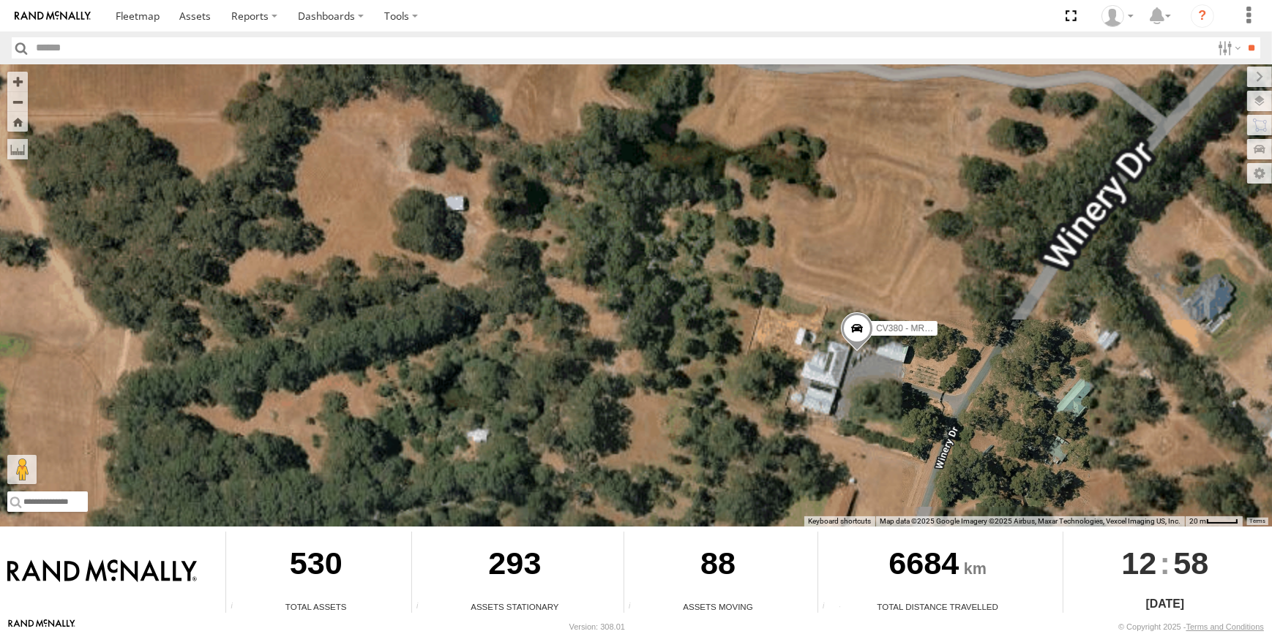
drag, startPoint x: 918, startPoint y: 432, endPoint x: 850, endPoint y: 382, distance: 84.3
click at [850, 382] on div "CV254 - Kaden Mapstone CV313 - Troy Foster CV220 - Dean Richter DP015 - PT150 C…" at bounding box center [636, 295] width 1272 height 462
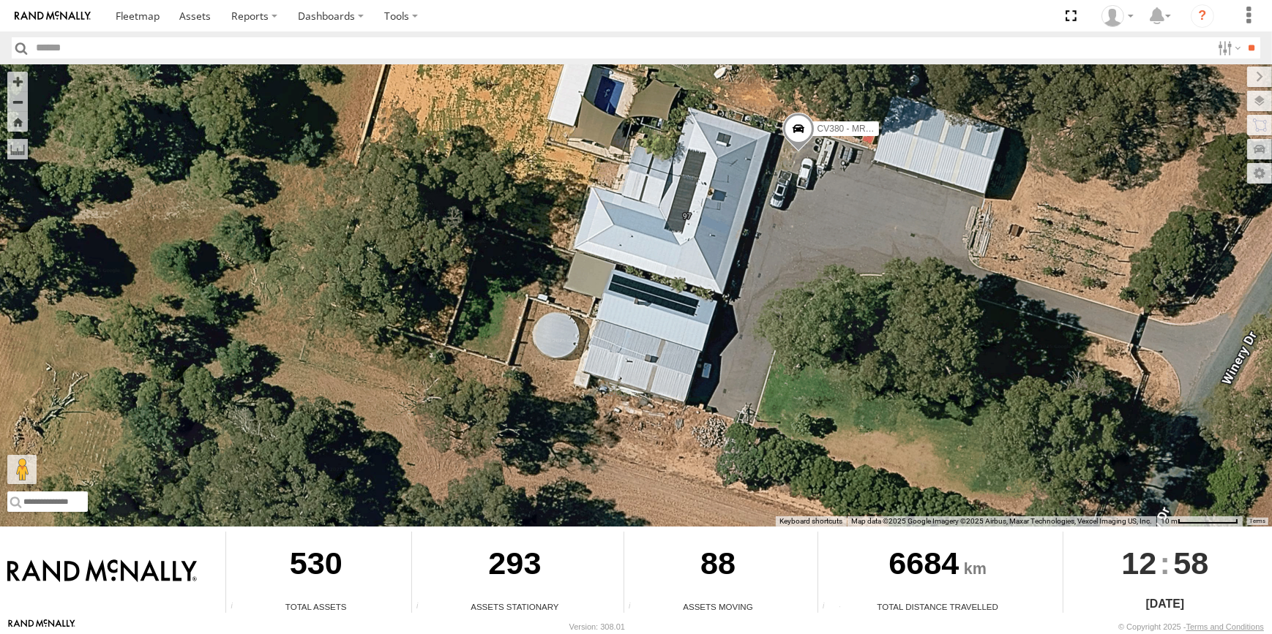
drag, startPoint x: 752, startPoint y: 399, endPoint x: 743, endPoint y: 417, distance: 20.6
click at [745, 417] on div "CV254 - Kaden Mapstone CV313 - Troy Foster CV220 - Dean Richter DP015 - PT150 C…" at bounding box center [636, 295] width 1272 height 462
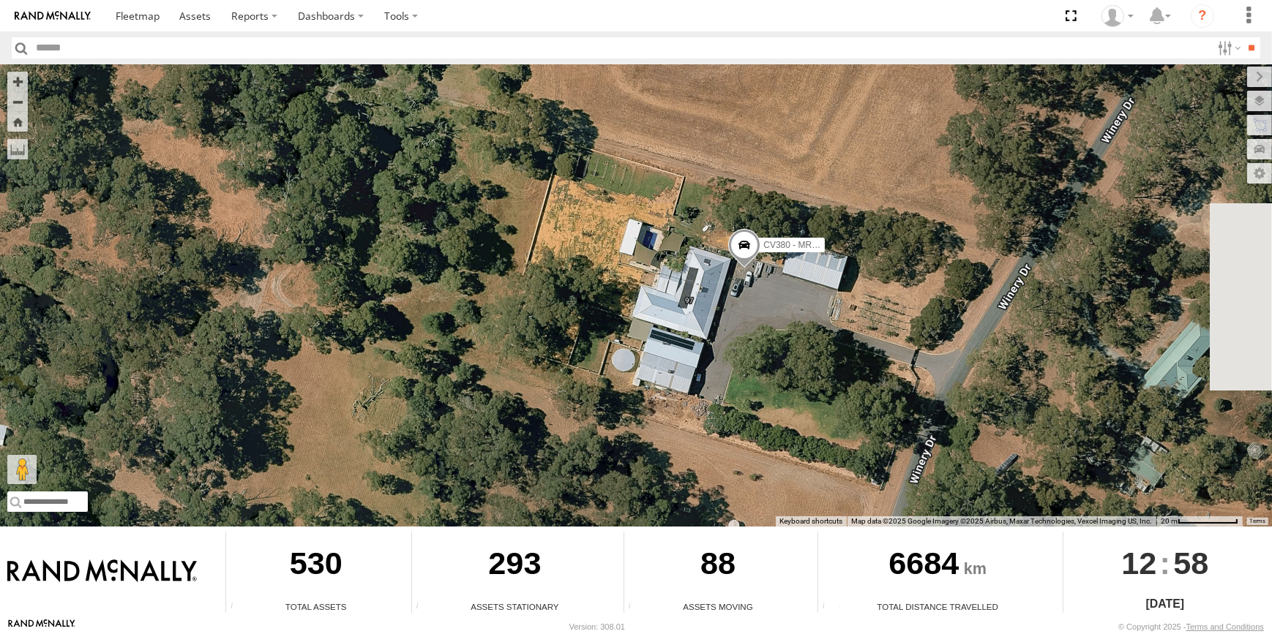
drag, startPoint x: 973, startPoint y: 350, endPoint x: 909, endPoint y: 353, distance: 63.7
click at [909, 353] on div "CV254 - Kaden Mapstone CV313 - Troy Foster CV220 - Dean Richter DP015 - PT150 C…" at bounding box center [636, 295] width 1272 height 462
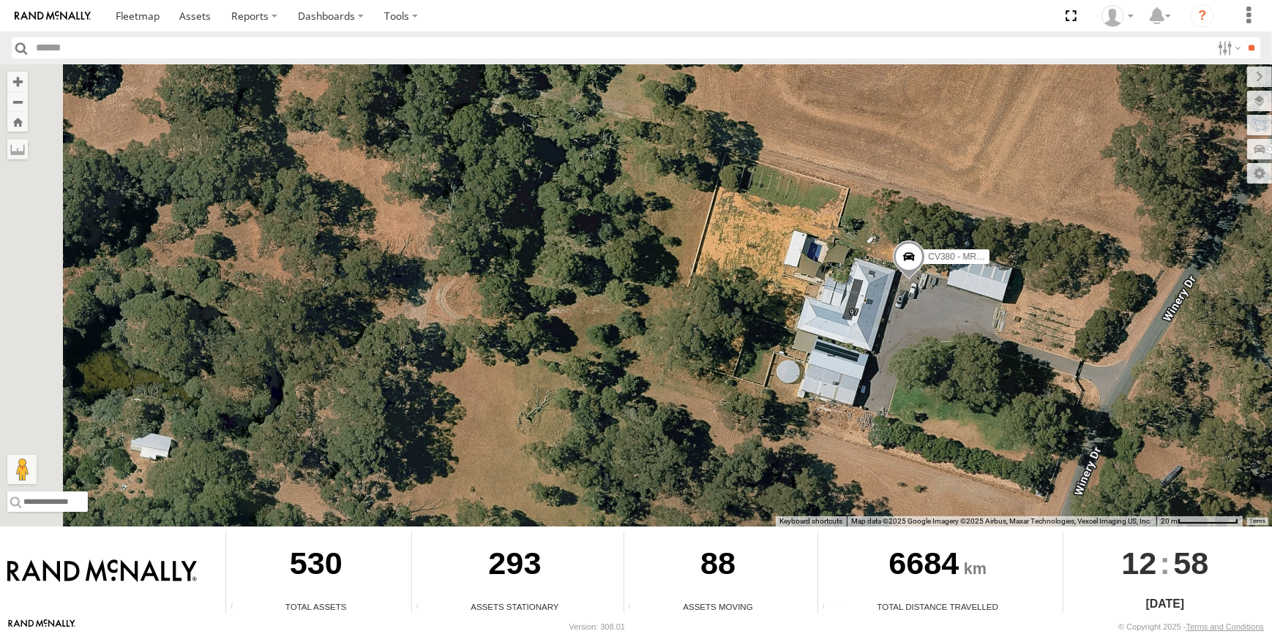
drag, startPoint x: 727, startPoint y: 162, endPoint x: 808, endPoint y: 212, distance: 96.2
click at [815, 232] on div "CV254 - Kaden Mapstone CV313 - Troy Foster CV220 - Dean Richter DP015 - PT150 C…" at bounding box center [636, 295] width 1272 height 462
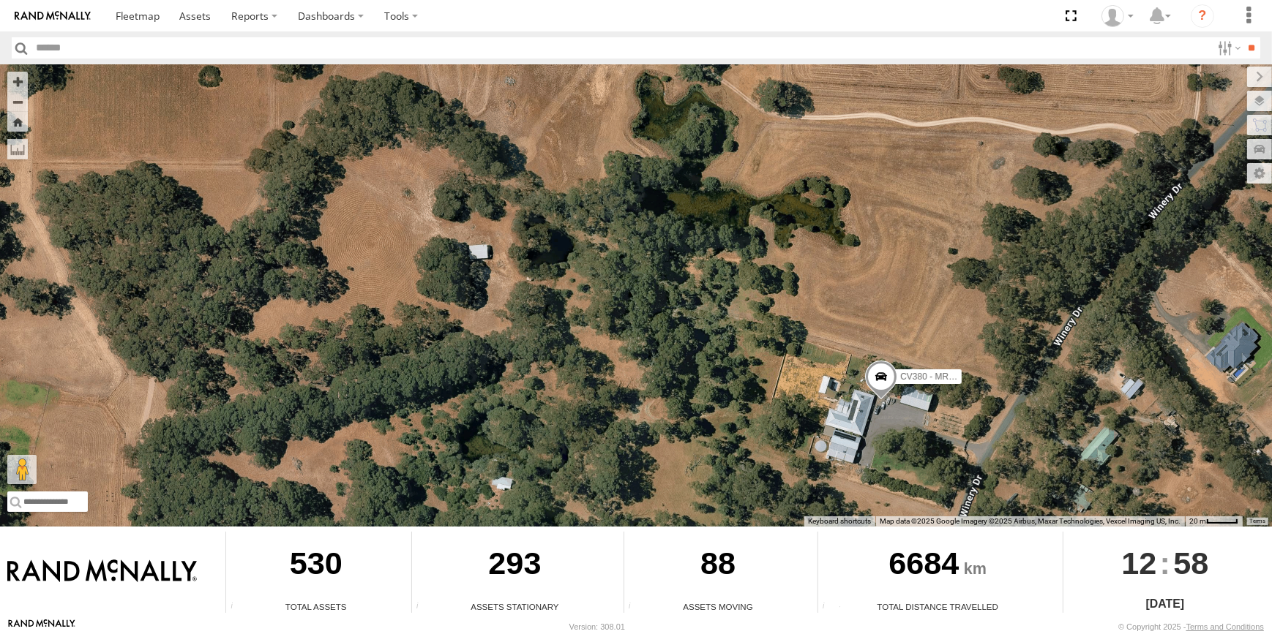
drag, startPoint x: 904, startPoint y: 476, endPoint x: 866, endPoint y: 401, distance: 84.4
click at [869, 405] on div "CV254 - Kaden Mapstone CV313 - Troy Foster CV220 - Dean Richter DP015 - PT150 C…" at bounding box center [636, 295] width 1272 height 462
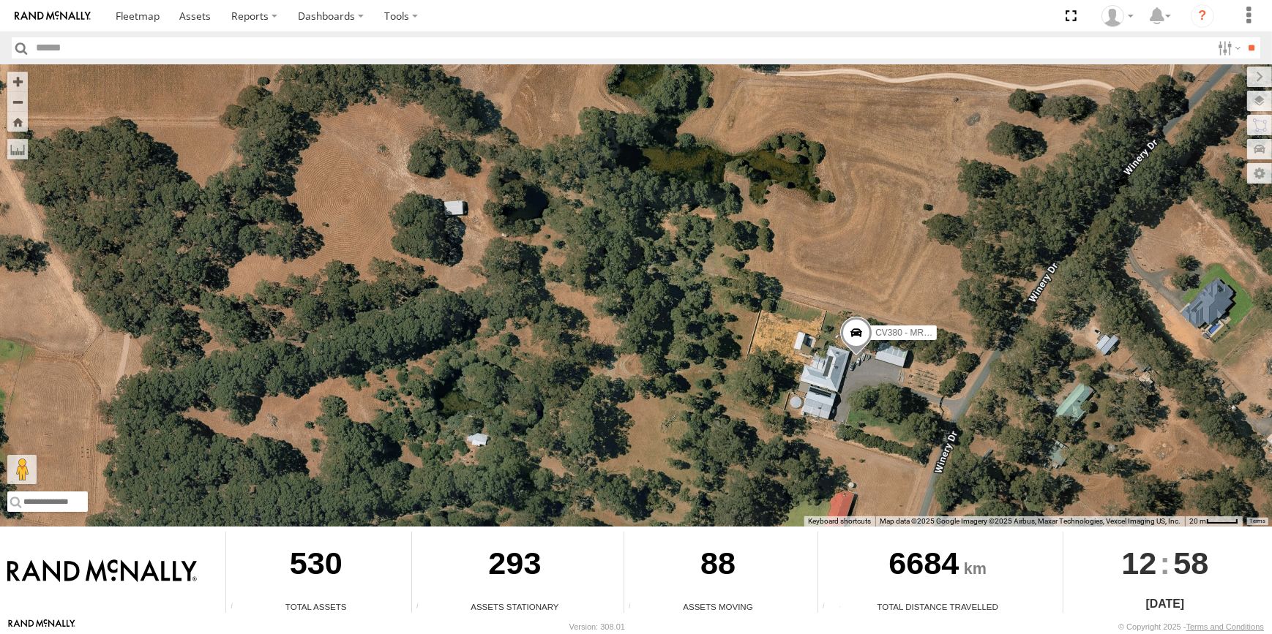
click at [863, 329] on span at bounding box center [856, 337] width 32 height 40
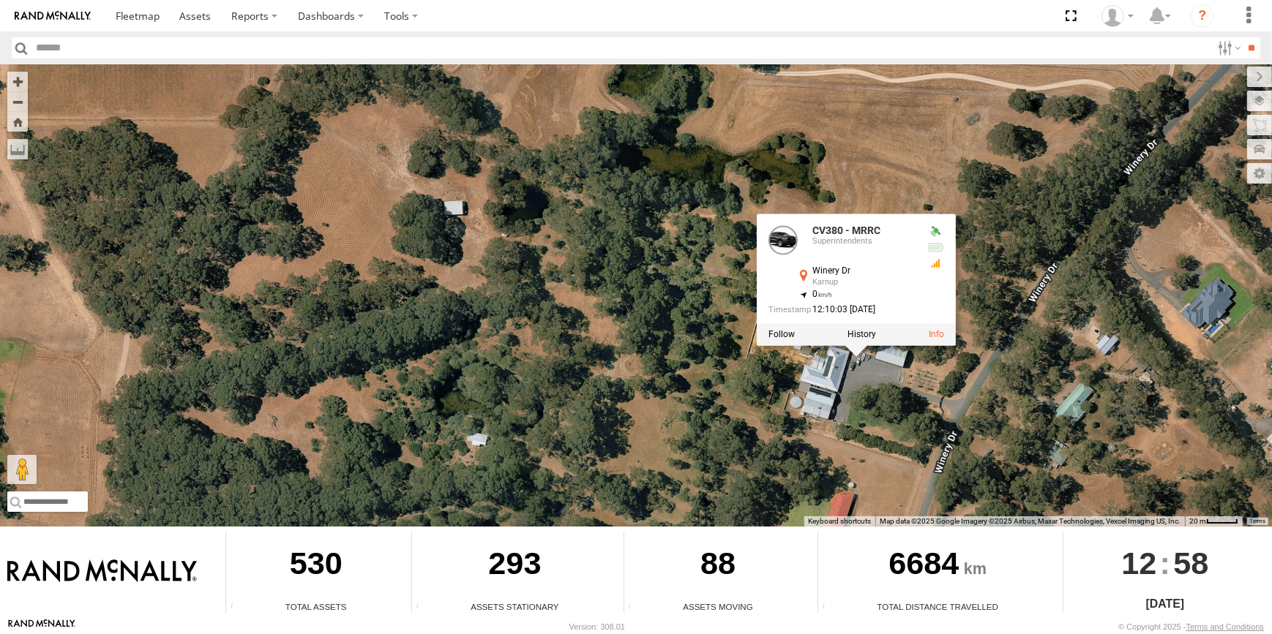
click at [894, 397] on div "CV254 - Kaden Mapstone CV313 - Troy Foster CV220 - Dean Richter DP015 - PT150 C…" at bounding box center [636, 295] width 1272 height 462
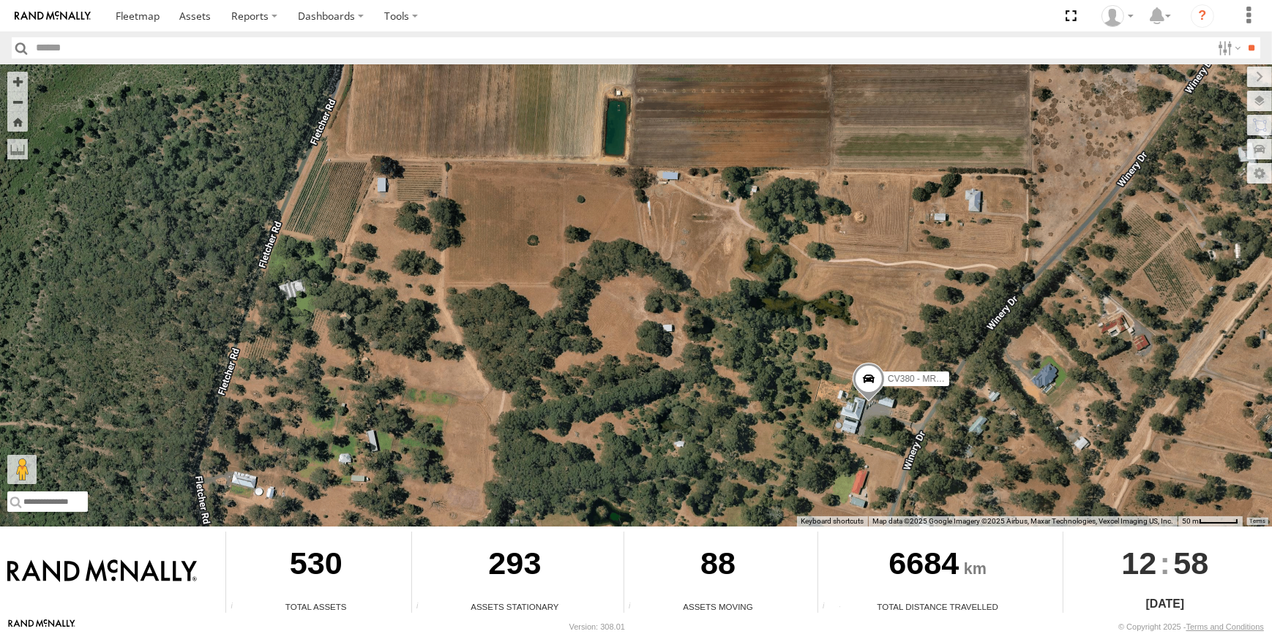
click at [877, 369] on span at bounding box center [868, 383] width 32 height 40
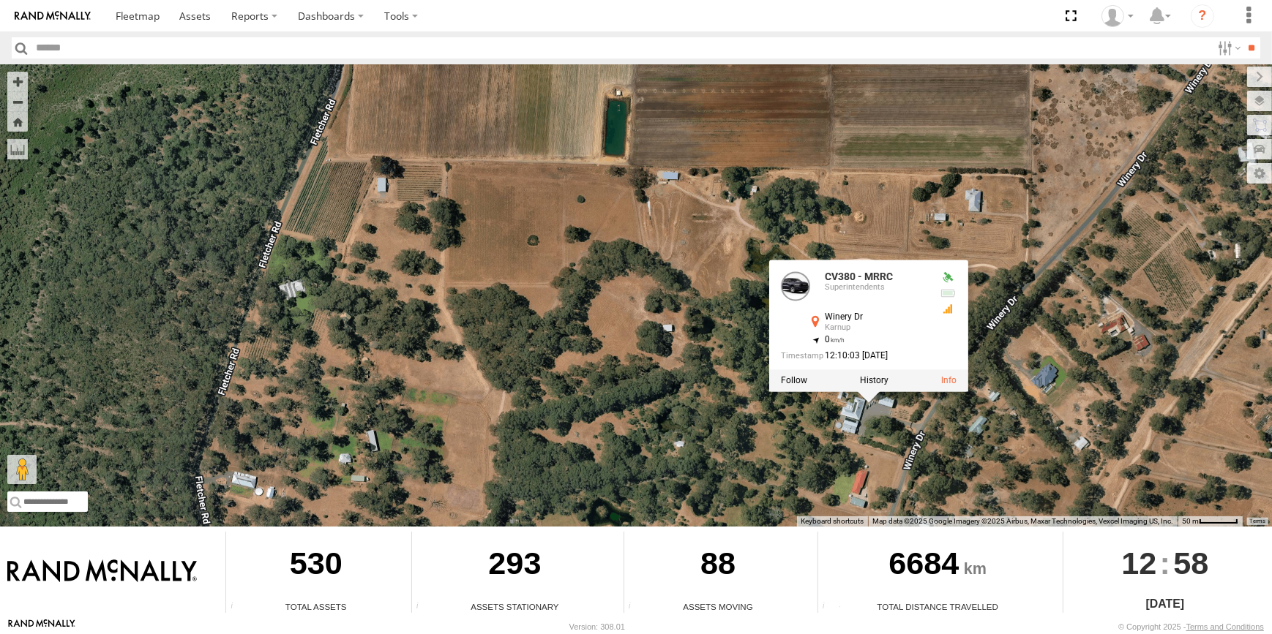
click at [970, 418] on div "CV254 - Kaden Mapstone CV313 - Troy Foster CV220 - Dean Richter DP015 - PT150 C…" at bounding box center [636, 295] width 1272 height 462
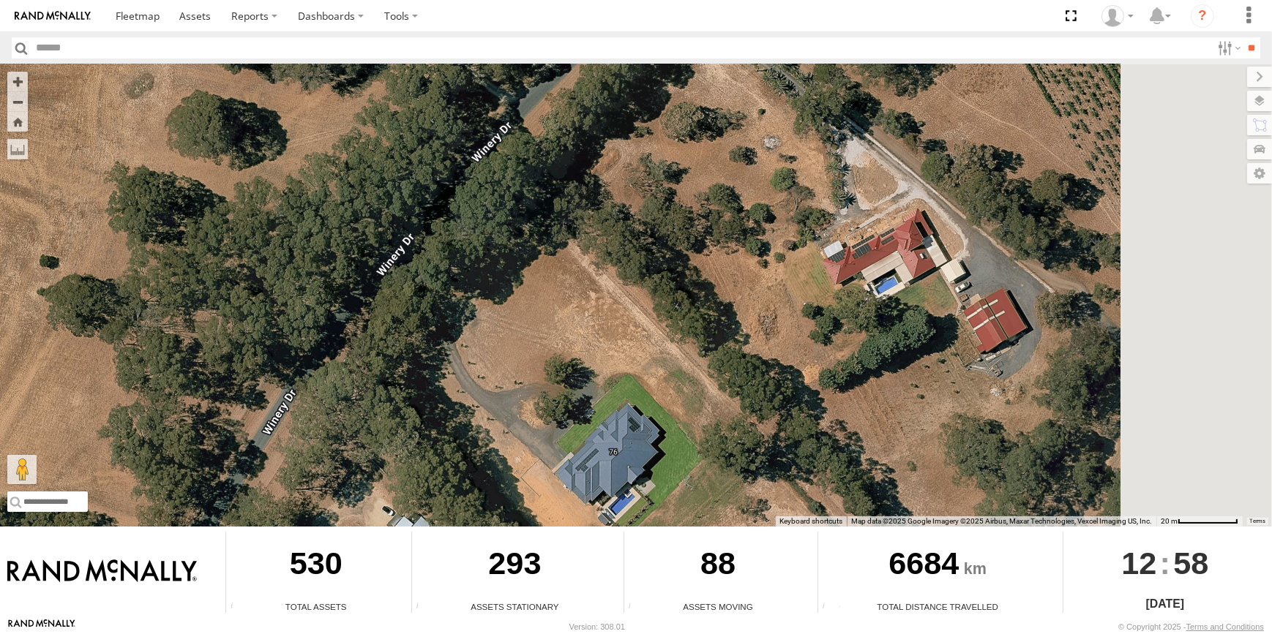
drag, startPoint x: 1127, startPoint y: 329, endPoint x: 735, endPoint y: 402, distance: 398.2
click at [741, 401] on div "CV254 - Kaden Mapstone CV313 - Troy Foster CV220 - Dean Richter DP015 - PT150 C…" at bounding box center [636, 295] width 1272 height 462
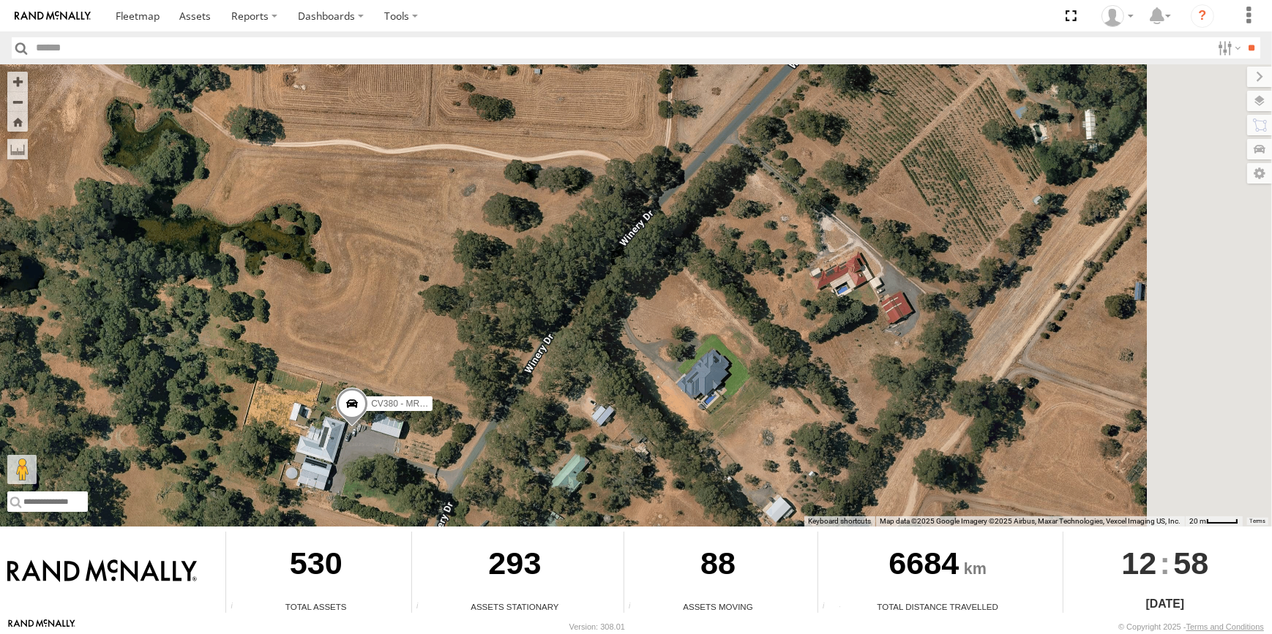
drag, startPoint x: 705, startPoint y: 372, endPoint x: 882, endPoint y: 244, distance: 217.9
click at [857, 263] on div "CV254 - Kaden Mapstone CV313 - Troy Foster CV220 - Dean Richter DP015 - PT150 C…" at bounding box center [636, 295] width 1272 height 462
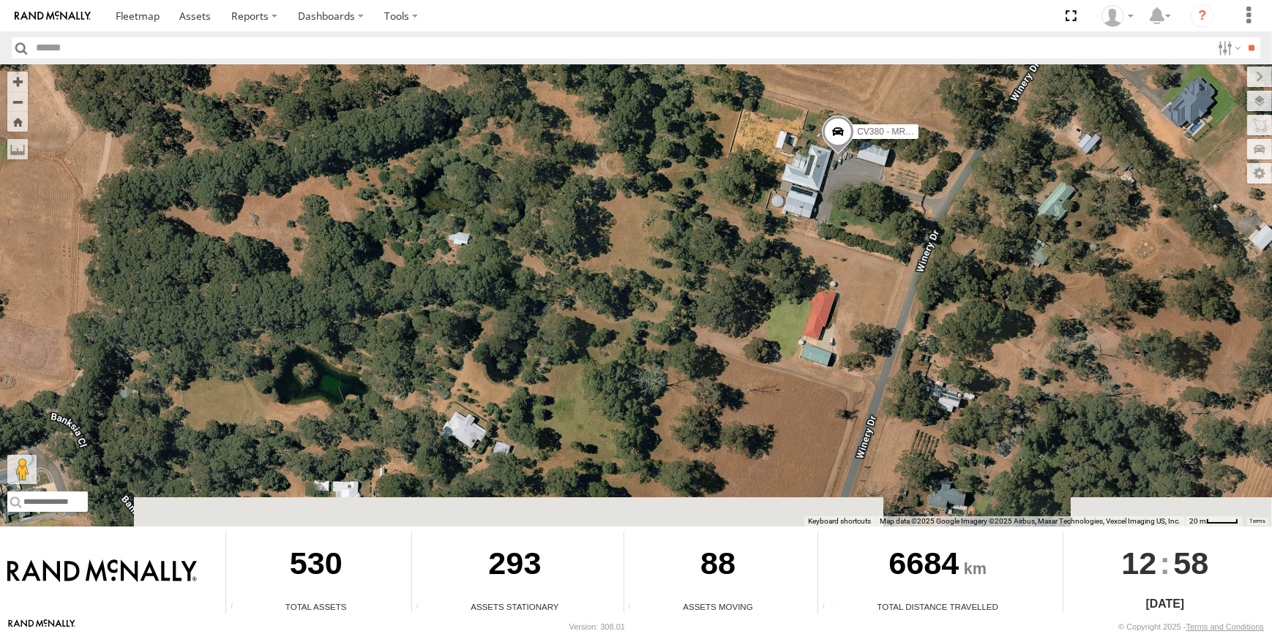
drag, startPoint x: 770, startPoint y: 315, endPoint x: 716, endPoint y: 376, distance: 81.4
click at [738, 377] on div "CV254 - Kaden Mapstone CV313 - Troy Foster CV220 - Dean Richter DP015 - PT150 C…" at bounding box center [636, 295] width 1272 height 462
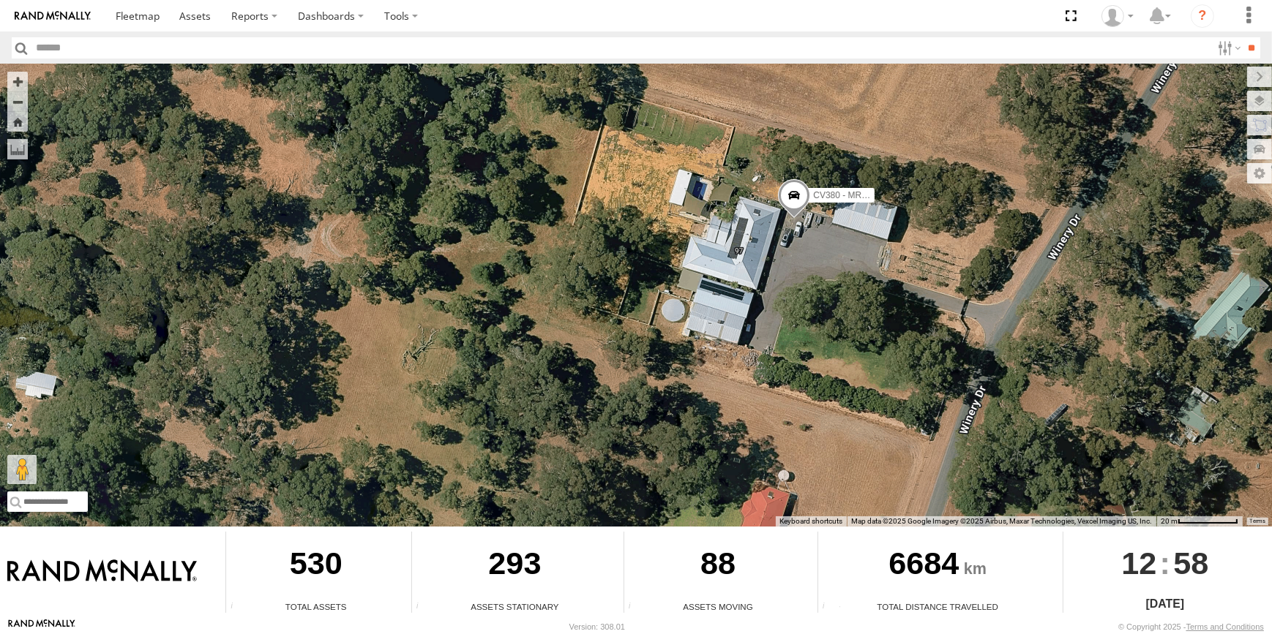
drag, startPoint x: 897, startPoint y: 220, endPoint x: 862, endPoint y: 323, distance: 109.7
click at [862, 323] on div "CV254 - Kaden Mapstone CV313 - Troy Foster CV220 - Dean Richter DP015 - PT150 C…" at bounding box center [636, 295] width 1272 height 462
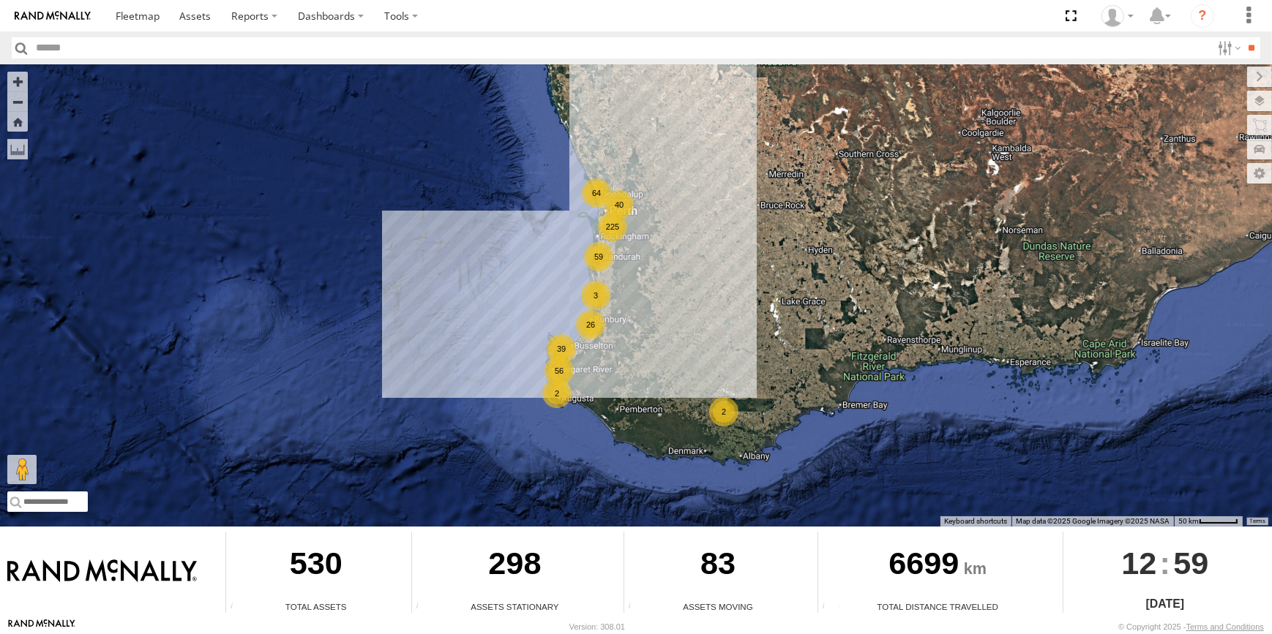
click at [593, 327] on div "26" at bounding box center [590, 324] width 29 height 29
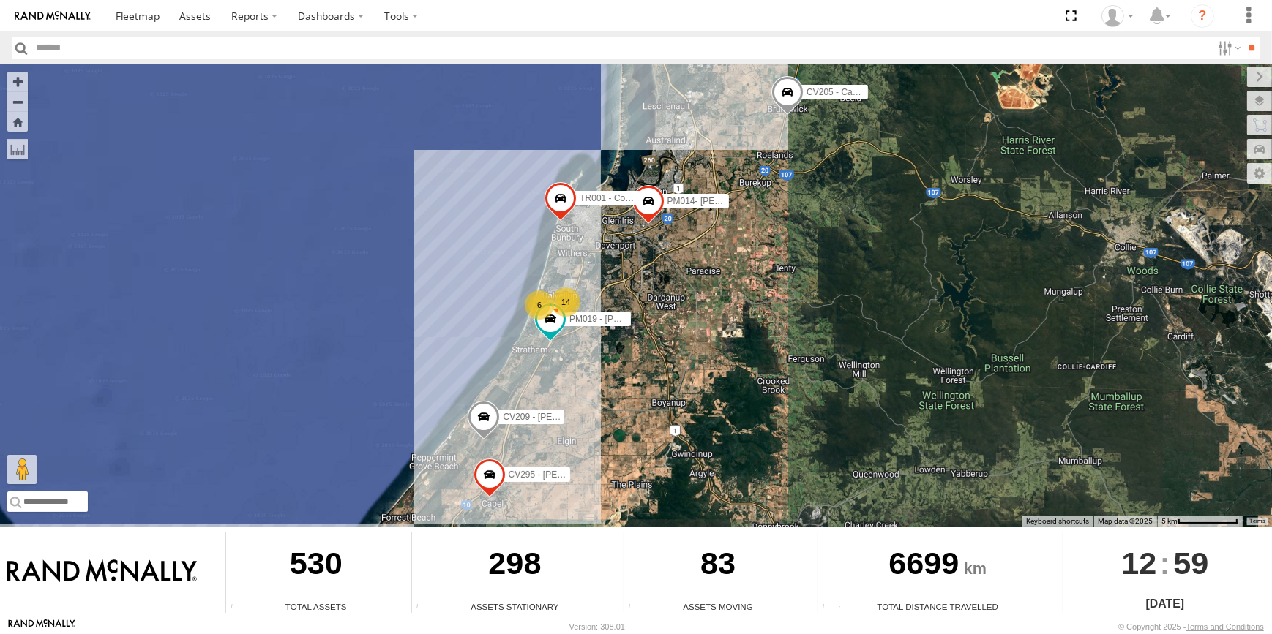
drag, startPoint x: 705, startPoint y: 336, endPoint x: 711, endPoint y: 383, distance: 48.0
click at [709, 381] on div "14 CV209 - Mark Horan PM014- Martin Theil TR001 - Compressor 6 CV205 - Cam Capp…" at bounding box center [636, 295] width 1272 height 462
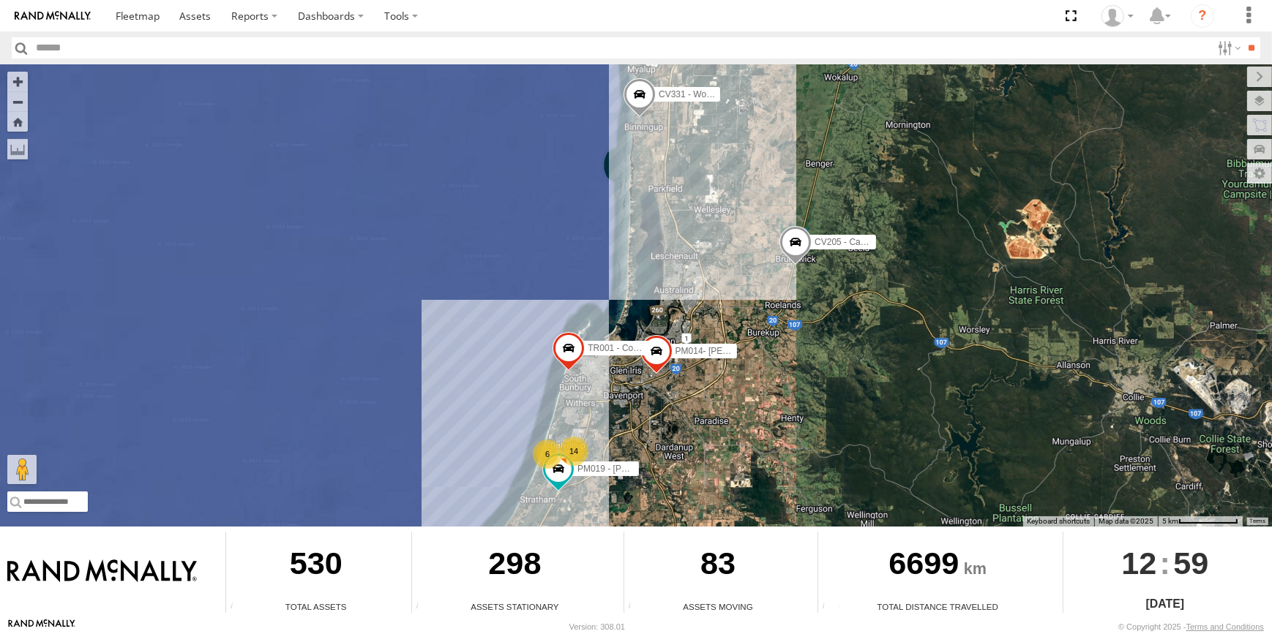
drag, startPoint x: 720, startPoint y: 125, endPoint x: 709, endPoint y: 220, distance: 95.0
click at [709, 220] on div "14 CV209 - Mark Horan PM014- Martin Theil TR001 - Compressor 6 CV205 - Cam Capp…" at bounding box center [636, 295] width 1272 height 462
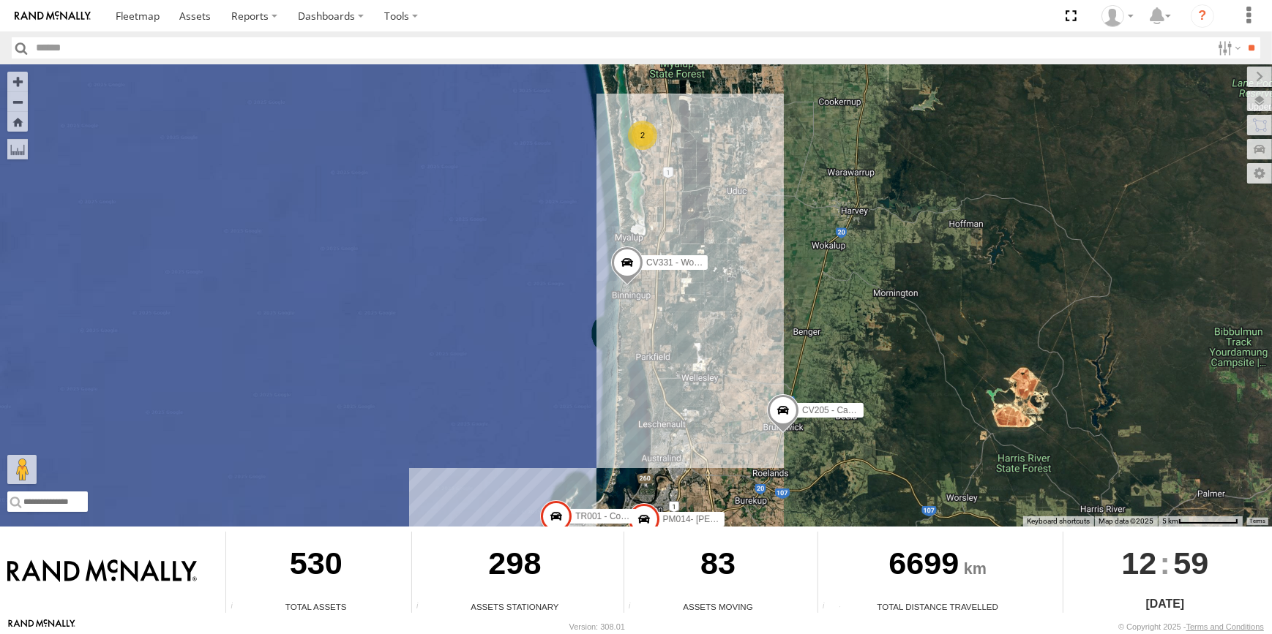
drag, startPoint x: 786, startPoint y: 223, endPoint x: 838, endPoint y: 307, distance: 98.9
click at [838, 307] on div "14 CV209 - Mark Horan PM014- Martin Theil TR001 - Compressor 6 CV205 - Cam Capp…" at bounding box center [636, 295] width 1272 height 462
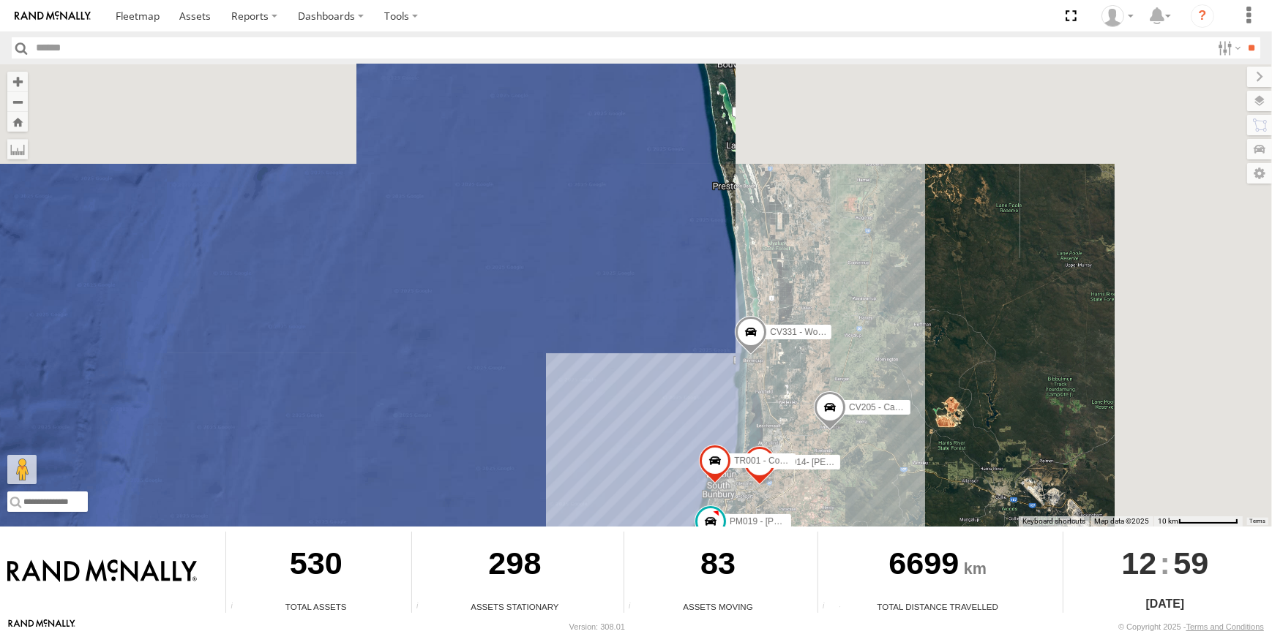
drag, startPoint x: 838, startPoint y: 255, endPoint x: 885, endPoint y: 309, distance: 70.6
click at [885, 309] on div "CV209 - Mark Horan PM014- Martin Theil TR001 - Compressor CV205 - Cam Capp CV29…" at bounding box center [636, 295] width 1272 height 462
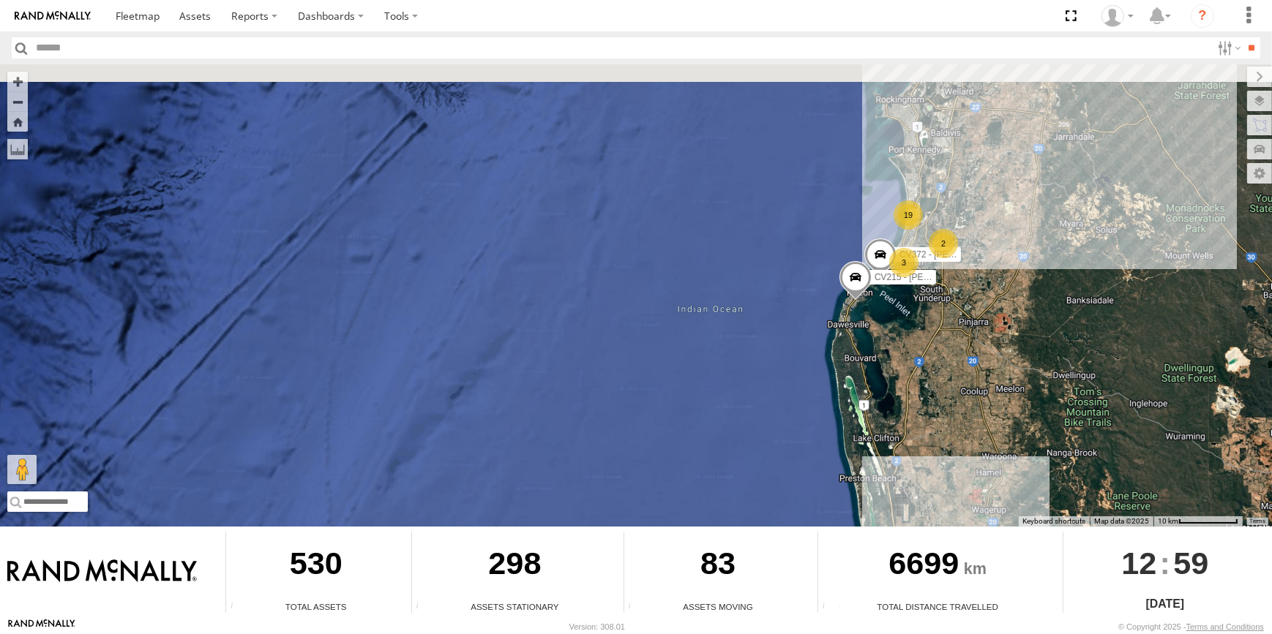
drag, startPoint x: 974, startPoint y: 213, endPoint x: 974, endPoint y: 374, distance: 161.0
click at [974, 375] on div "CV209 - Mark Horan PM014- Martin Theil TR001 - Compressor CV205 - Cam Capp CV29…" at bounding box center [636, 295] width 1272 height 462
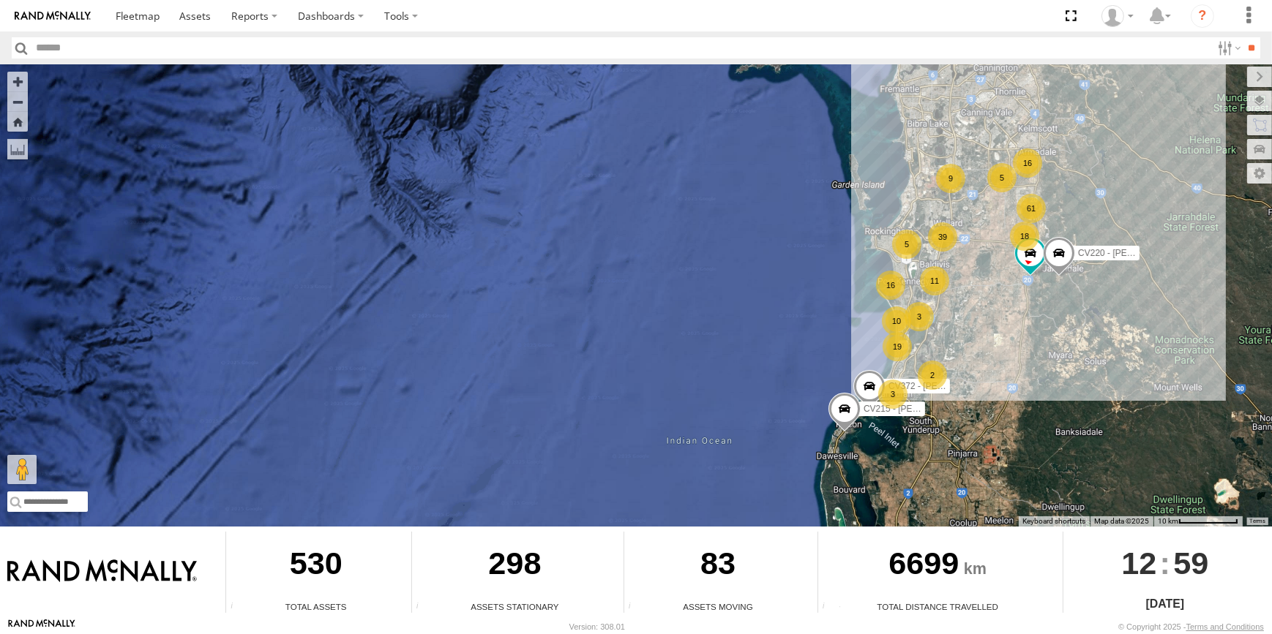
drag, startPoint x: 1010, startPoint y: 276, endPoint x: 991, endPoint y: 312, distance: 40.6
click at [995, 344] on div "CV209 - Mark Horan PM014- Martin Theil TR001 - Compressor CV205 - Cam Capp CV29…" at bounding box center [636, 295] width 1272 height 462
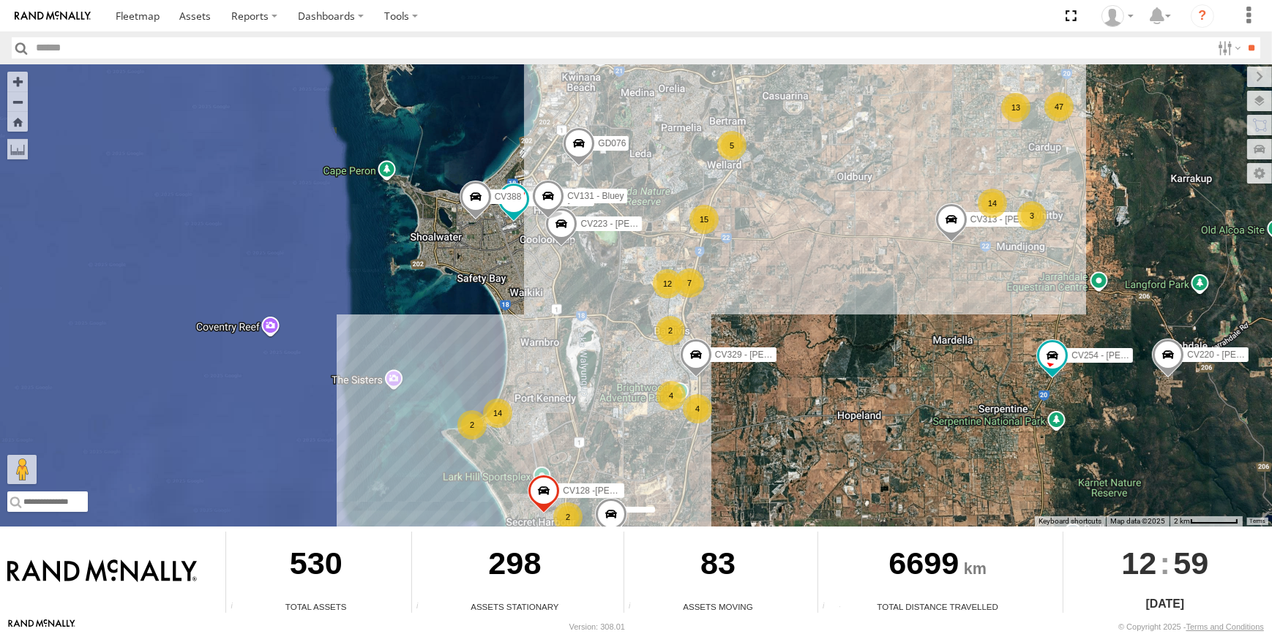
drag, startPoint x: 1122, startPoint y: 292, endPoint x: 1115, endPoint y: 374, distance: 82.3
click at [1117, 370] on div "CV209 - Mark Horan PM014- Martin Theil TR001 - Compressor CV205 - Cam Capp CV29…" at bounding box center [636, 295] width 1272 height 462
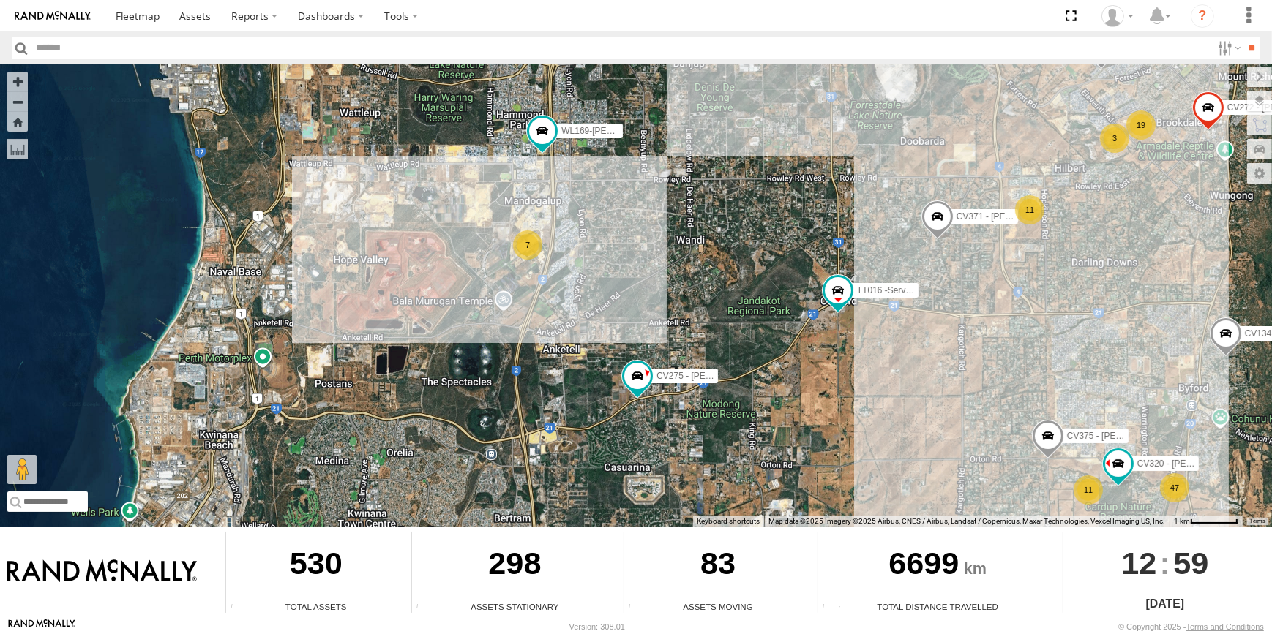
click at [950, 223] on span at bounding box center [937, 220] width 32 height 40
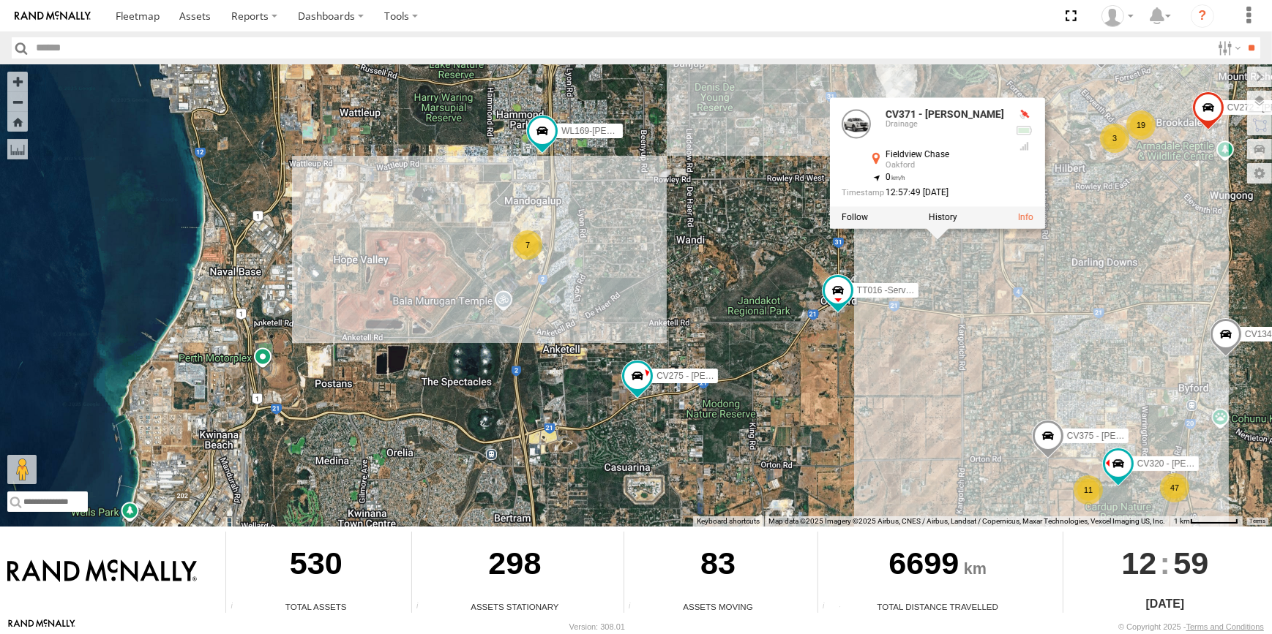
click at [937, 276] on div "CV209 - Mark Horan PM014- Martin Theil TR001 - Compressor CV205 - Cam Capp CV29…" at bounding box center [636, 295] width 1272 height 462
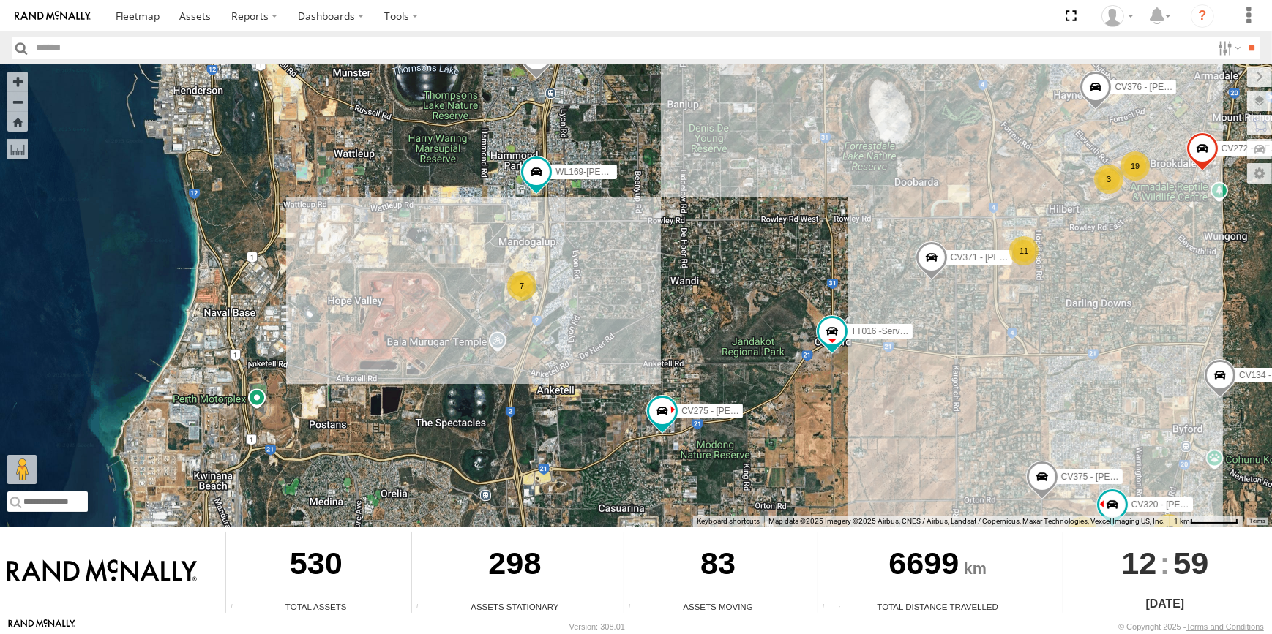
drag, startPoint x: 1016, startPoint y: 319, endPoint x: 955, endPoint y: 426, distance: 123.2
click at [981, 410] on div "CV209 - Mark Horan PM014- Martin Theil TR001 - Compressor CV205 - Cam Capp CV29…" at bounding box center [636, 295] width 1272 height 462
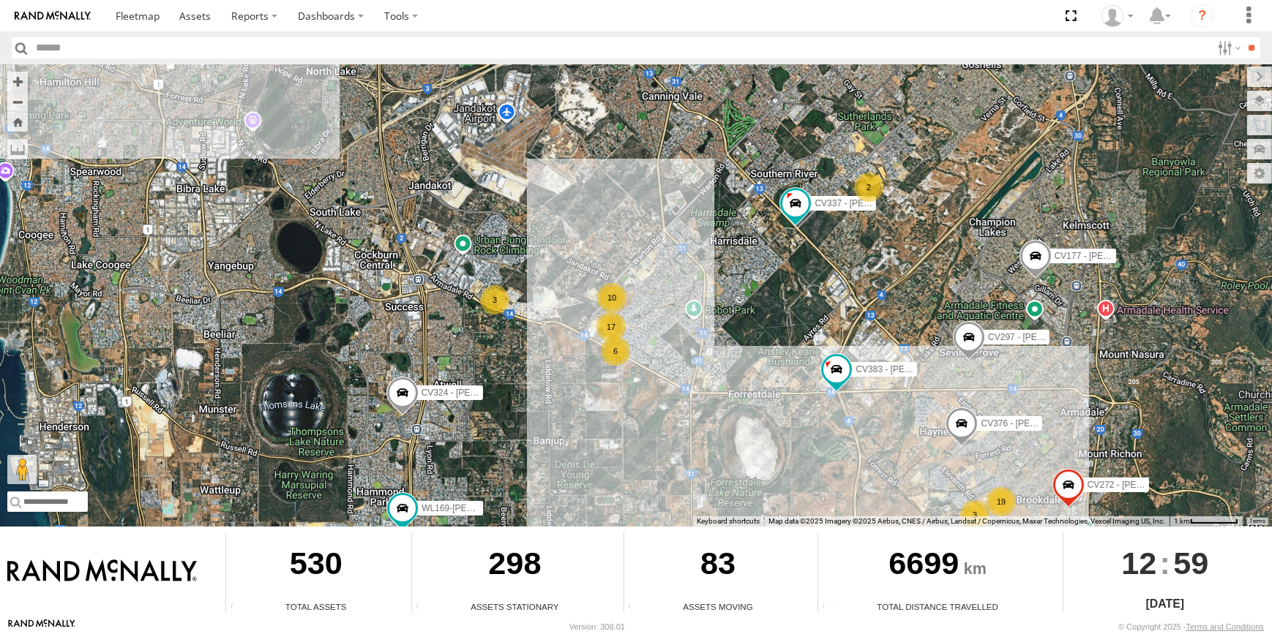
drag, startPoint x: 911, startPoint y: 425, endPoint x: 892, endPoint y: 424, distance: 19.0
click at [892, 424] on div "CV209 - Mark Horan PM014- Martin Theil TR001 - Compressor CV205 - Cam Capp CV29…" at bounding box center [636, 295] width 1272 height 462
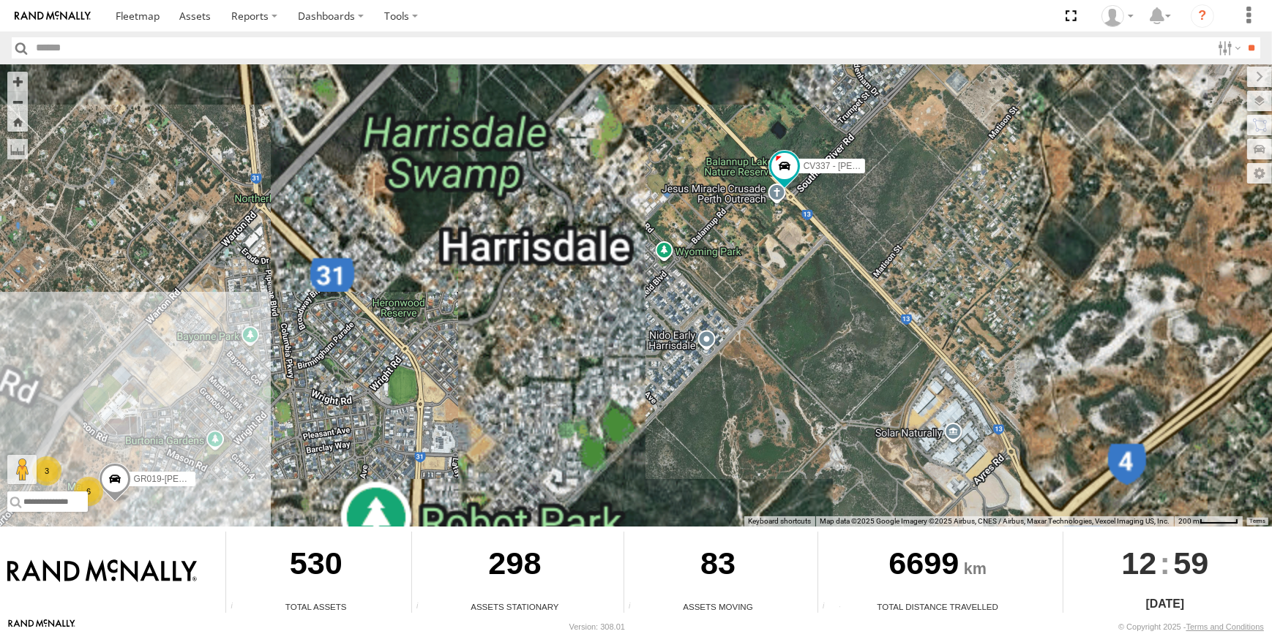
drag, startPoint x: 825, startPoint y: 335, endPoint x: 825, endPoint y: 369, distance: 34.4
click at [825, 367] on div "CV209 - Mark Horan PM014- Martin Theil TR001 - Compressor CV205 - Cam Capp CV29…" at bounding box center [636, 295] width 1272 height 462
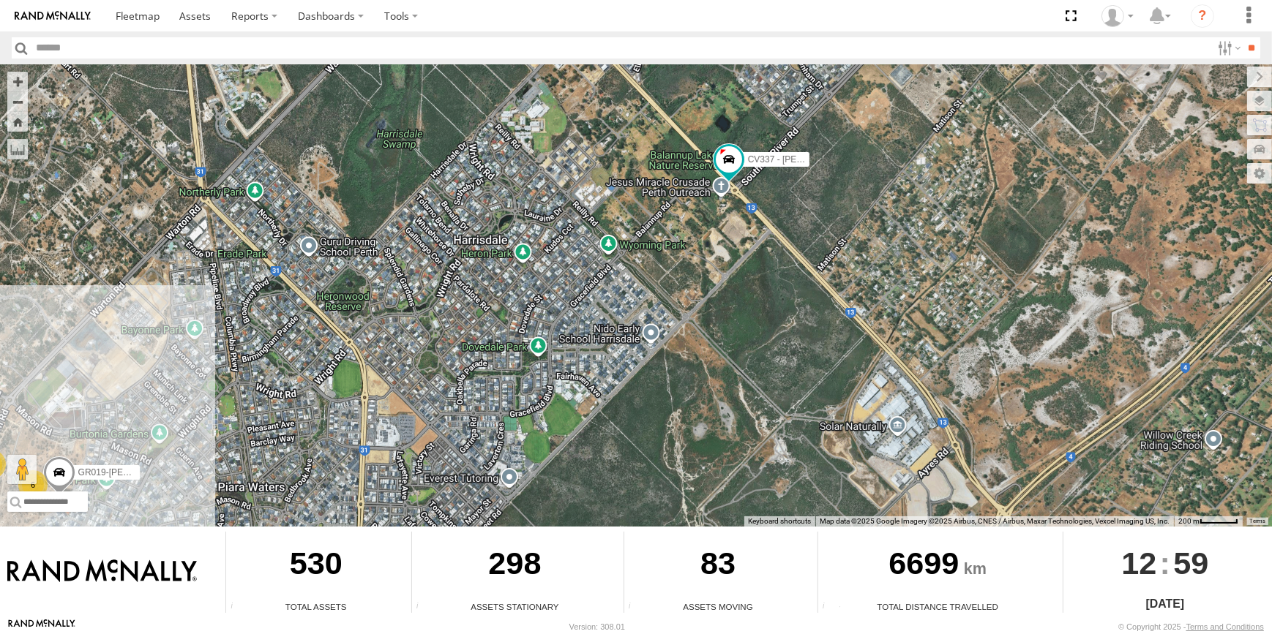
drag, startPoint x: 1065, startPoint y: 371, endPoint x: 966, endPoint y: 310, distance: 116.6
click at [988, 314] on div "CV209 - Mark Horan PM014- Martin Theil TR001 - Compressor CV205 - Cam Capp CV29…" at bounding box center [636, 295] width 1272 height 462
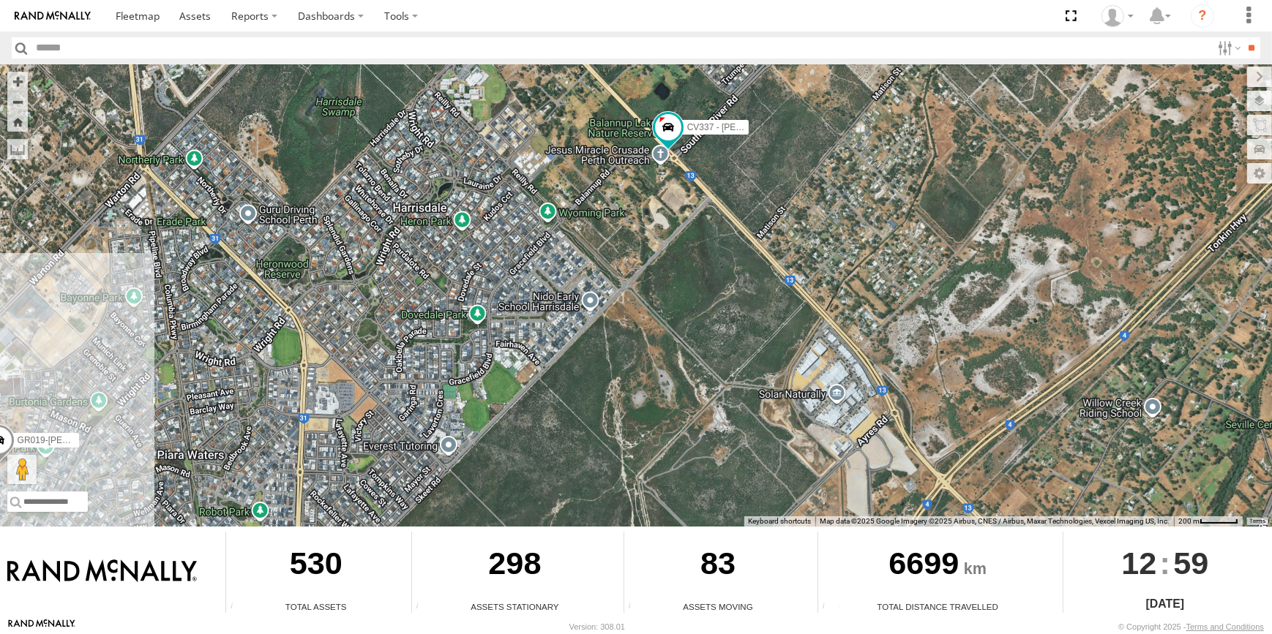
click at [953, 244] on div "CV209 - Mark Horan PM014- Martin Theil TR001 - Compressor CV205 - Cam Capp CV29…" at bounding box center [636, 295] width 1272 height 462
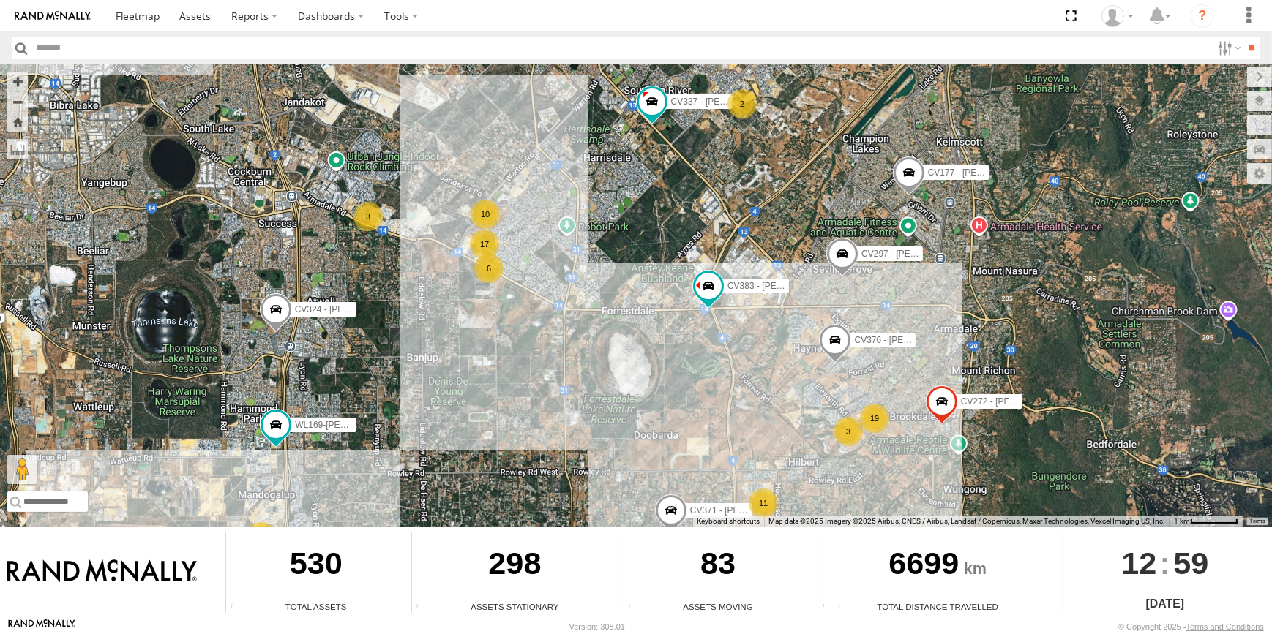
drag, startPoint x: 745, startPoint y: 365, endPoint x: 762, endPoint y: 354, distance: 20.7
click at [762, 354] on div "CV209 - Mark Horan PM014- Martin Theil TR001 - Compressor CV205 - Cam Capp CV29…" at bounding box center [636, 295] width 1272 height 462
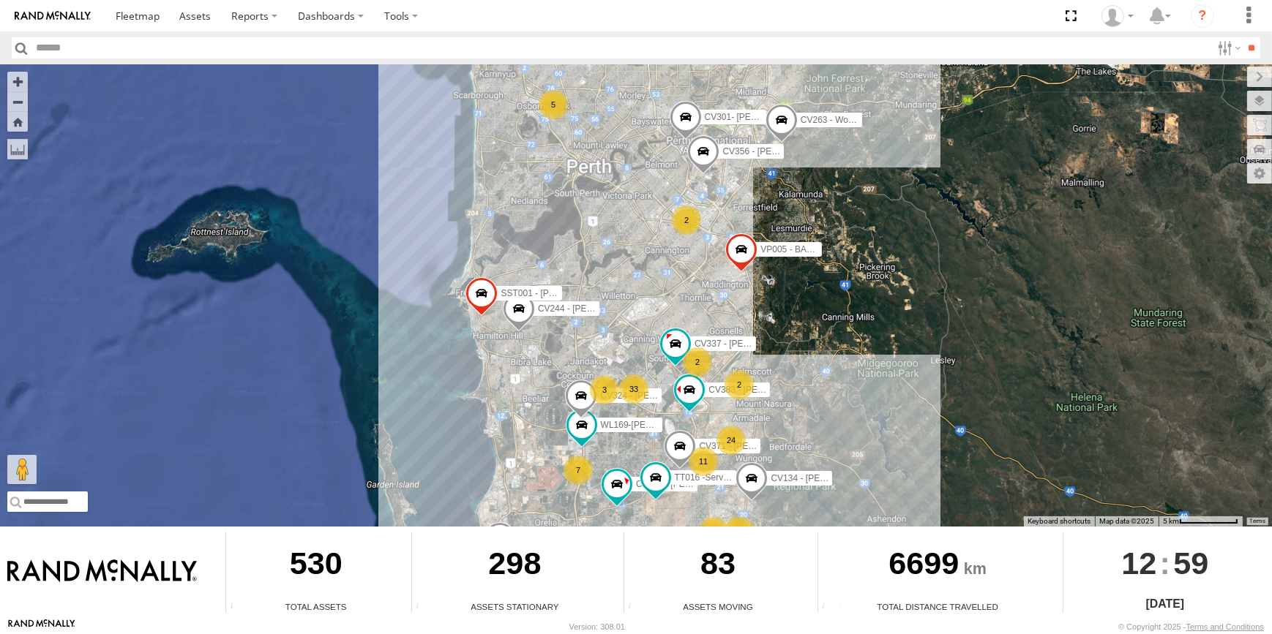
drag, startPoint x: 711, startPoint y: 277, endPoint x: 712, endPoint y: 308, distance: 30.7
click at [712, 308] on div "CV209 - Mark Horan PM014- Martin Theil TR001 - Compressor CV205 - Cam Capp CV29…" at bounding box center [636, 295] width 1272 height 462
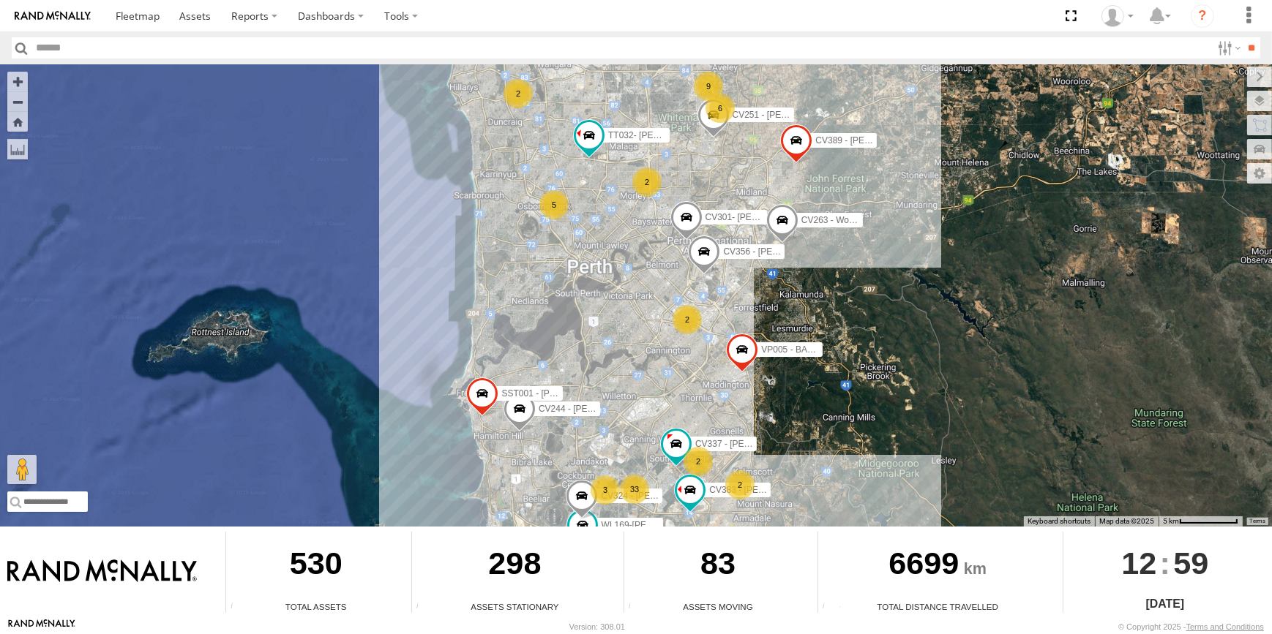
drag, startPoint x: 799, startPoint y: 345, endPoint x: 805, endPoint y: 372, distance: 27.0
click at [805, 371] on div "CV209 - Mark Horan PM014- Martin Theil TR001 - Compressor CV205 - Cam Capp CV29…" at bounding box center [636, 295] width 1272 height 462
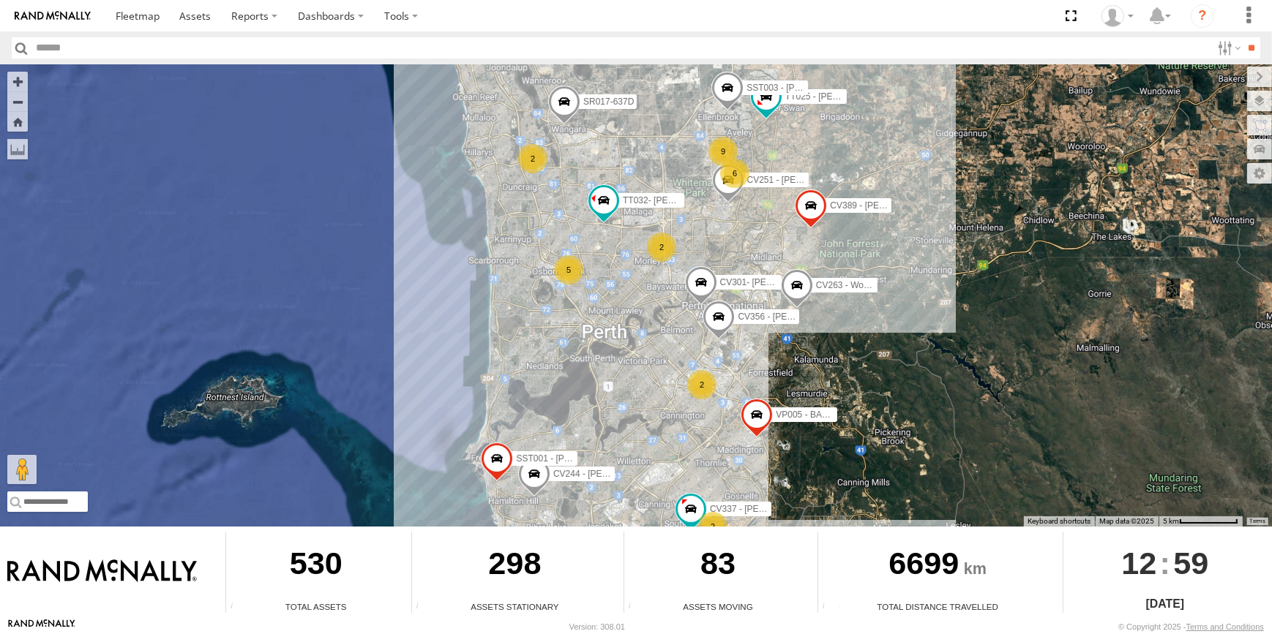
drag, startPoint x: 810, startPoint y: 388, endPoint x: 819, endPoint y: 411, distance: 25.3
click at [819, 410] on div "CV209 - Mark Horan PM014- Martin Theil TR001 - Compressor CV205 - Cam Capp CV29…" at bounding box center [636, 295] width 1272 height 462
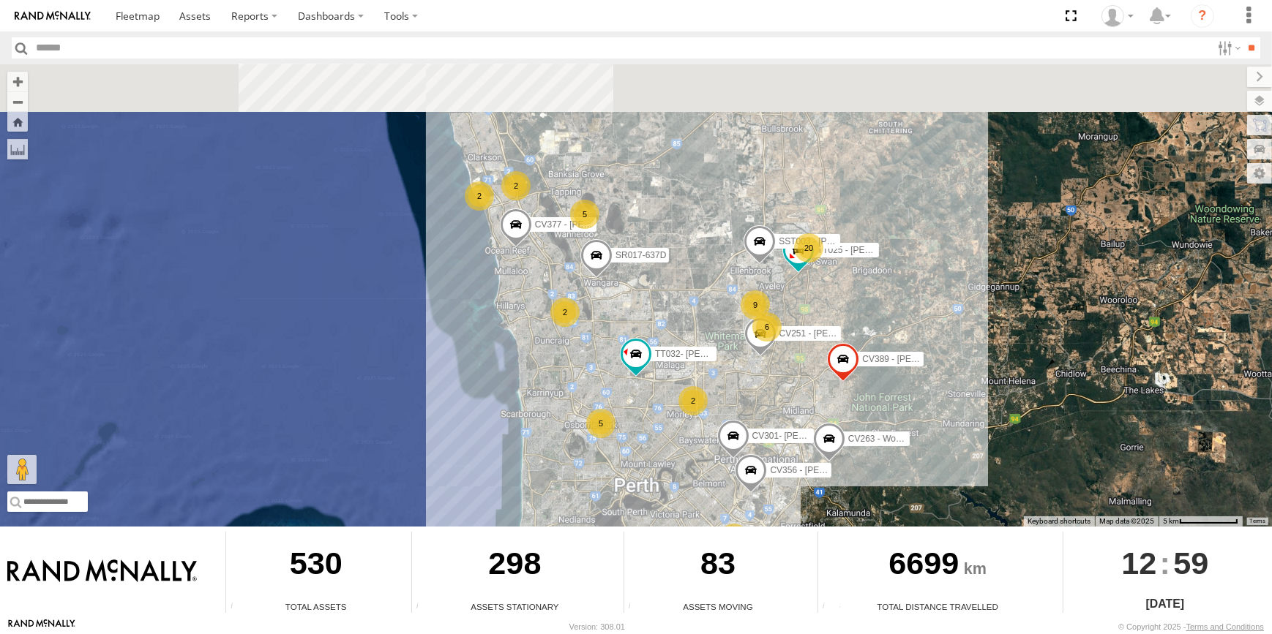
drag, startPoint x: 836, startPoint y: 187, endPoint x: 861, endPoint y: 331, distance: 146.3
click at [861, 331] on div "CV209 - Mark Horan PM014- Martin Theil TR001 - Compressor CV205 - Cam Capp CV29…" at bounding box center [636, 295] width 1272 height 462
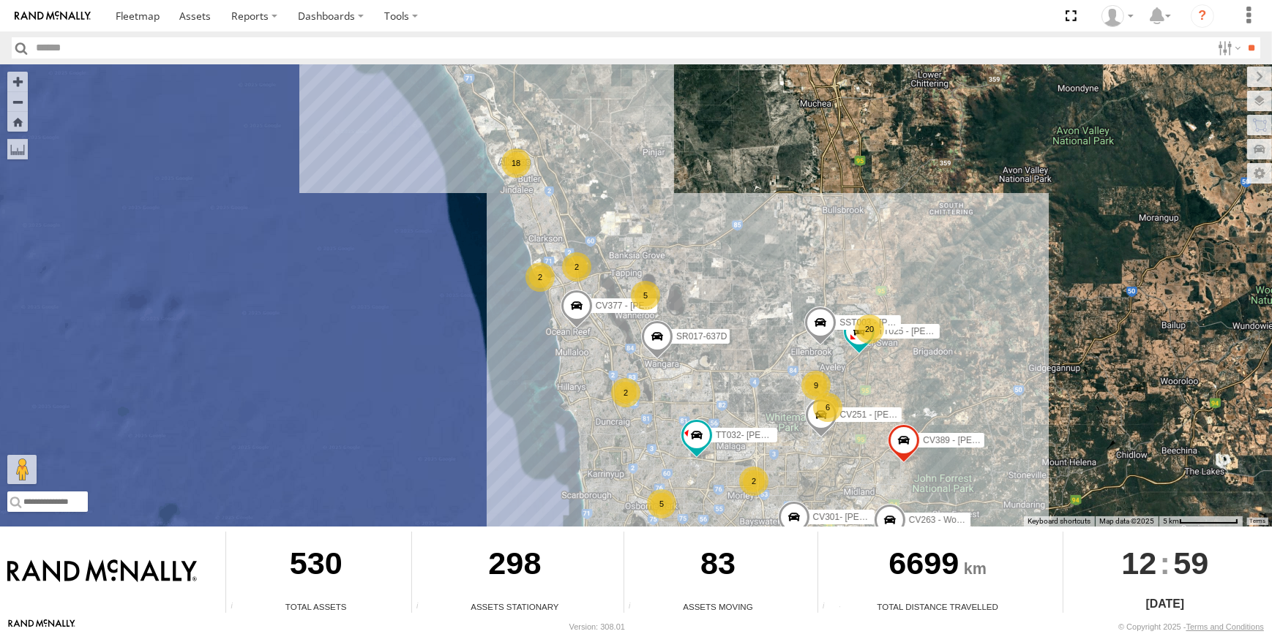
drag, startPoint x: 718, startPoint y: 226, endPoint x: 792, endPoint y: 331, distance: 128.1
click at [792, 331] on div "CV209 - Mark Horan PM014- Martin Theil TR001 - Compressor CV205 - Cam Capp CV29…" at bounding box center [636, 295] width 1272 height 462
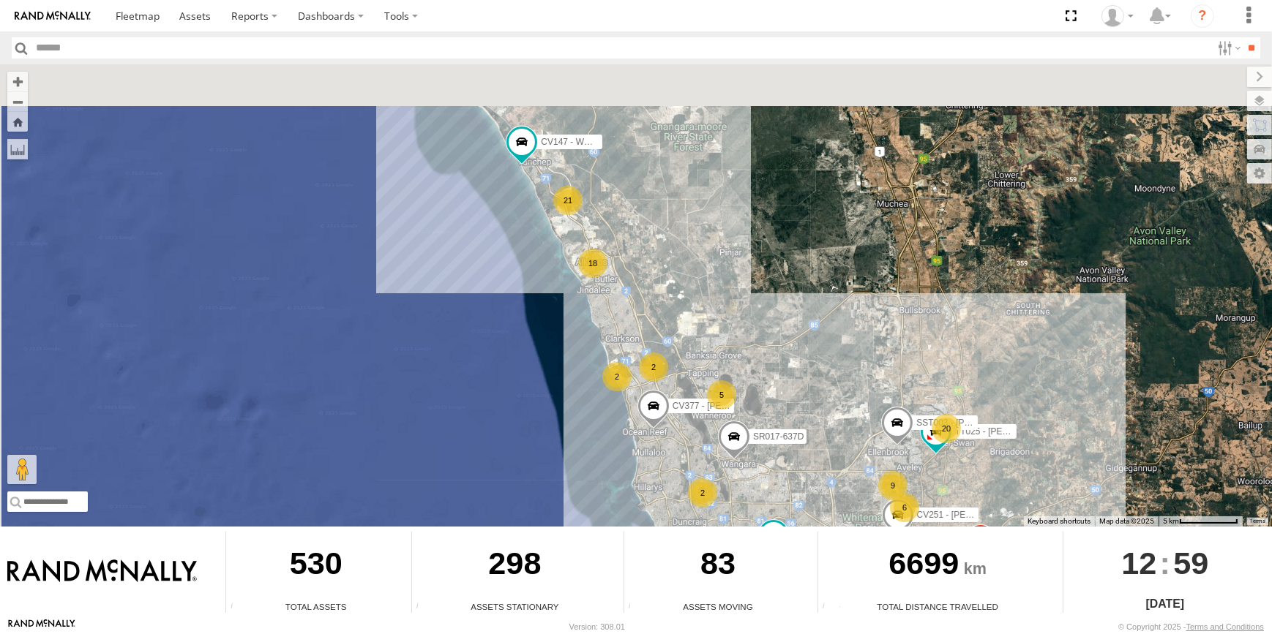
drag, startPoint x: 741, startPoint y: 293, endPoint x: 810, endPoint y: 365, distance: 99.9
click at [810, 365] on div "CV209 - Mark Horan PM014- Martin Theil TR001 - Compressor CV205 - Cam Capp CV29…" at bounding box center [636, 295] width 1272 height 462
